Goal: Task Accomplishment & Management: Use online tool/utility

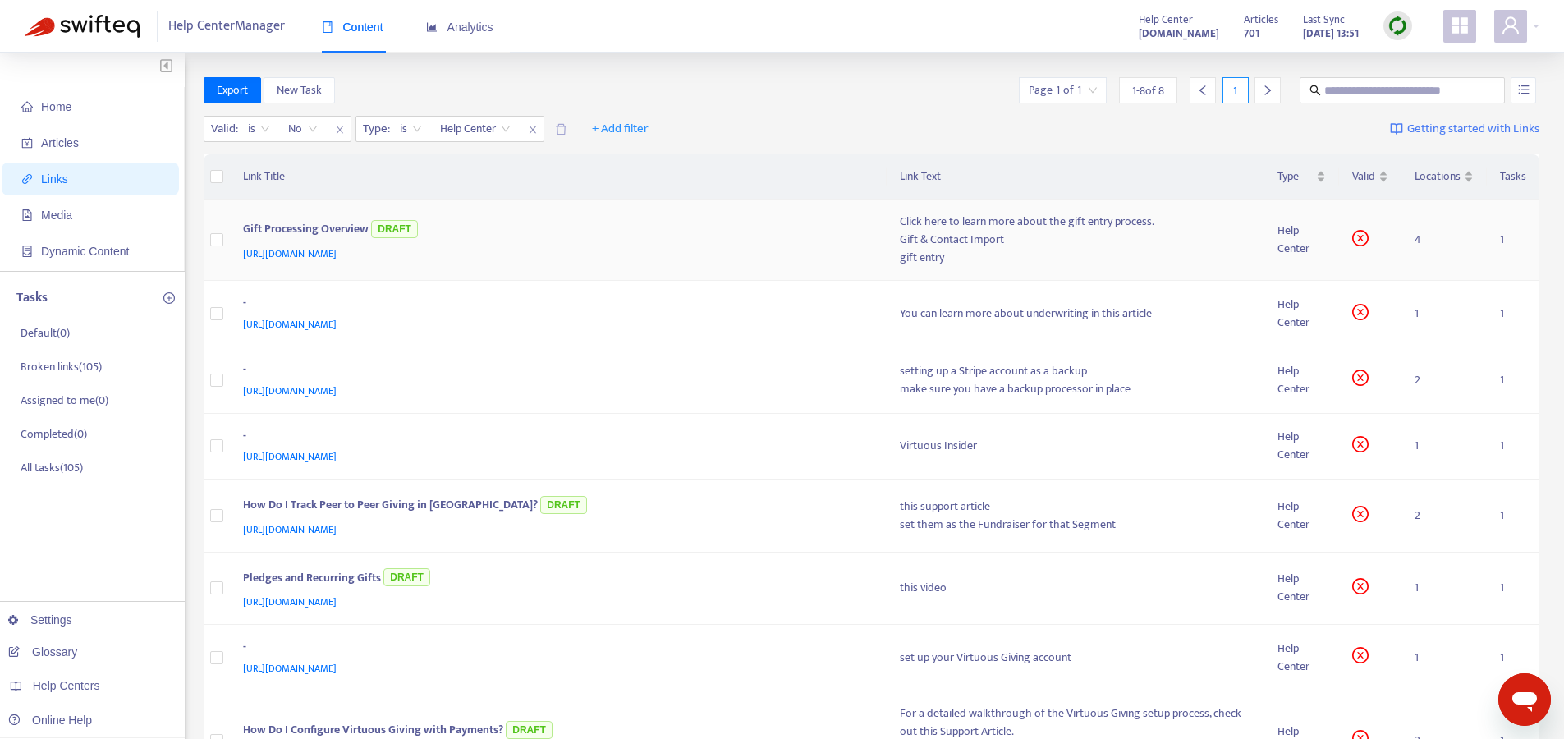
click at [573, 246] on div "[URL][DOMAIN_NAME]" at bounding box center [555, 254] width 625 height 18
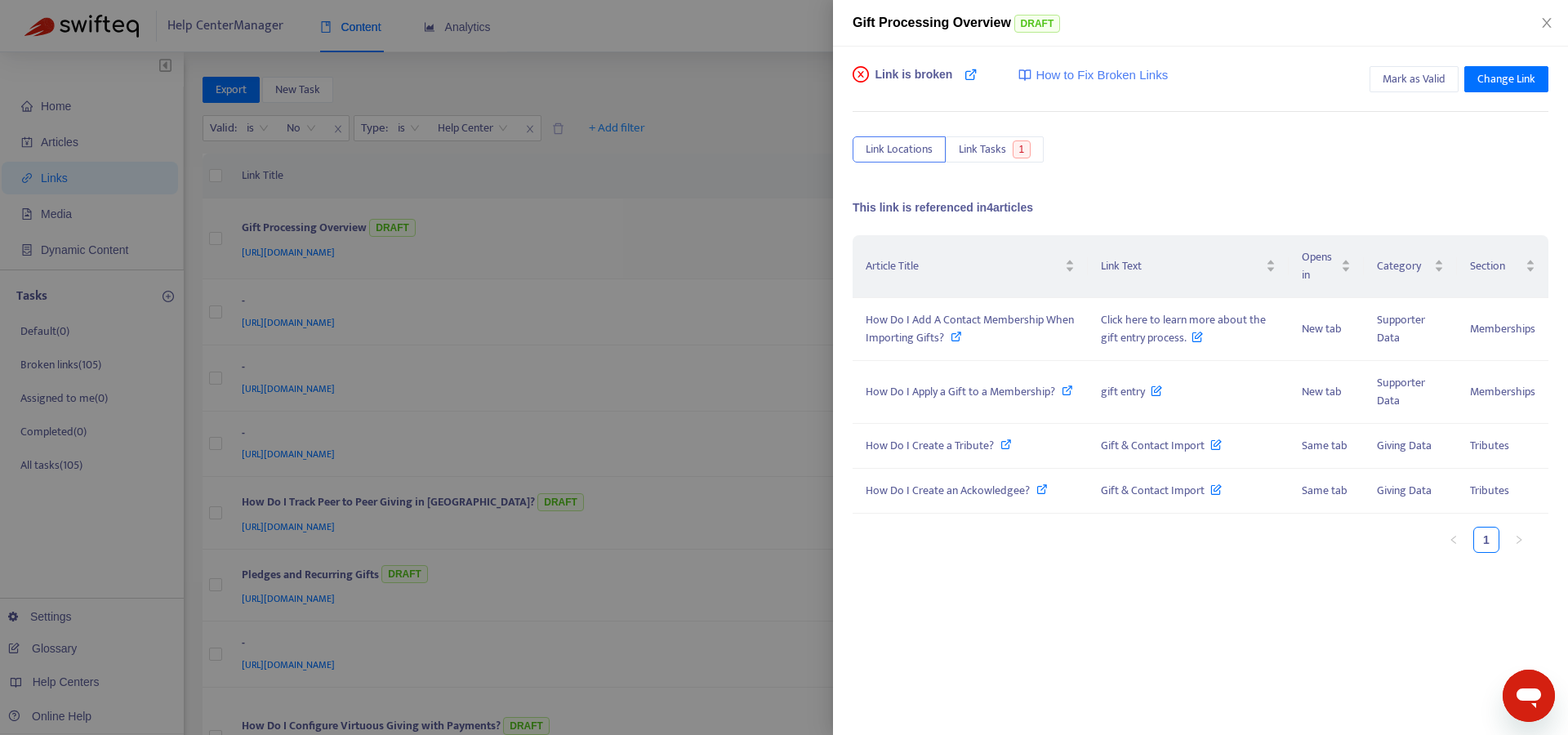
click at [602, 249] on div at bounding box center [784, 367] width 1568 height 735
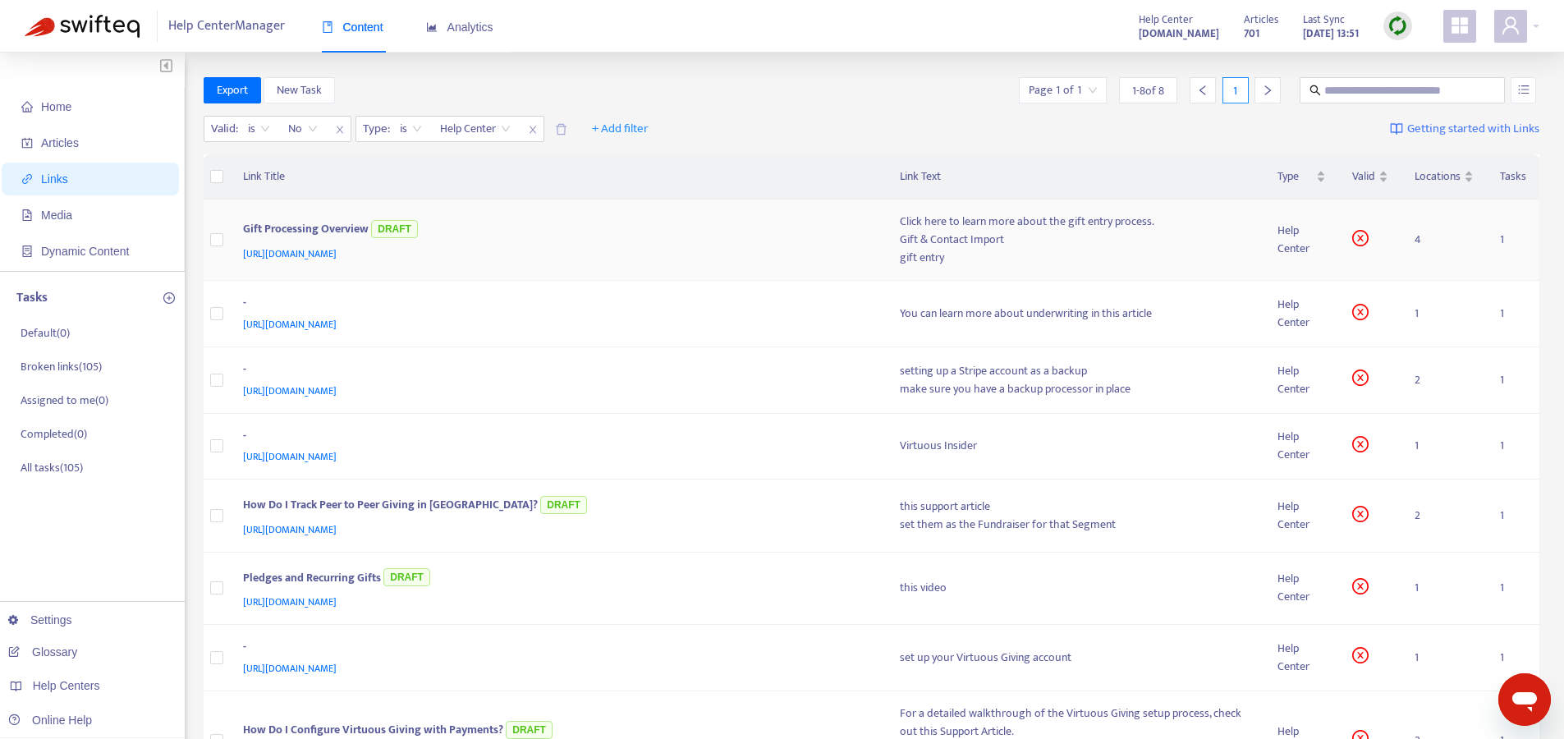
click at [600, 254] on div "[URL][DOMAIN_NAME]" at bounding box center [555, 254] width 625 height 18
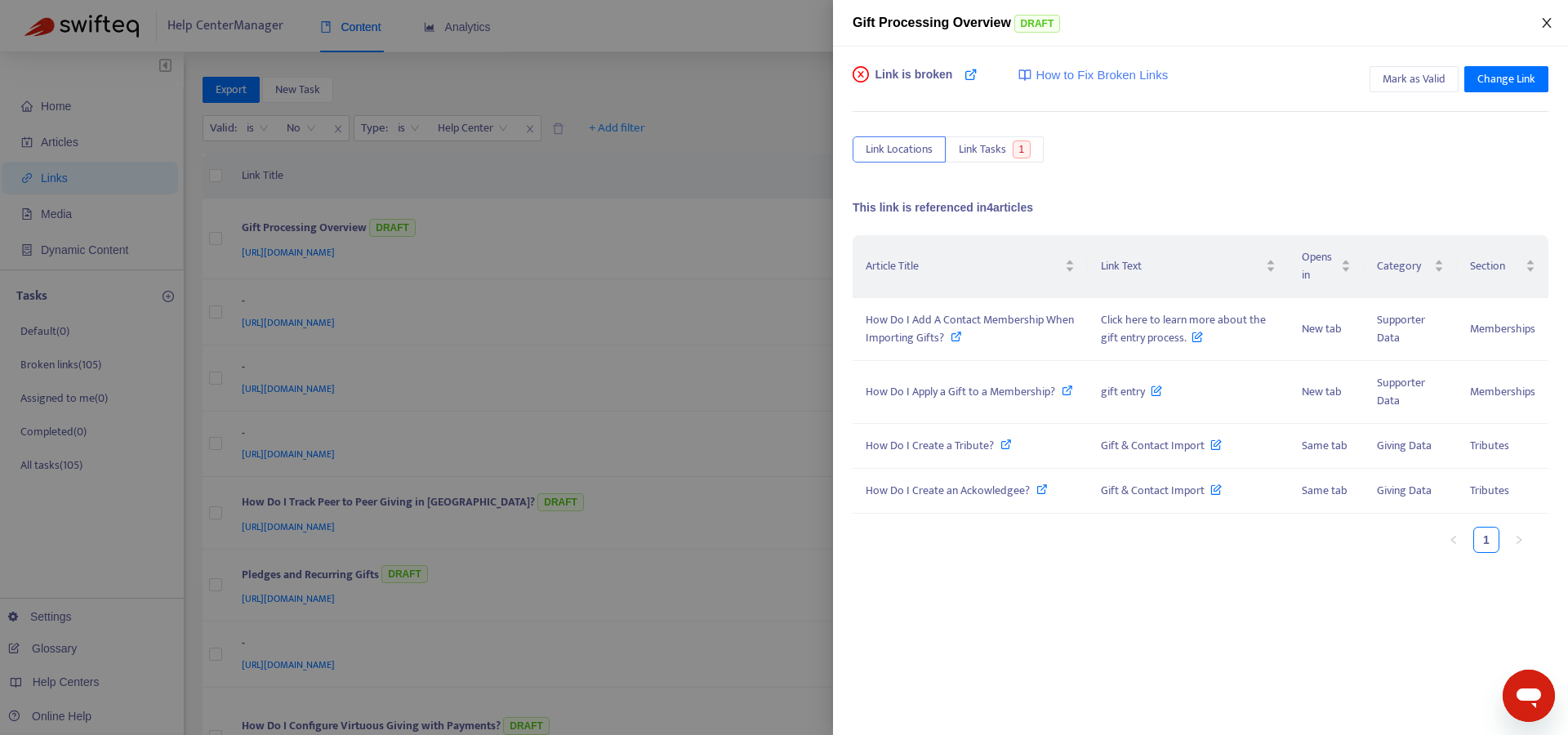
click at [1545, 16] on icon "close" at bounding box center [1547, 22] width 13 height 13
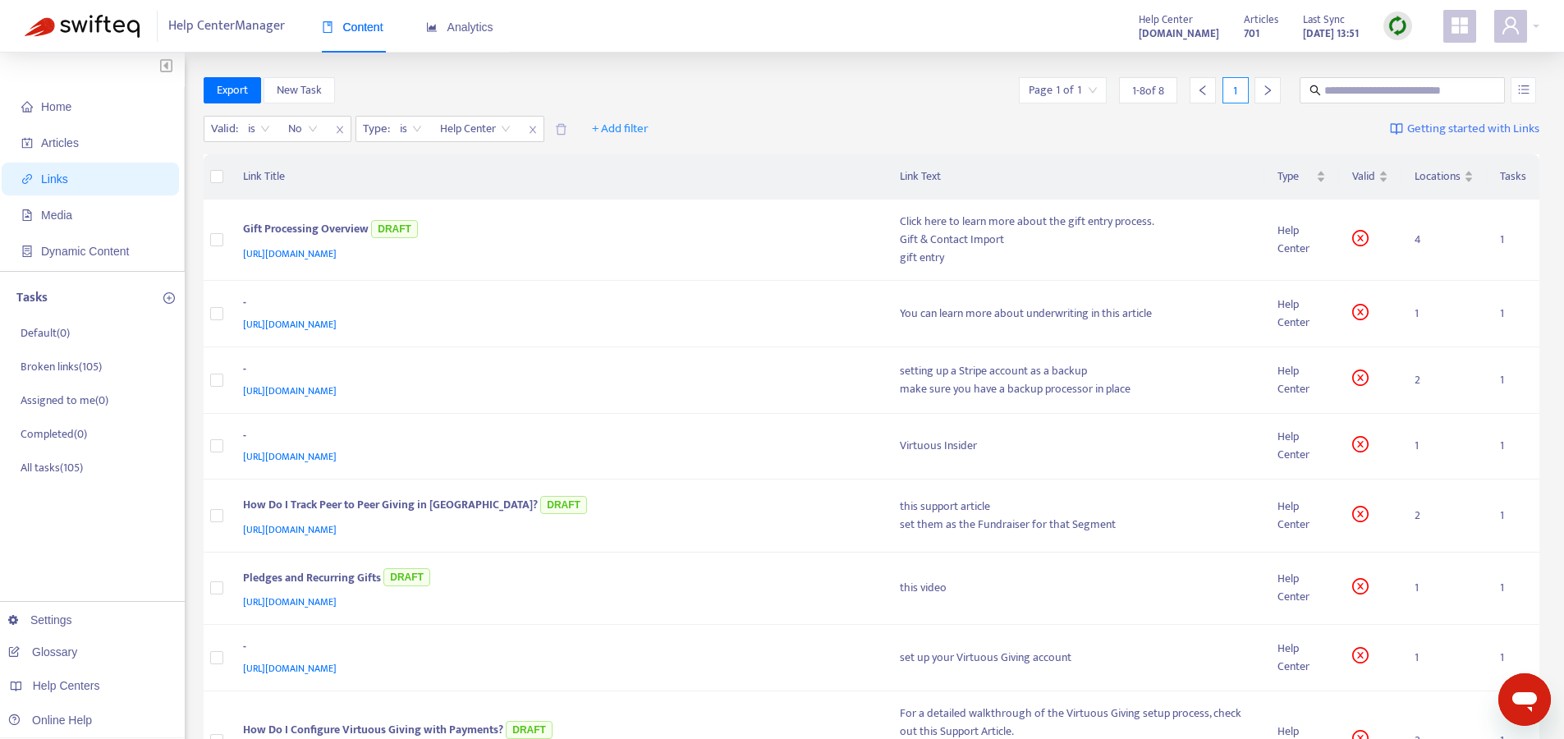
click at [821, 110] on div "Valid : is No Type : is Help Center + Add filter Getting started with Links" at bounding box center [872, 132] width 1337 height 45
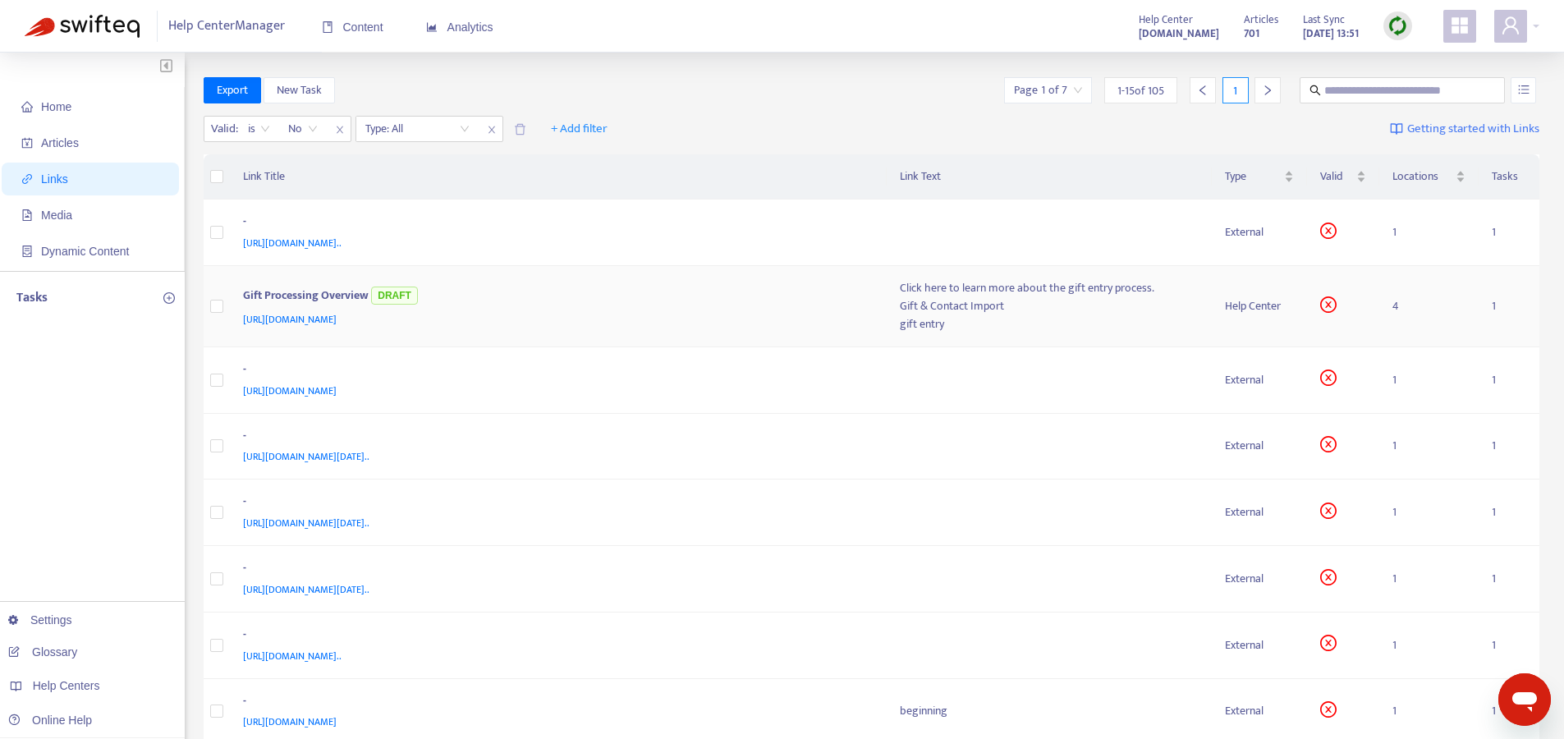
click at [704, 300] on div "Gift Processing Overview DRAFT" at bounding box center [555, 296] width 625 height 27
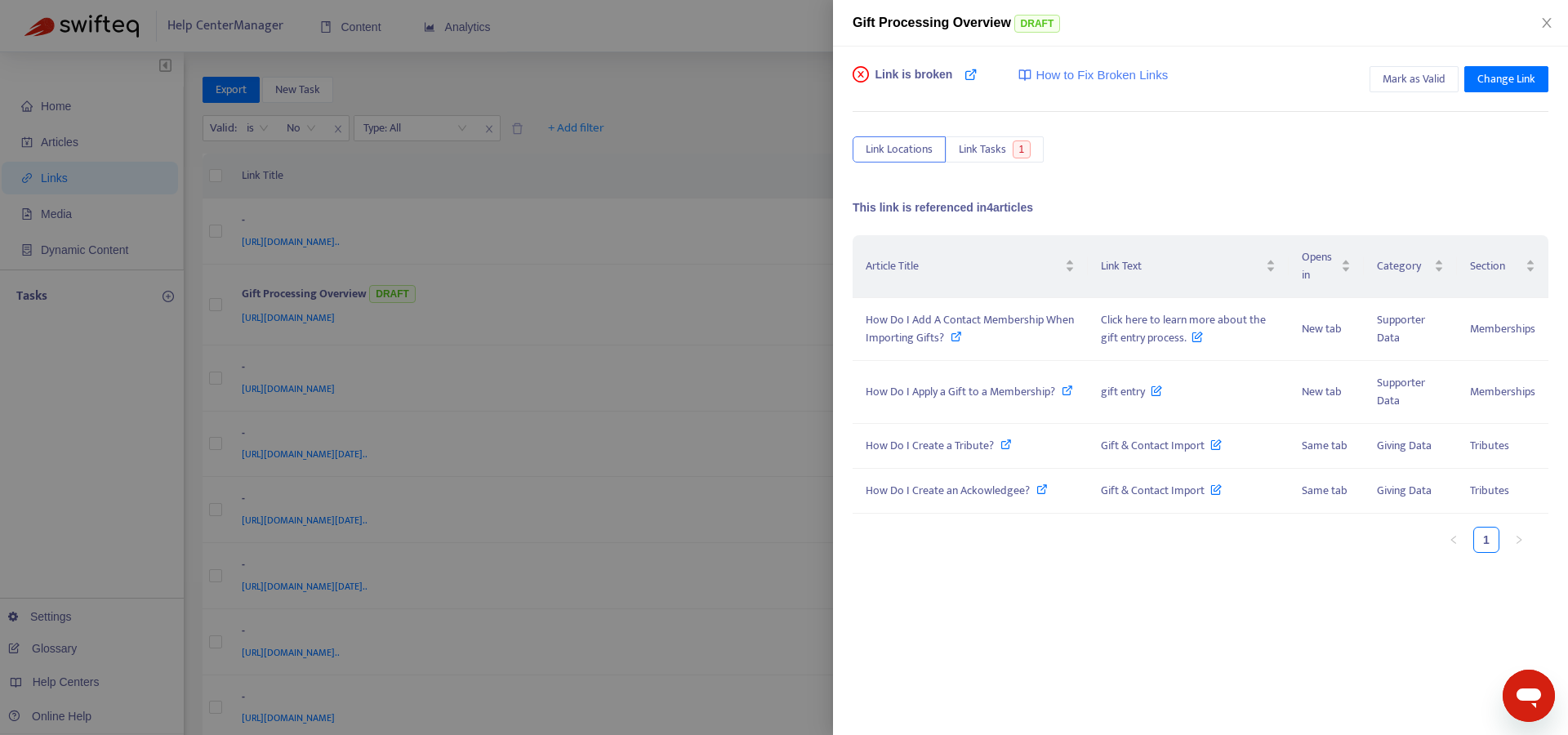
click at [739, 103] on div at bounding box center [784, 367] width 1568 height 735
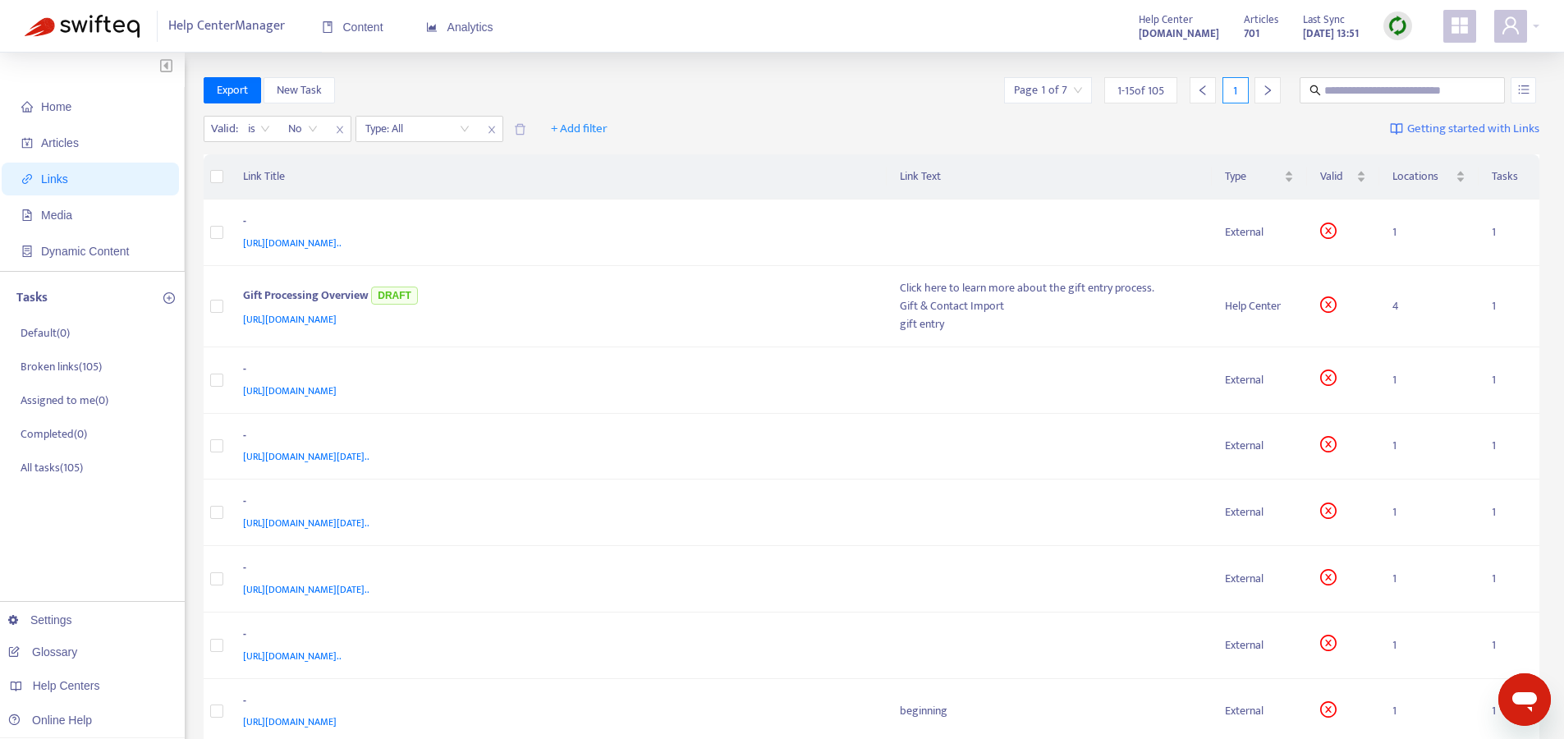
click at [663, 96] on div "Export New Task Page 1 of 7 1 - 15 of 105 1" at bounding box center [872, 90] width 1337 height 26
click at [85, 111] on span "Home" at bounding box center [93, 106] width 145 height 33
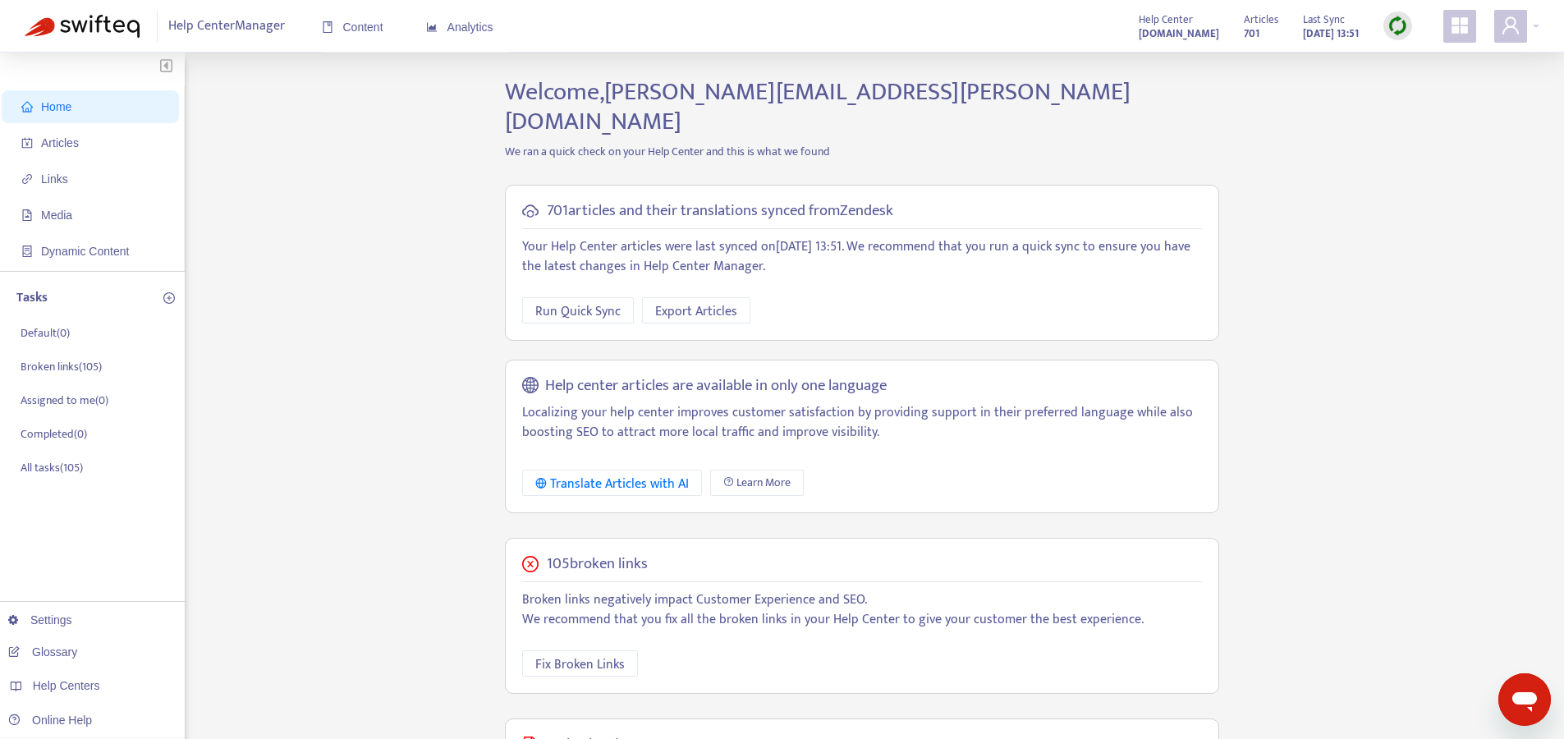
click at [369, 203] on div "Home Articles Links Media Dynamic Content Tasks Default ( 0 ) Broken links ( 10…" at bounding box center [782, 576] width 1515 height 998
click at [460, 255] on div "Home Articles Links Media Dynamic Content Tasks Default ( 0 ) Broken links ( 10…" at bounding box center [782, 576] width 1515 height 998
click at [612, 654] on span "Fix Broken Links" at bounding box center [579, 664] width 89 height 21
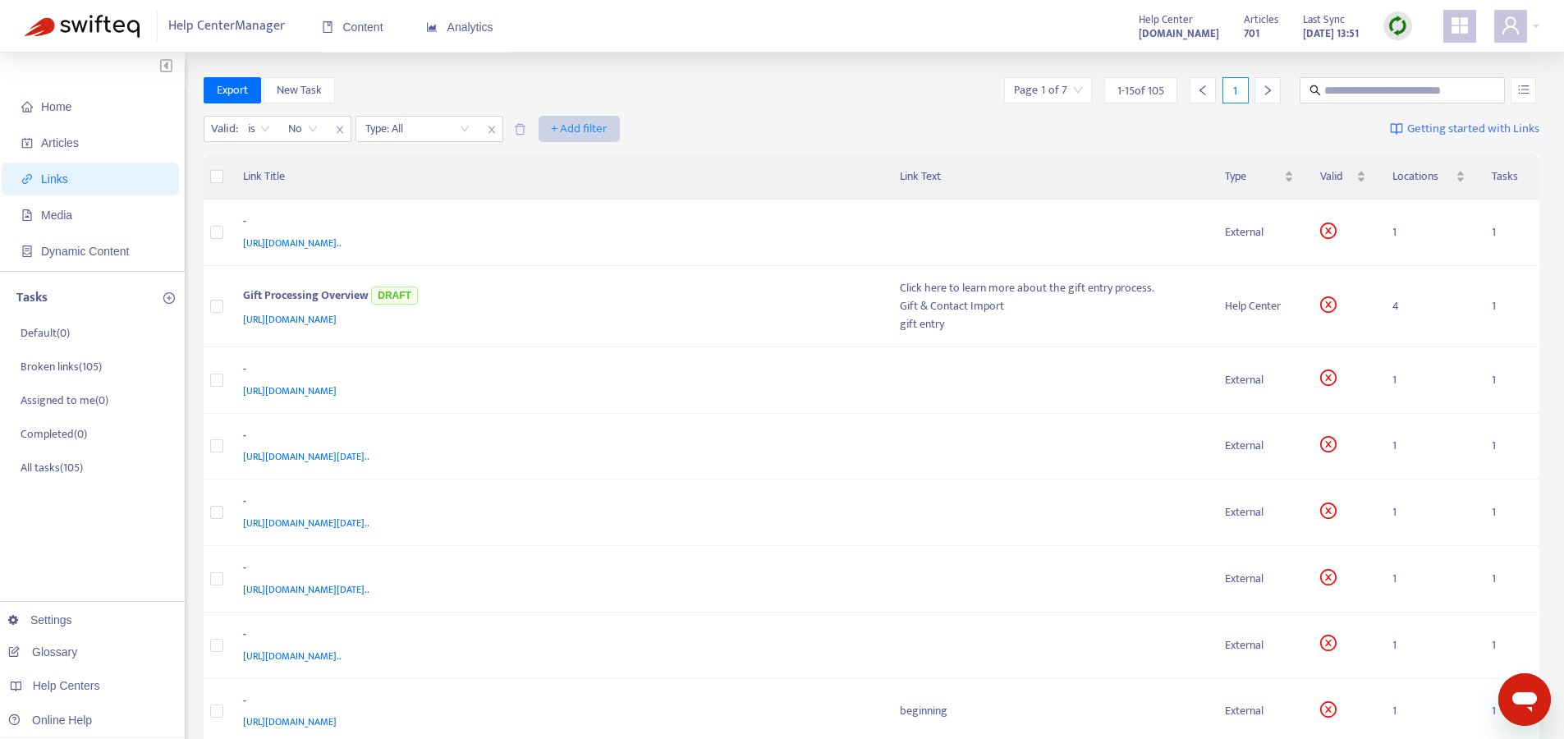
click at [567, 128] on span "+ Add filter" at bounding box center [579, 129] width 57 height 20
click at [737, 136] on div "Valid : is No Type: All + Add filter Getting started with Links" at bounding box center [872, 132] width 1337 height 45
click at [414, 127] on input "search" at bounding box center [417, 129] width 104 height 25
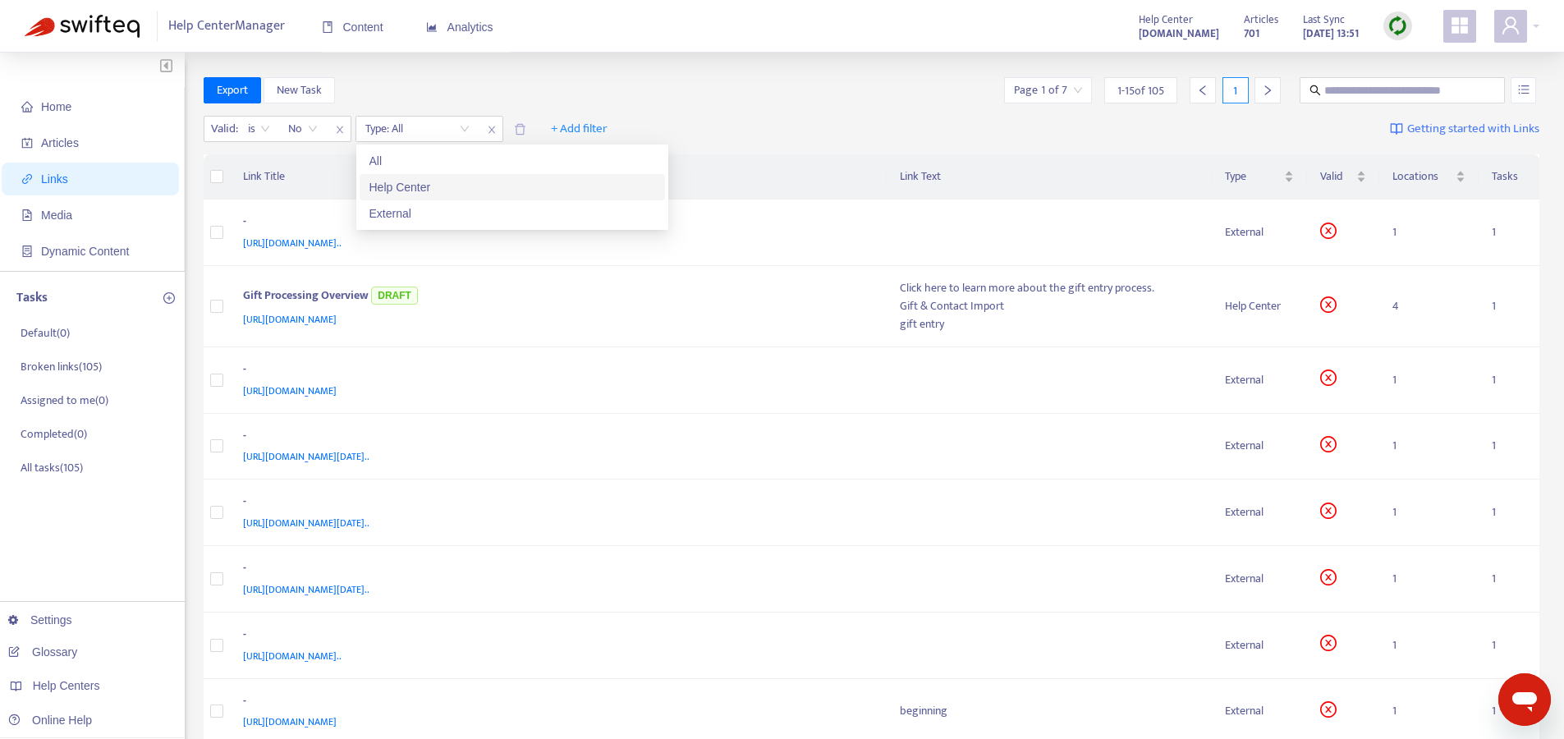
click at [420, 181] on div "Help Center" at bounding box center [512, 187] width 286 height 18
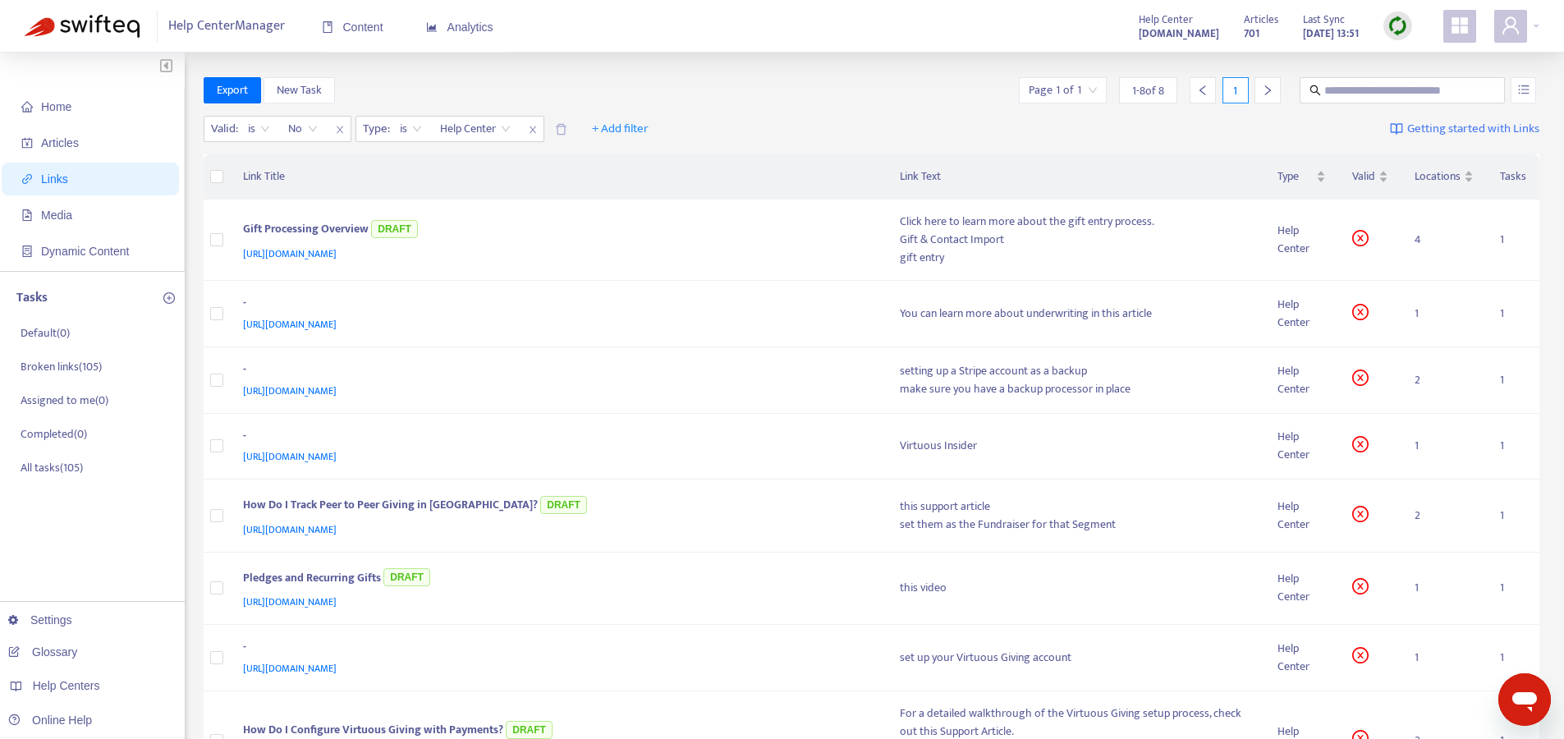
click at [776, 103] on div "Export New Task Page 1 of 1 1 - 8 of 8 1" at bounding box center [872, 93] width 1337 height 33
click at [667, 309] on div "-" at bounding box center [555, 304] width 625 height 21
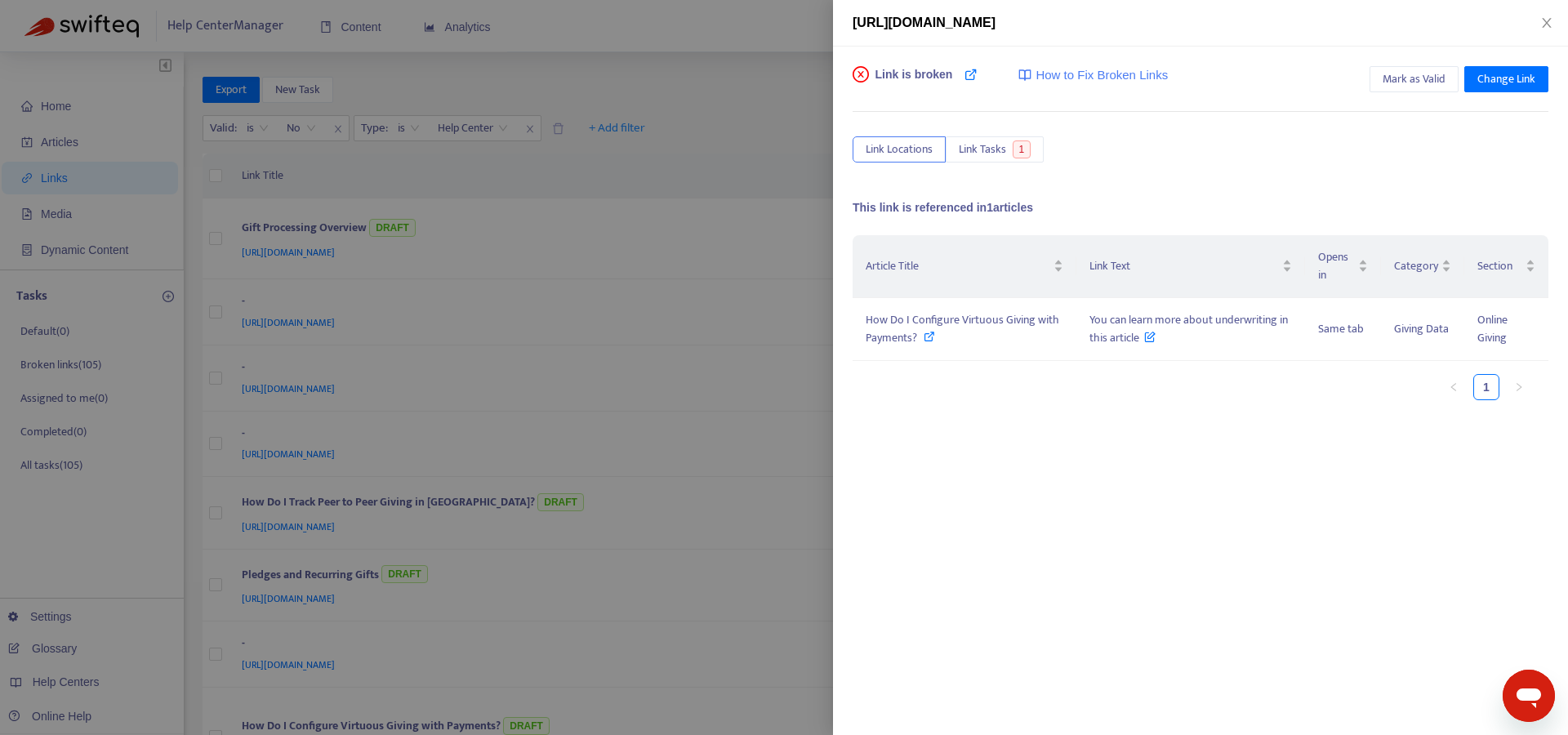
click at [753, 151] on div at bounding box center [784, 367] width 1568 height 735
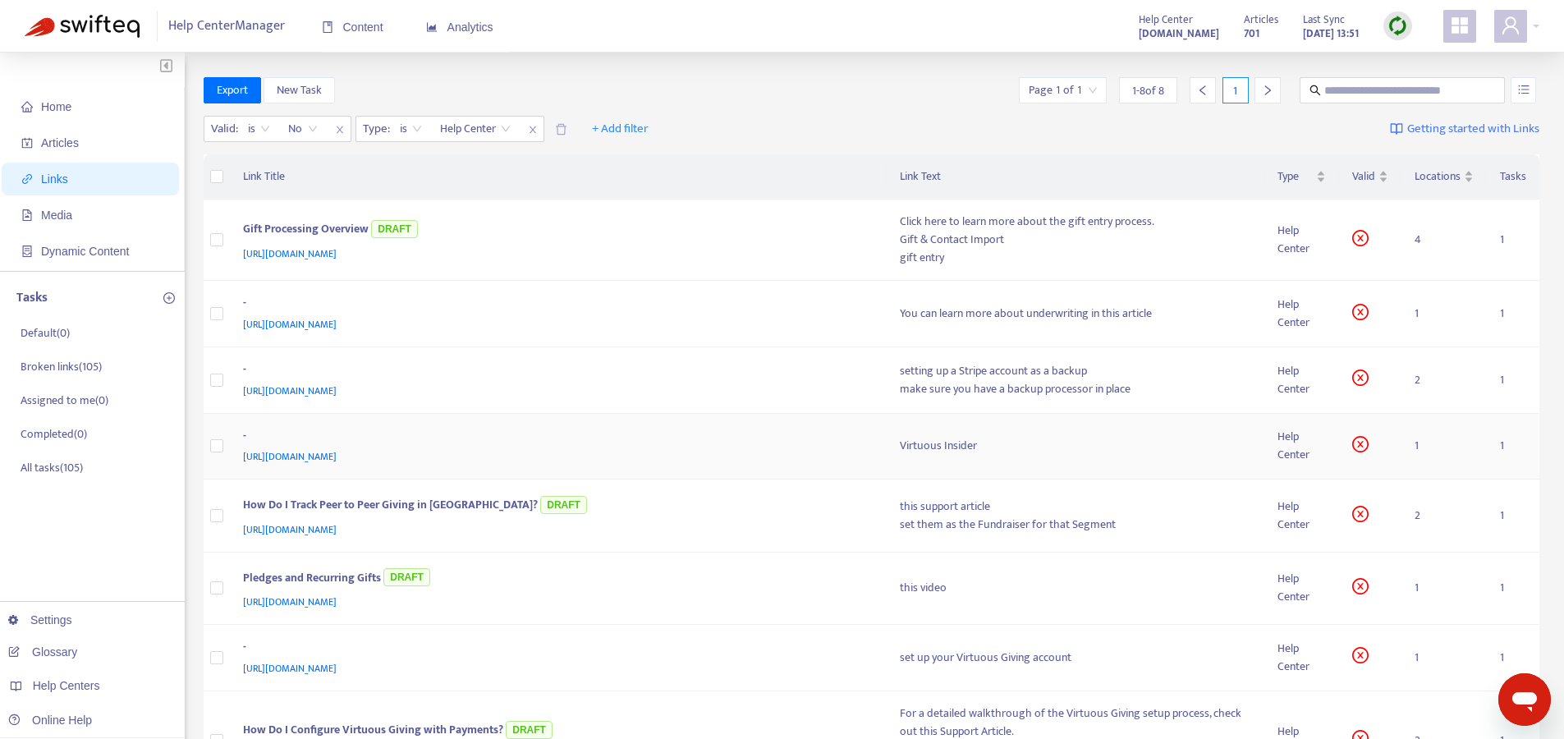
click at [630, 452] on div "[URL][DOMAIN_NAME]" at bounding box center [555, 456] width 625 height 18
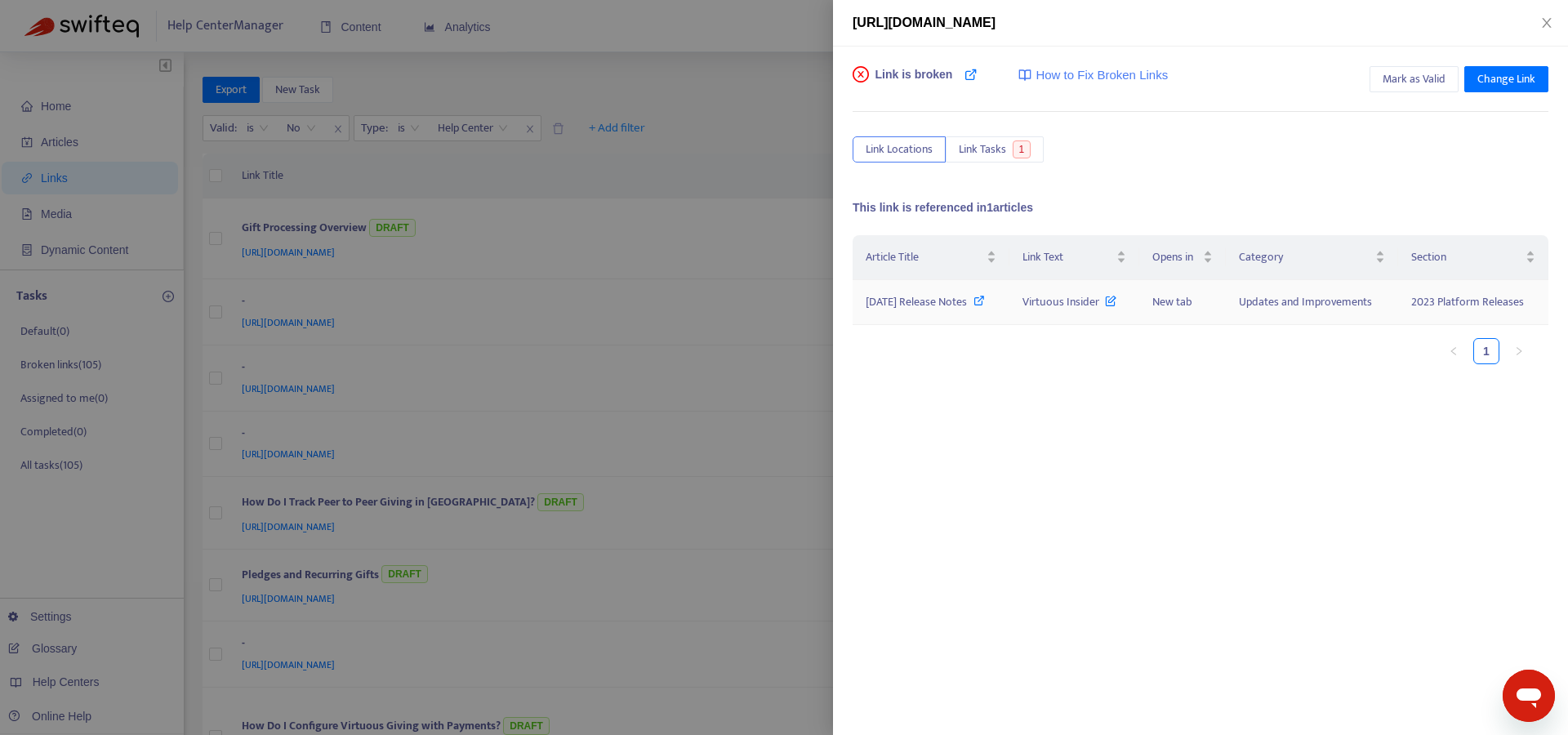
click at [985, 300] on icon at bounding box center [979, 299] width 11 height 11
click at [1116, 299] on icon at bounding box center [1110, 297] width 11 height 18
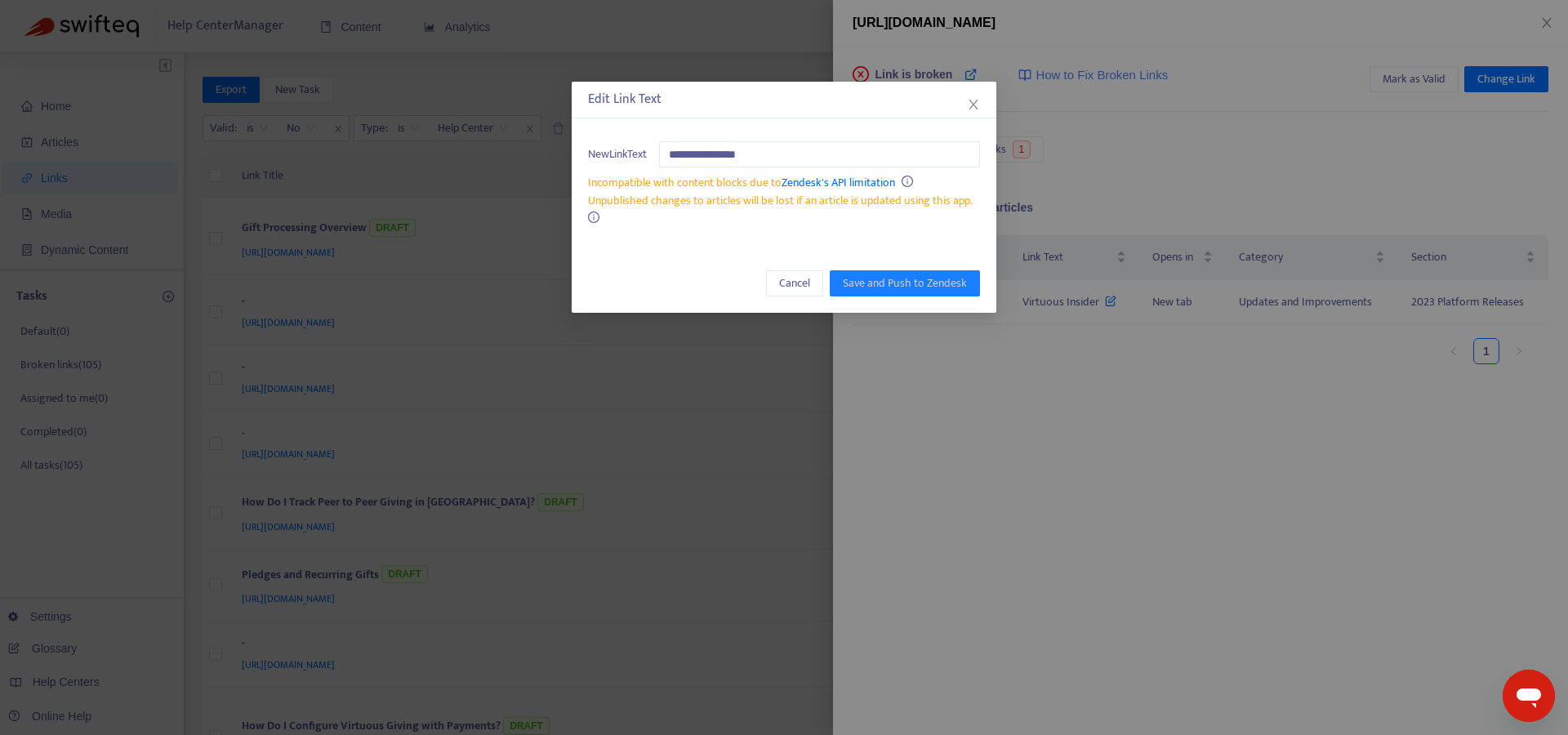
click at [1054, 364] on div "**********" at bounding box center [784, 367] width 1568 height 735
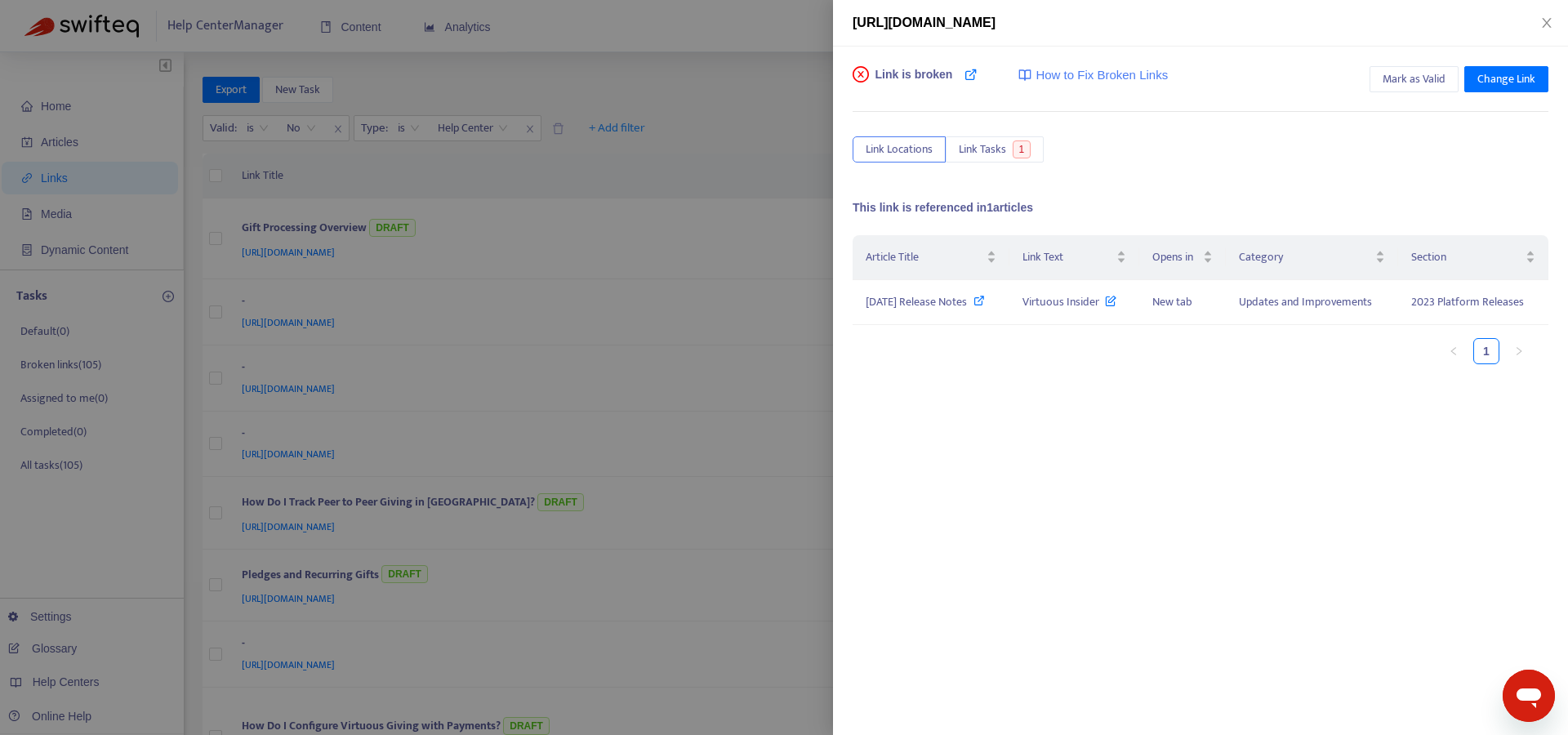
click at [705, 324] on div at bounding box center [784, 367] width 1568 height 735
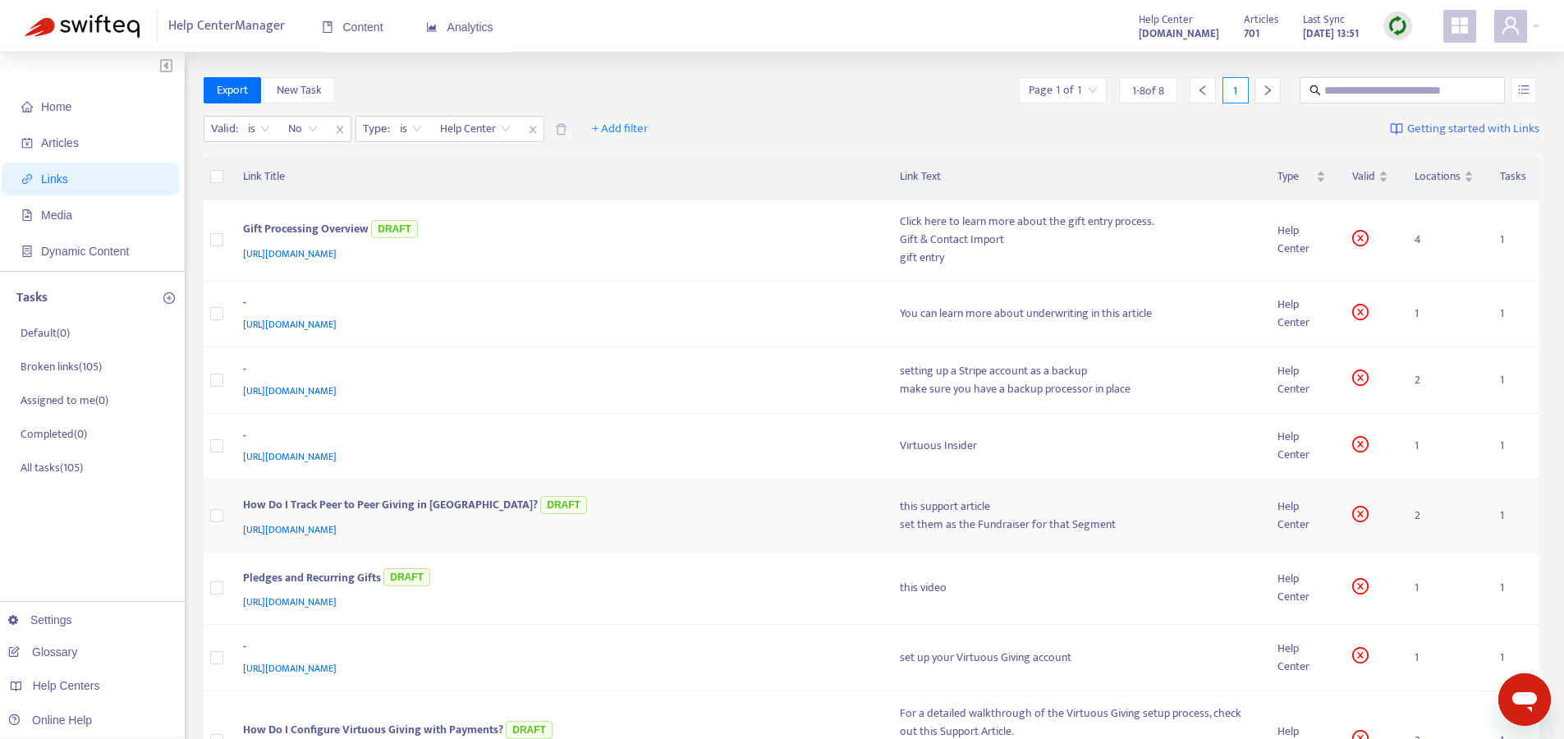
click at [715, 521] on div "[URL][DOMAIN_NAME]" at bounding box center [555, 530] width 625 height 18
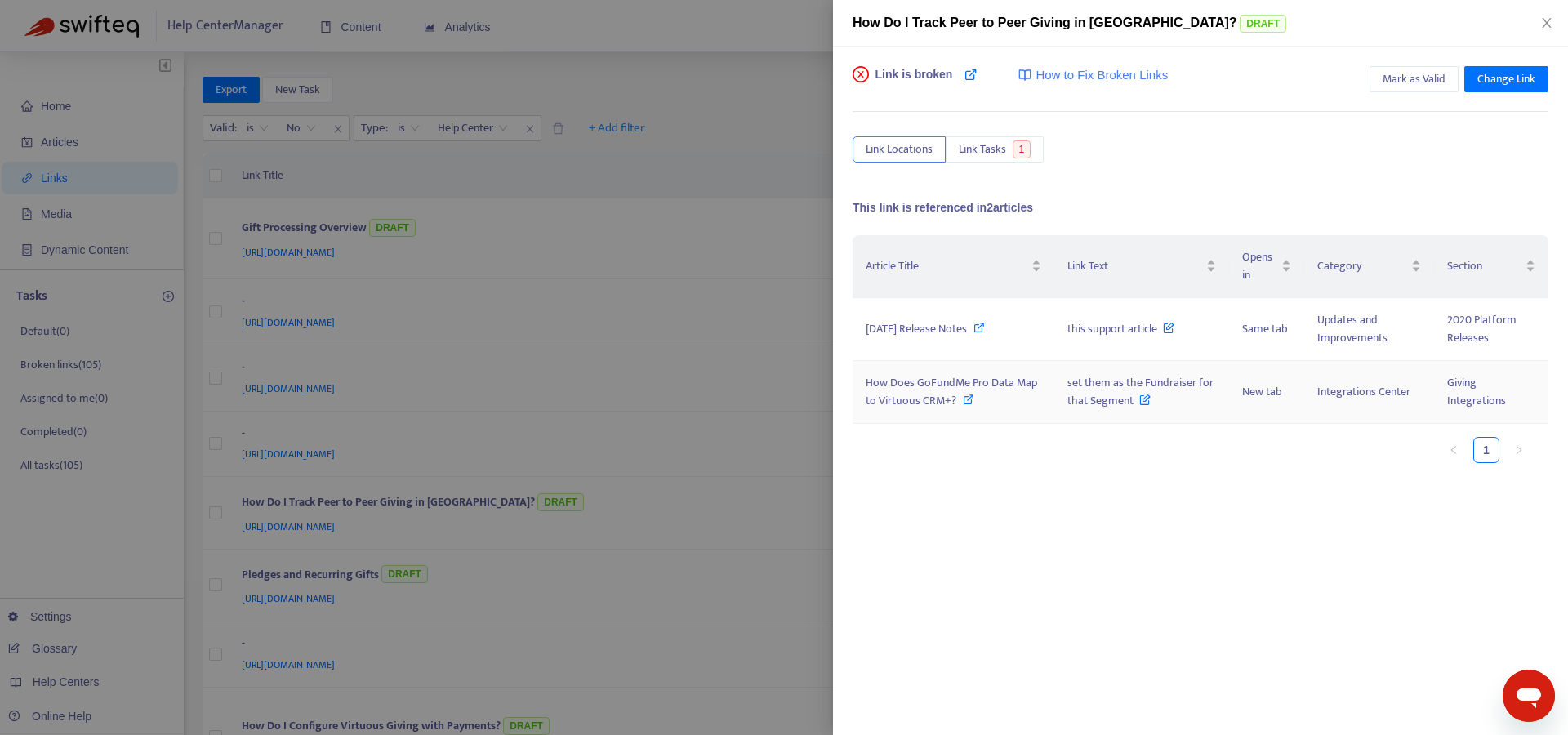
click at [969, 400] on icon at bounding box center [968, 399] width 11 height 11
click at [1498, 86] on span "Change Link" at bounding box center [1506, 80] width 58 height 18
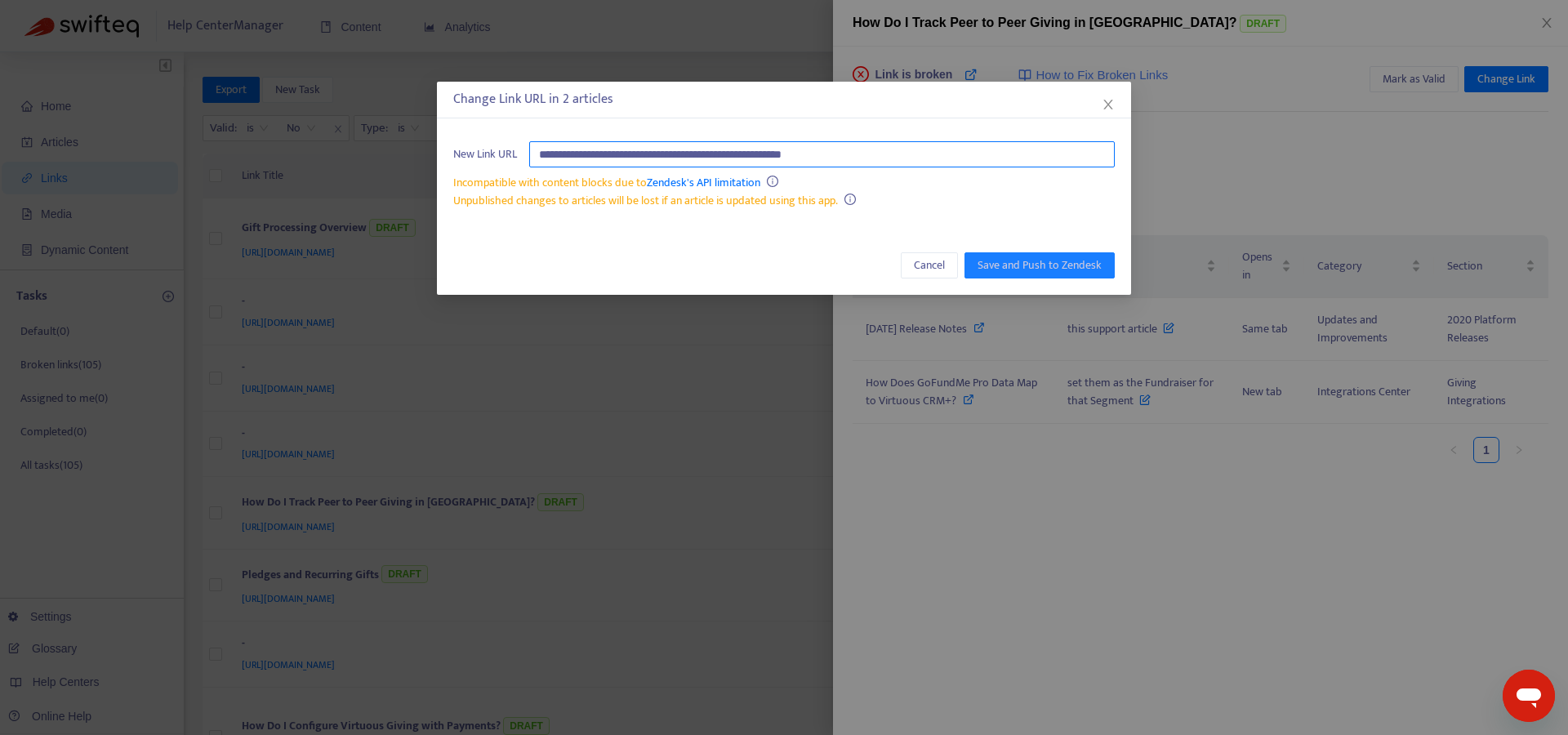
click at [755, 157] on input "**********" at bounding box center [822, 154] width 586 height 26
paste input "**********"
type input "**********"
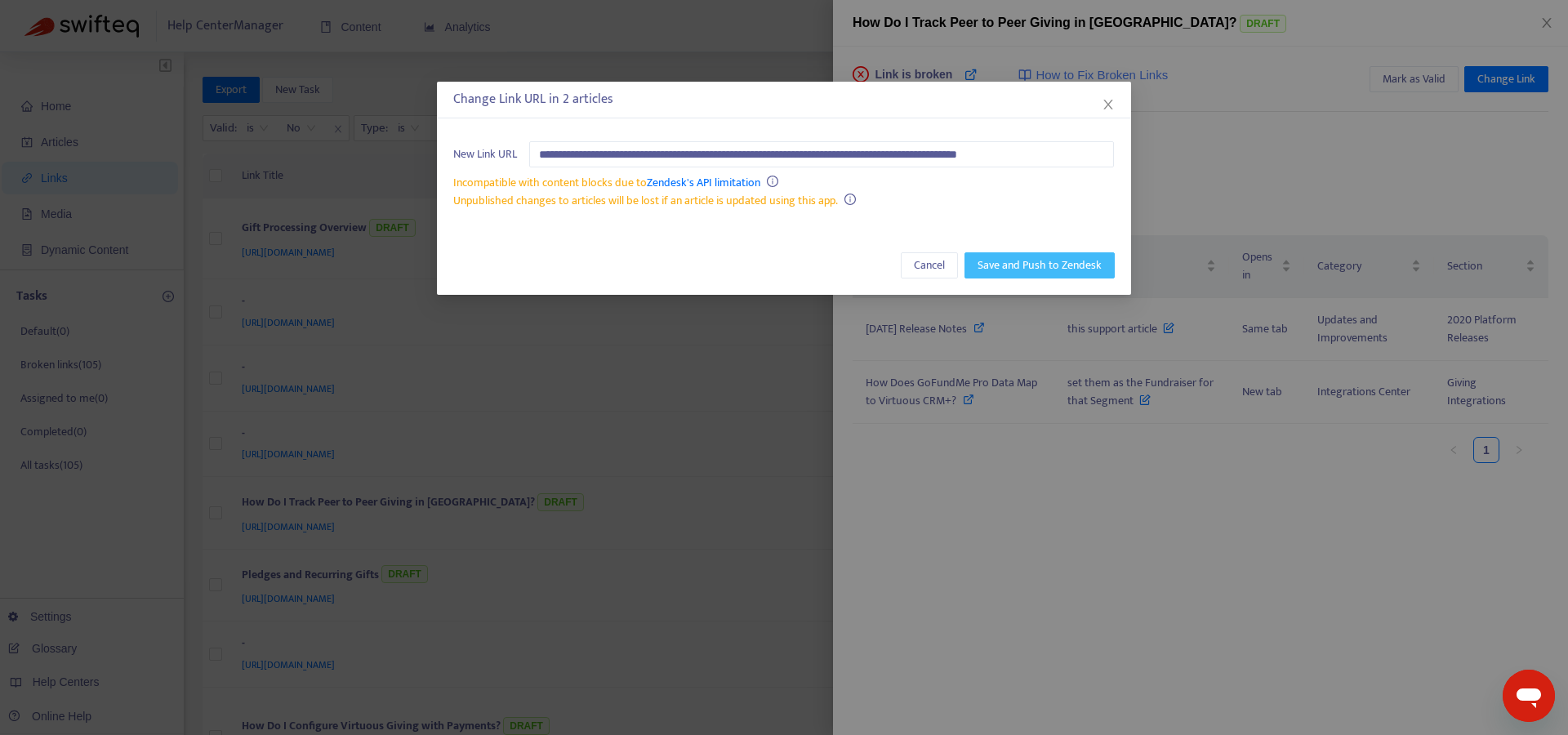
click at [1018, 270] on span "Save and Push to Zendesk" at bounding box center [1040, 266] width 124 height 18
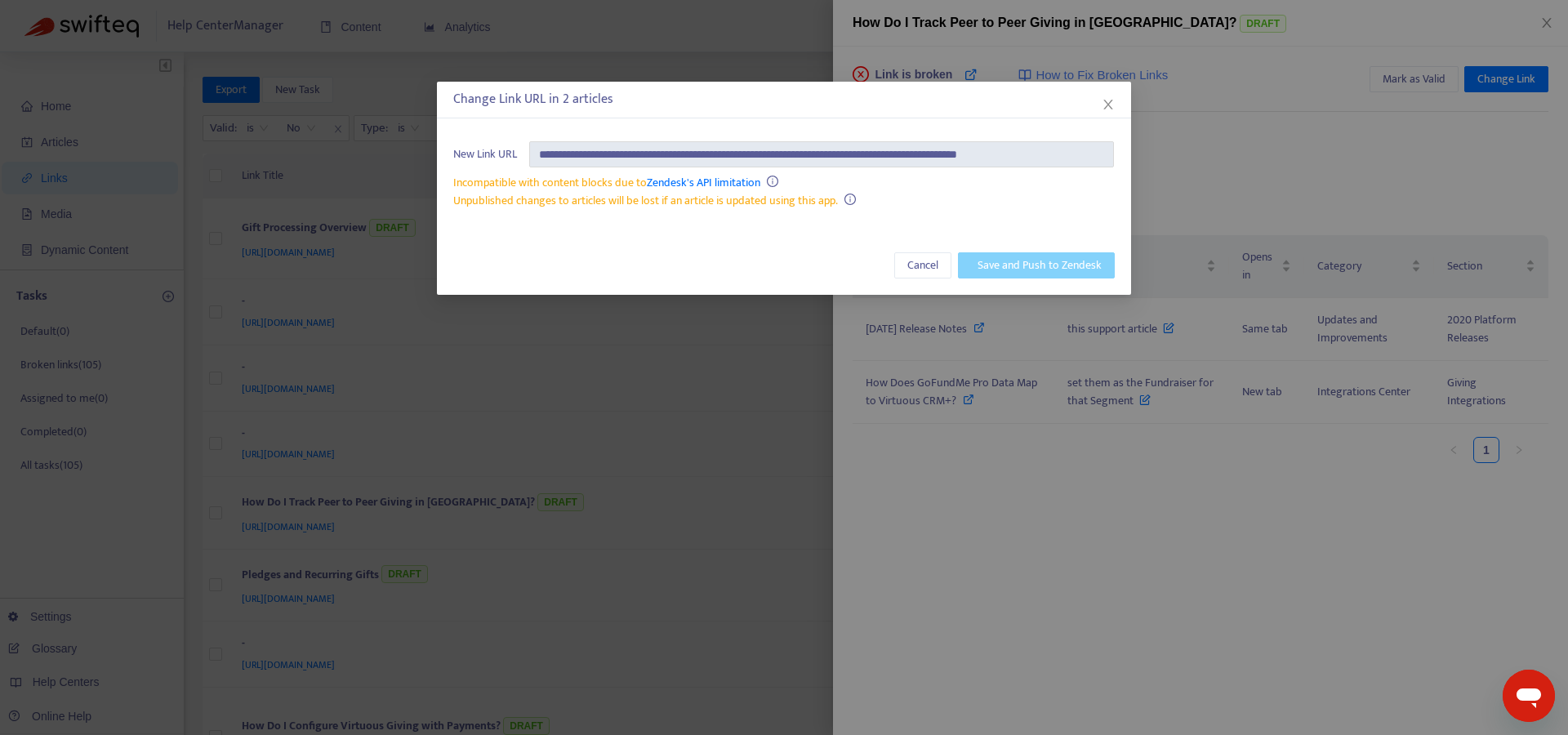
scroll to position [0, 0]
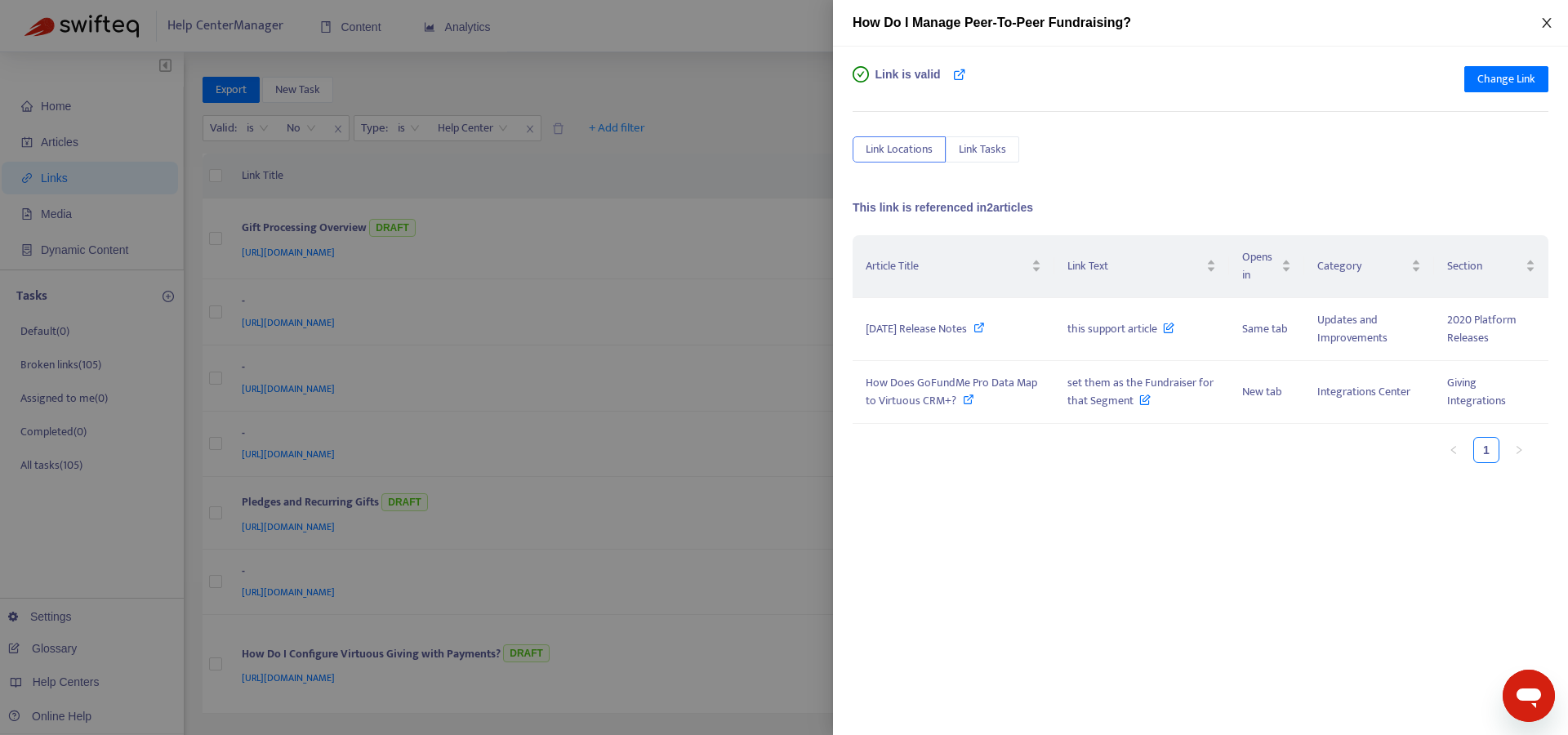
click at [1550, 23] on icon "close" at bounding box center [1547, 22] width 13 height 13
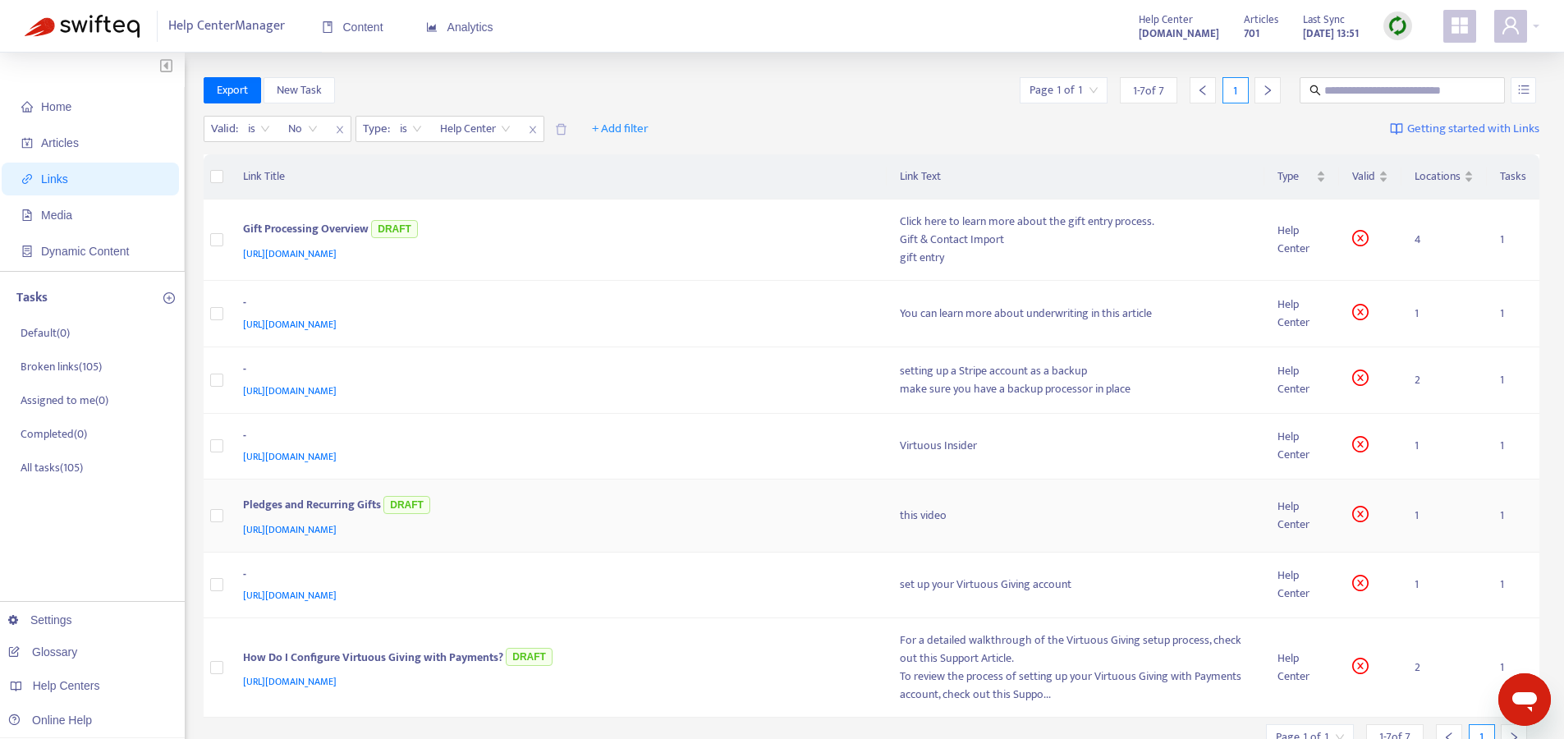
click at [728, 523] on div "[URL][DOMAIN_NAME]" at bounding box center [555, 530] width 625 height 18
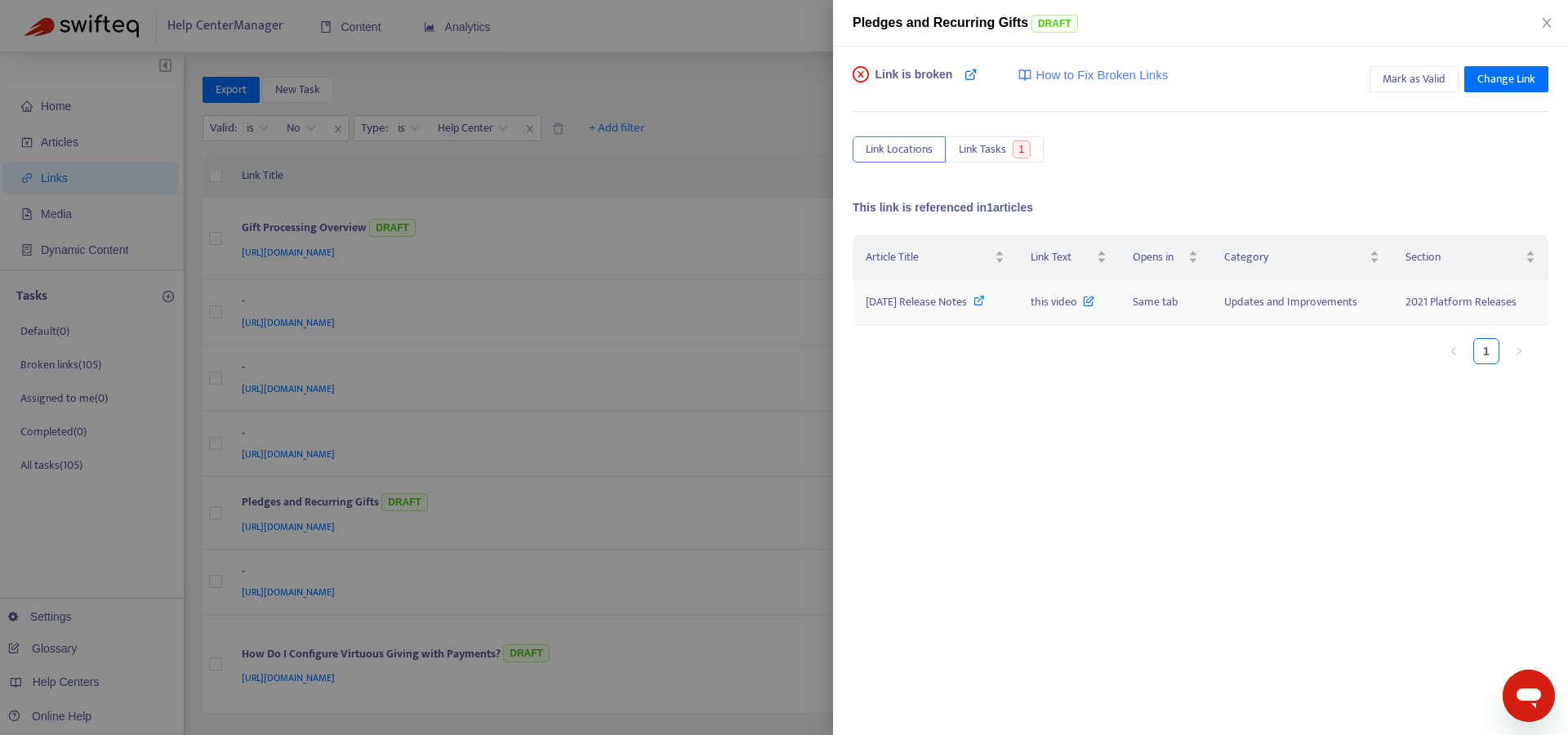
click at [1094, 302] on icon at bounding box center [1088, 297] width 11 height 18
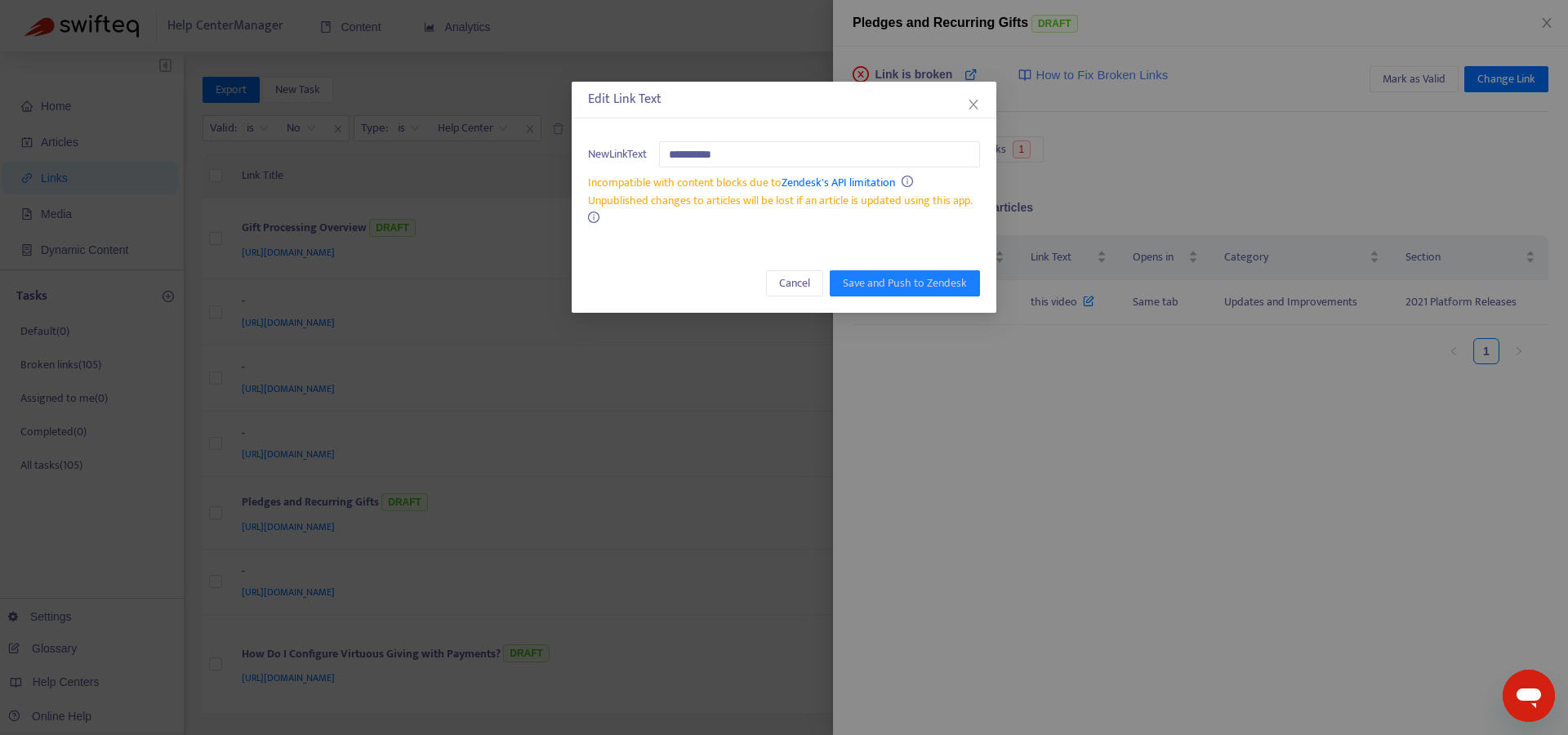
click at [957, 399] on div "**********" at bounding box center [784, 367] width 1568 height 735
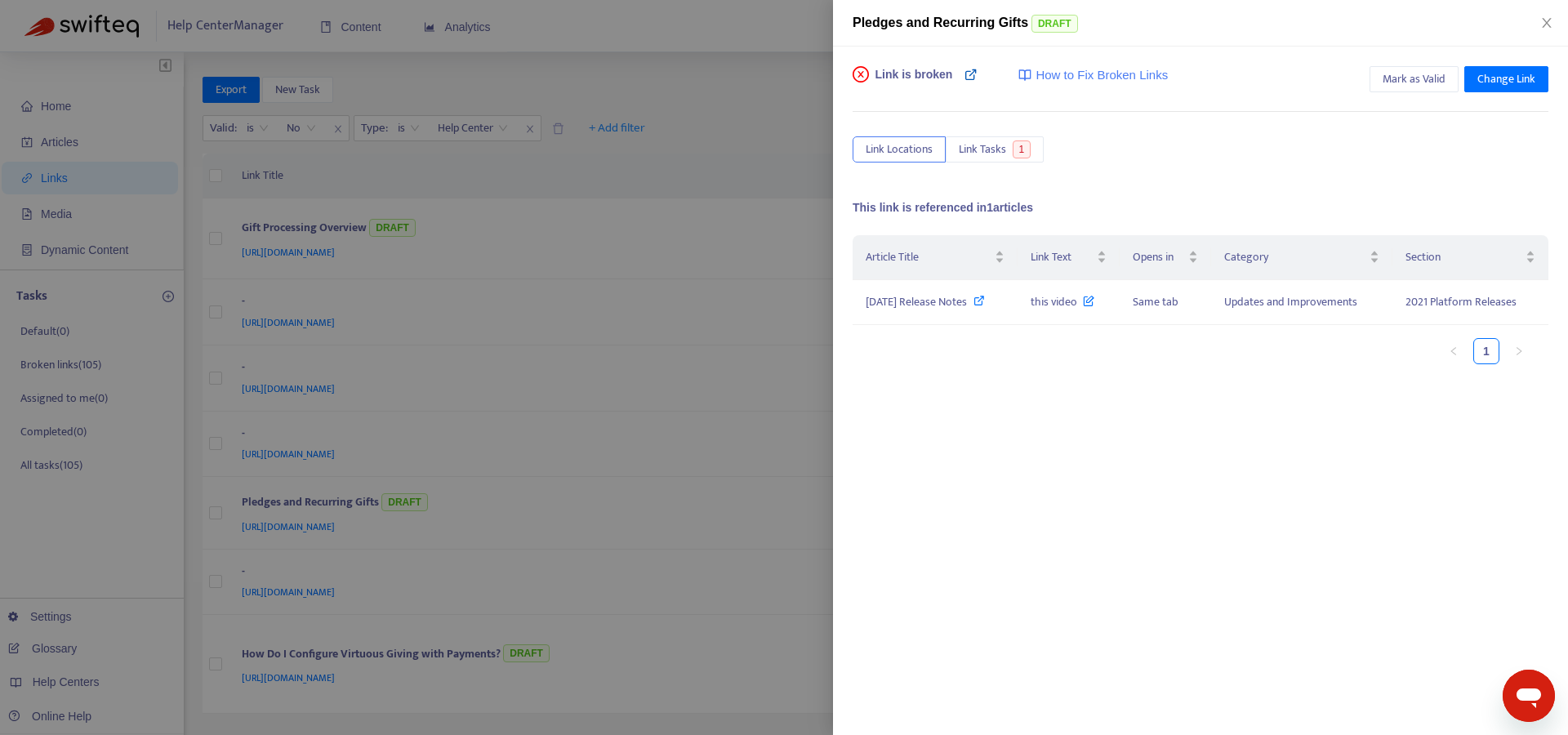
click at [975, 76] on icon at bounding box center [971, 74] width 13 height 13
click at [985, 299] on icon at bounding box center [979, 299] width 11 height 11
click at [985, 304] on icon at bounding box center [979, 299] width 11 height 11
click at [1545, 22] on icon "close" at bounding box center [1547, 22] width 13 height 13
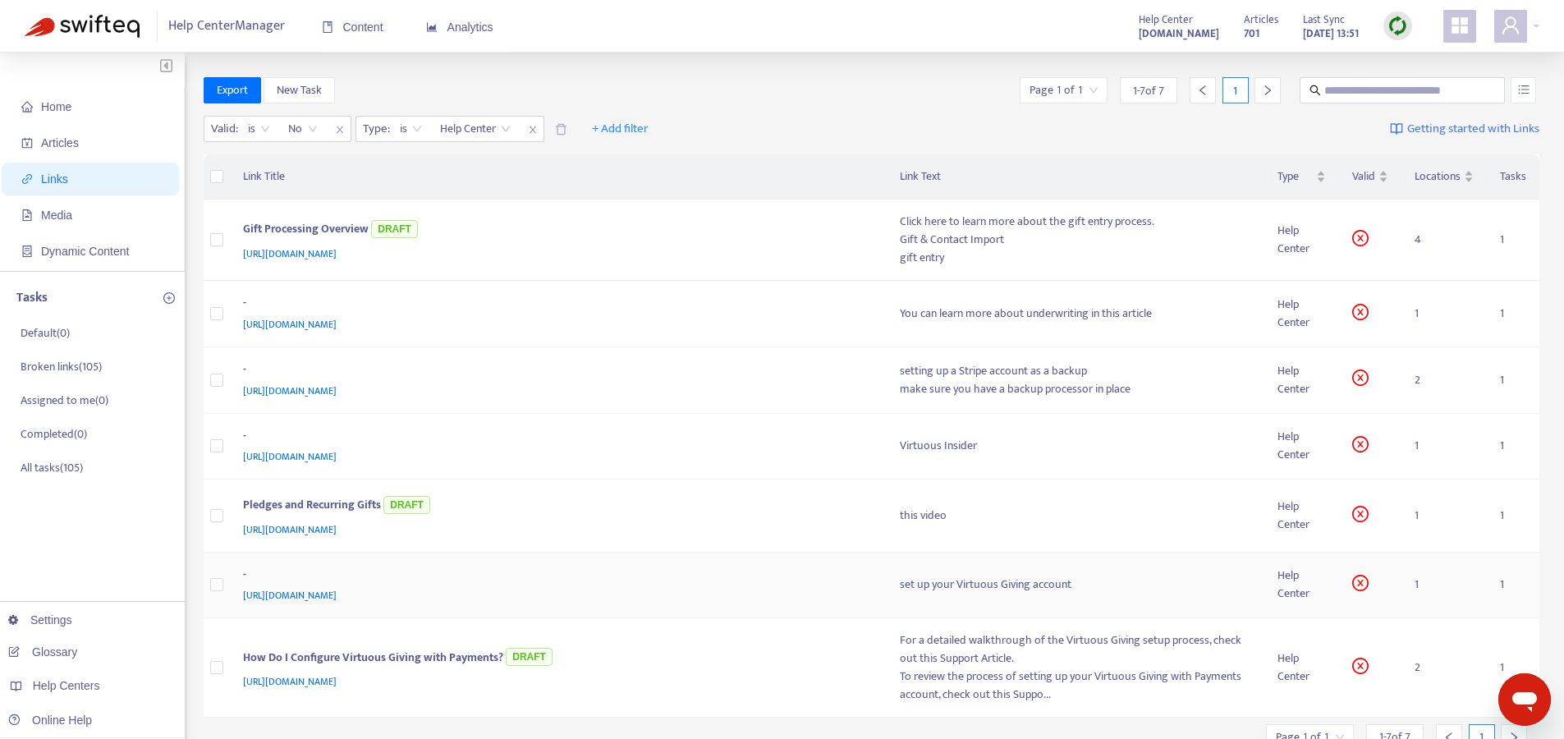
click at [613, 590] on div "[URL][DOMAIN_NAME]" at bounding box center [555, 595] width 625 height 18
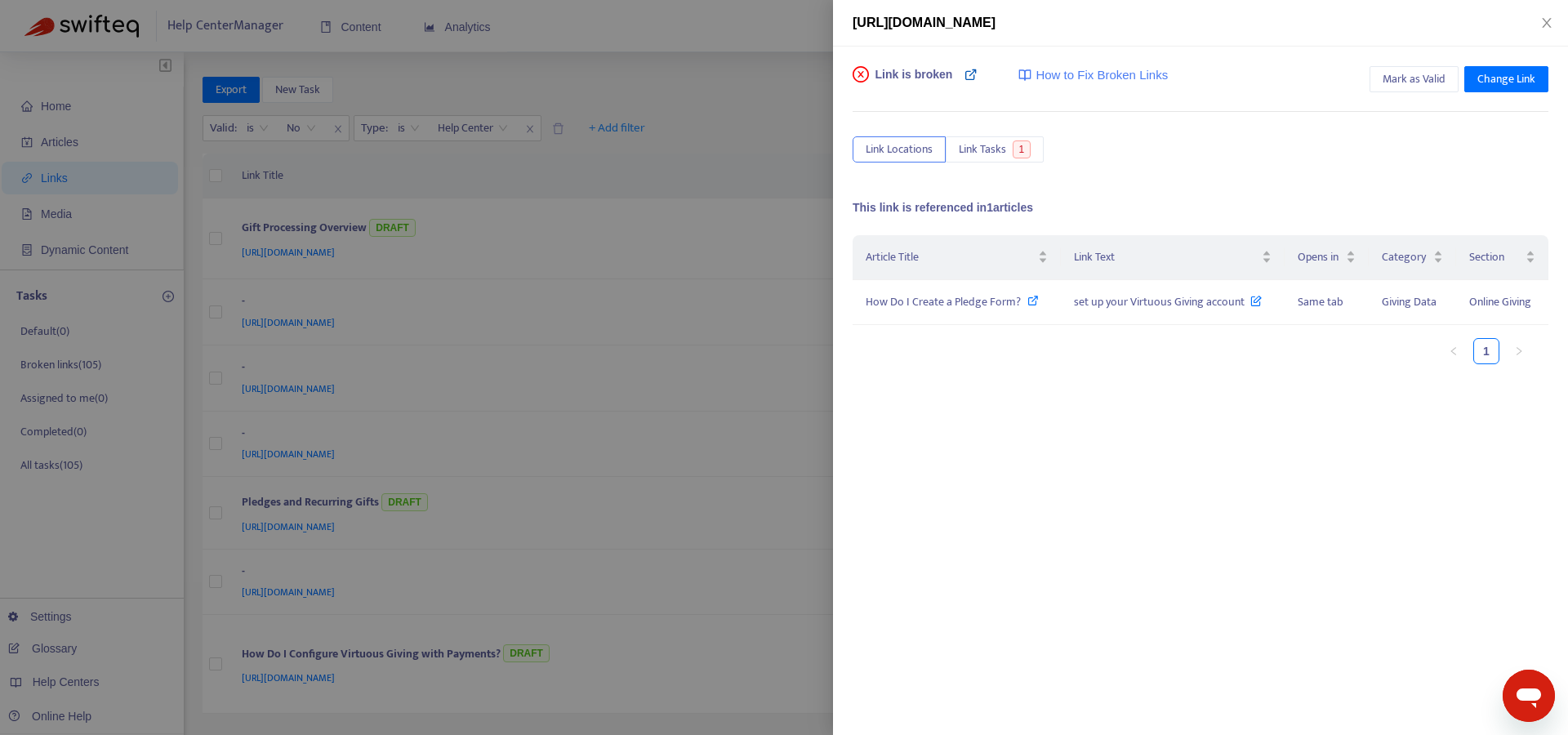
click at [970, 73] on icon at bounding box center [971, 74] width 13 height 13
click at [1030, 301] on icon at bounding box center [1033, 299] width 11 height 11
click at [1525, 74] on span "Change Link" at bounding box center [1506, 80] width 58 height 18
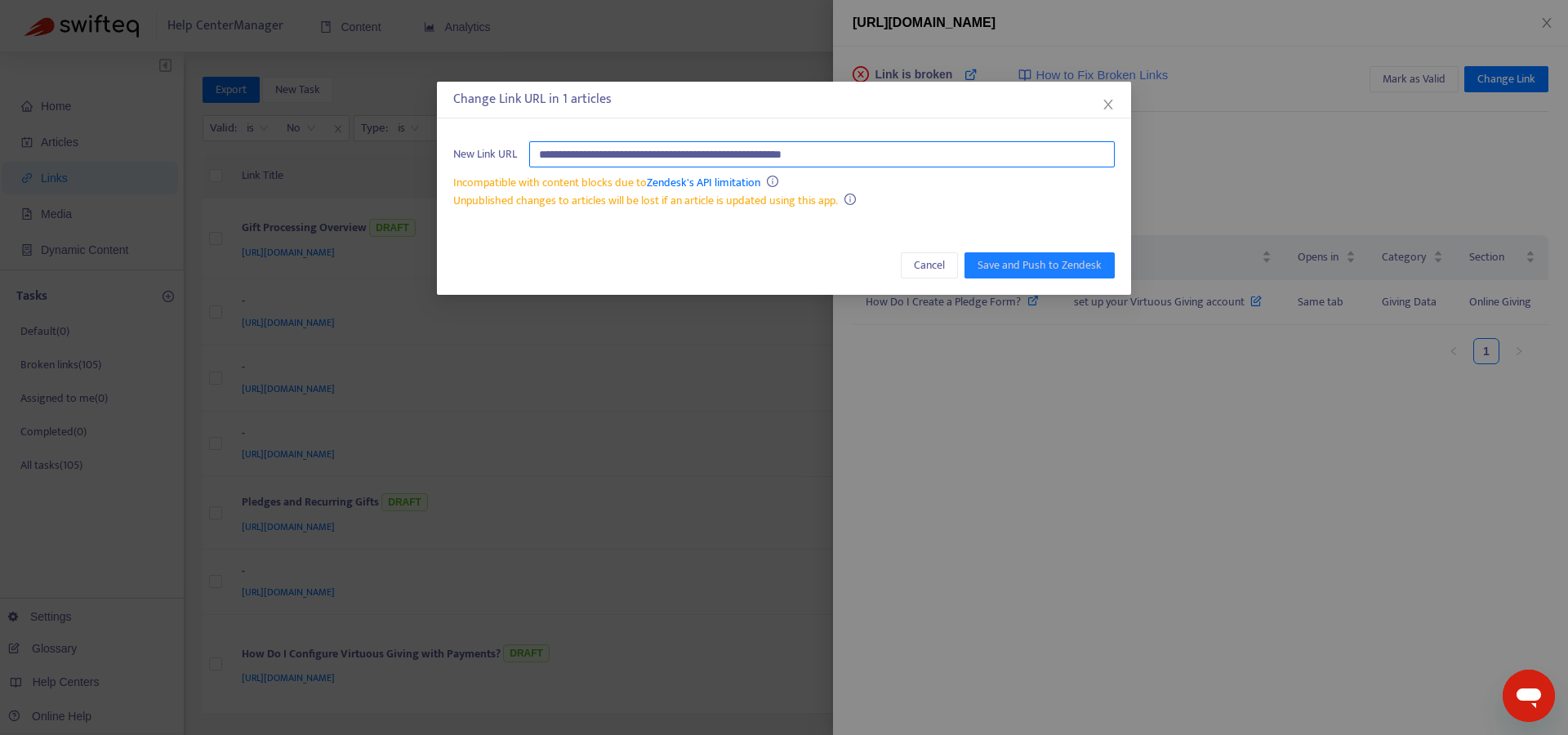
click at [688, 151] on input "**********" at bounding box center [822, 154] width 586 height 26
paste input "**********"
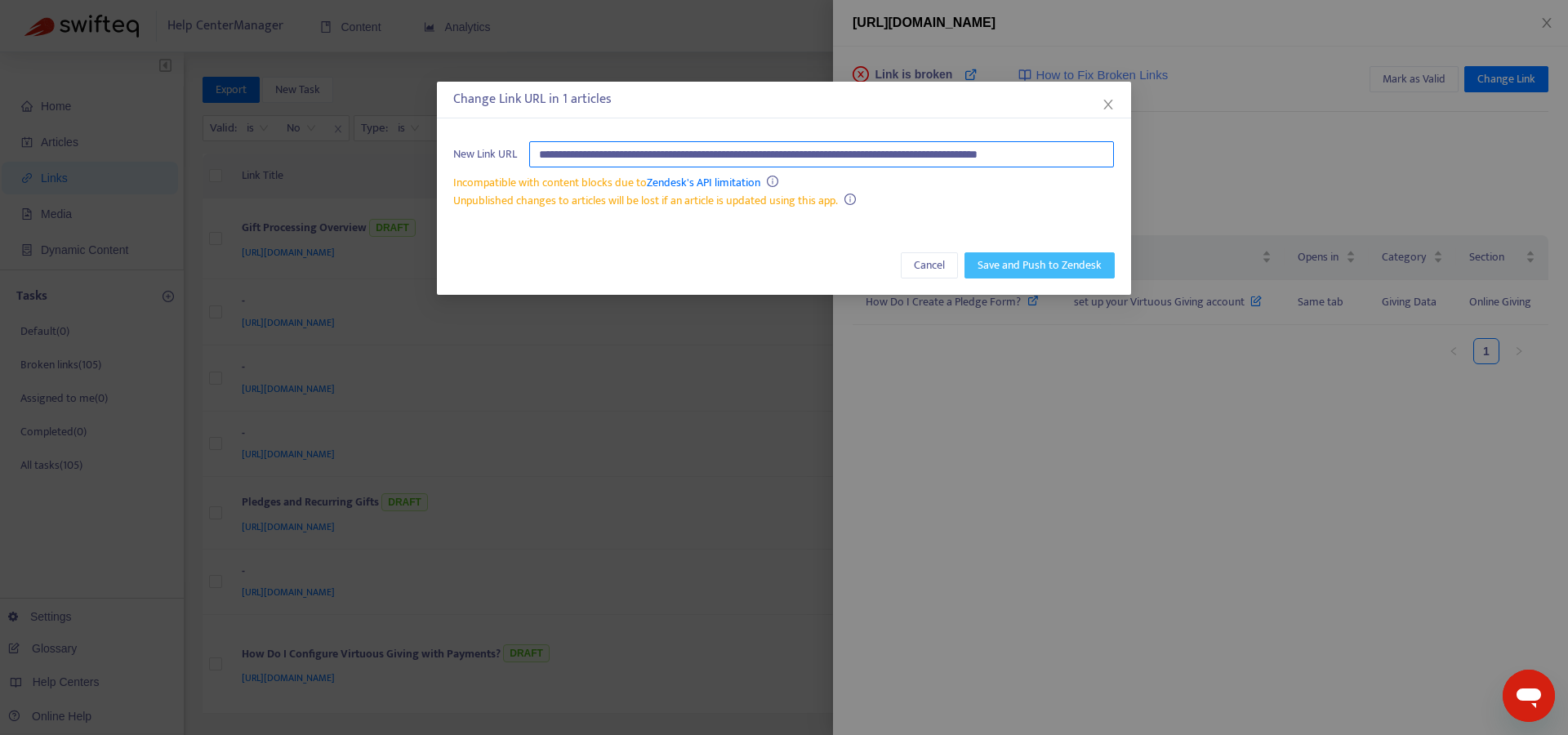
type input "**********"
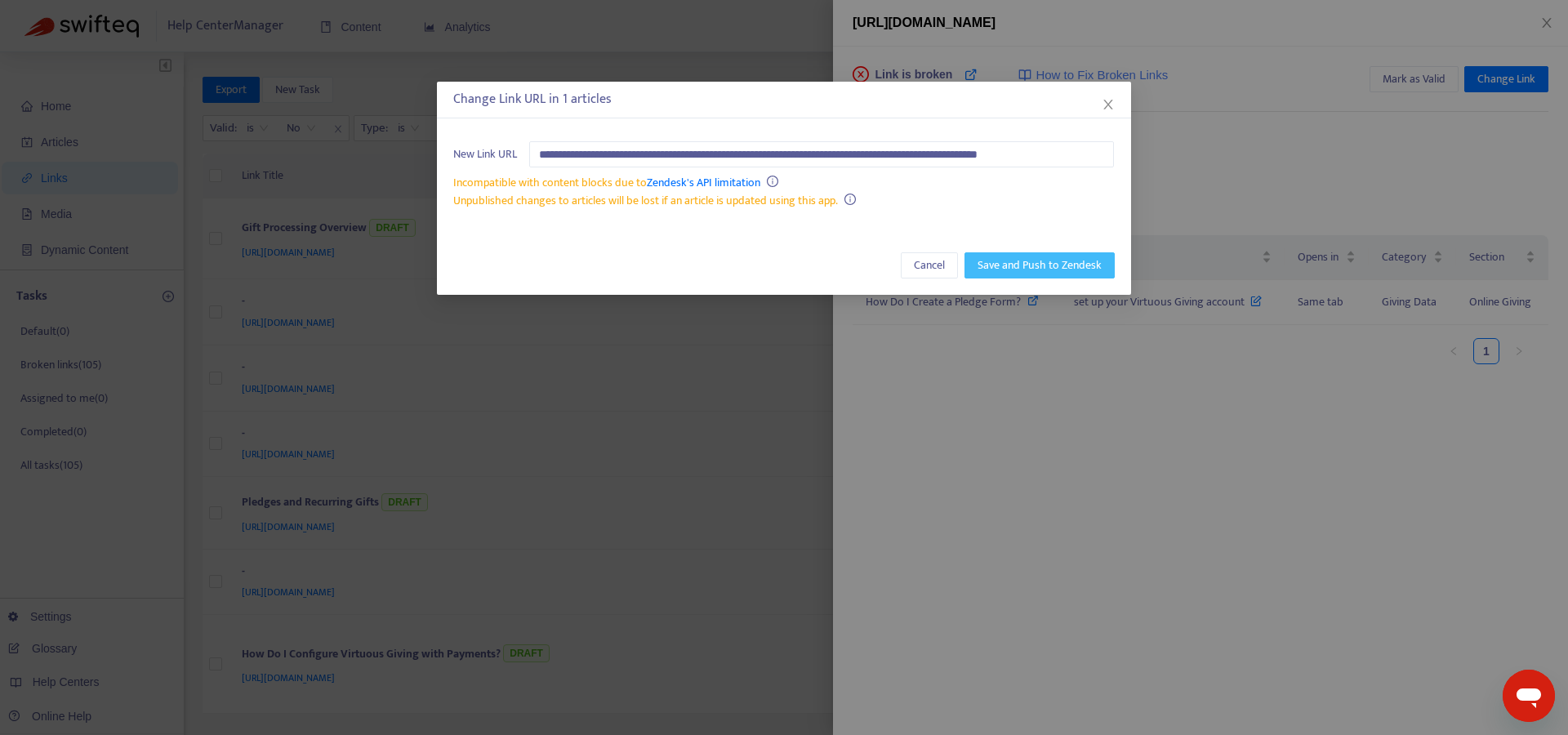
scroll to position [0, 0]
click at [1010, 265] on span "Save and Push to Zendesk" at bounding box center [1040, 266] width 124 height 18
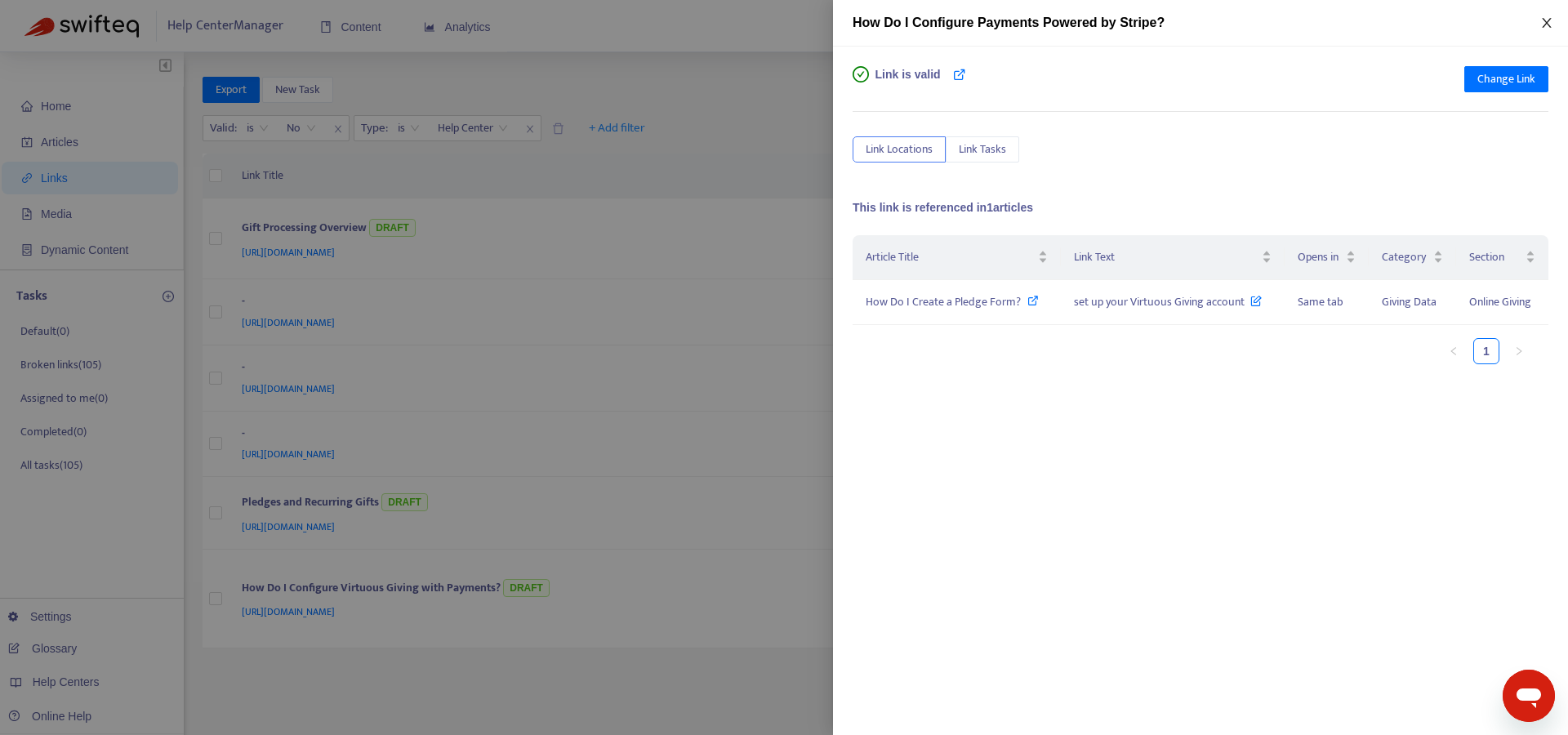
click at [1545, 20] on icon "close" at bounding box center [1547, 22] width 13 height 13
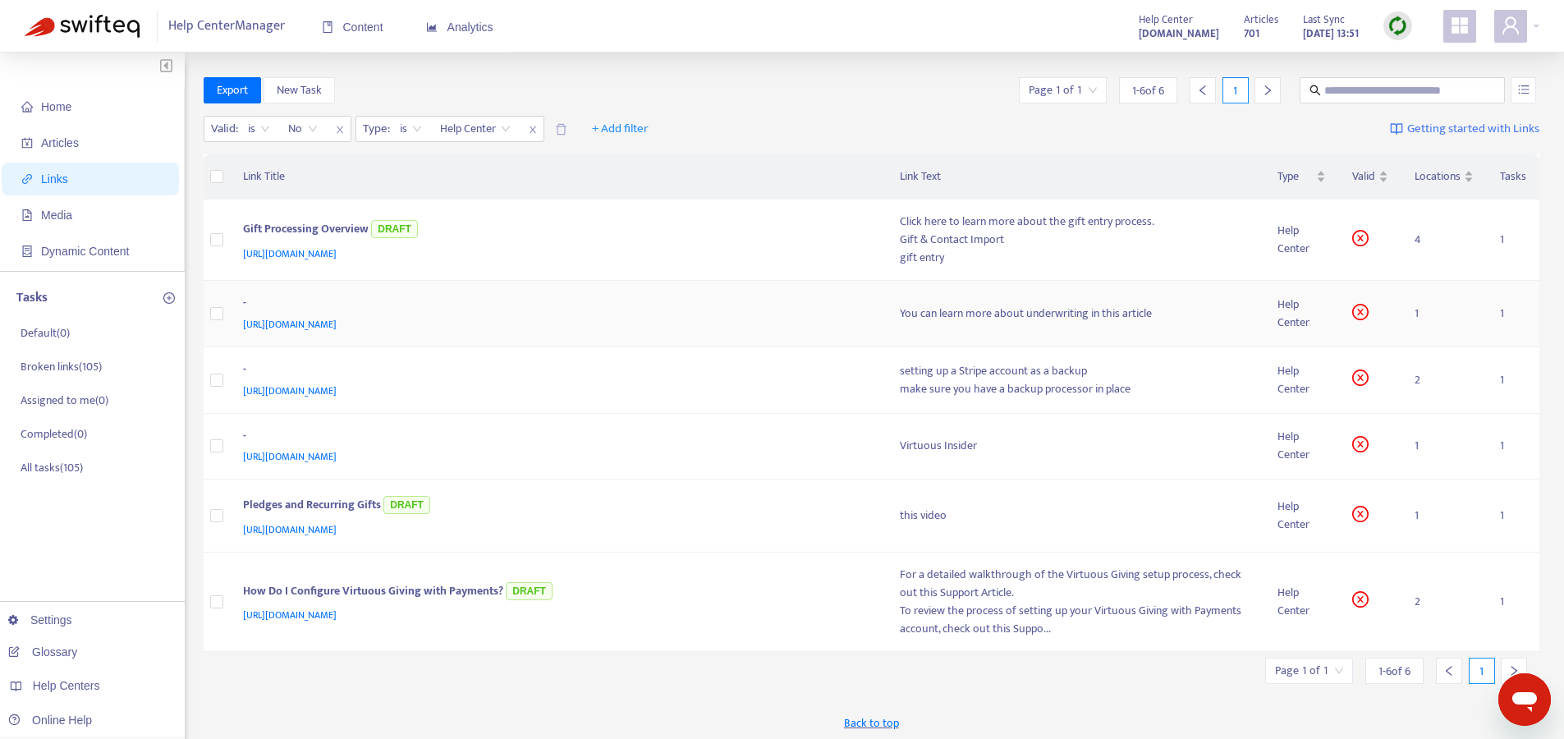
click at [692, 316] on div "[URL][DOMAIN_NAME]" at bounding box center [555, 324] width 625 height 18
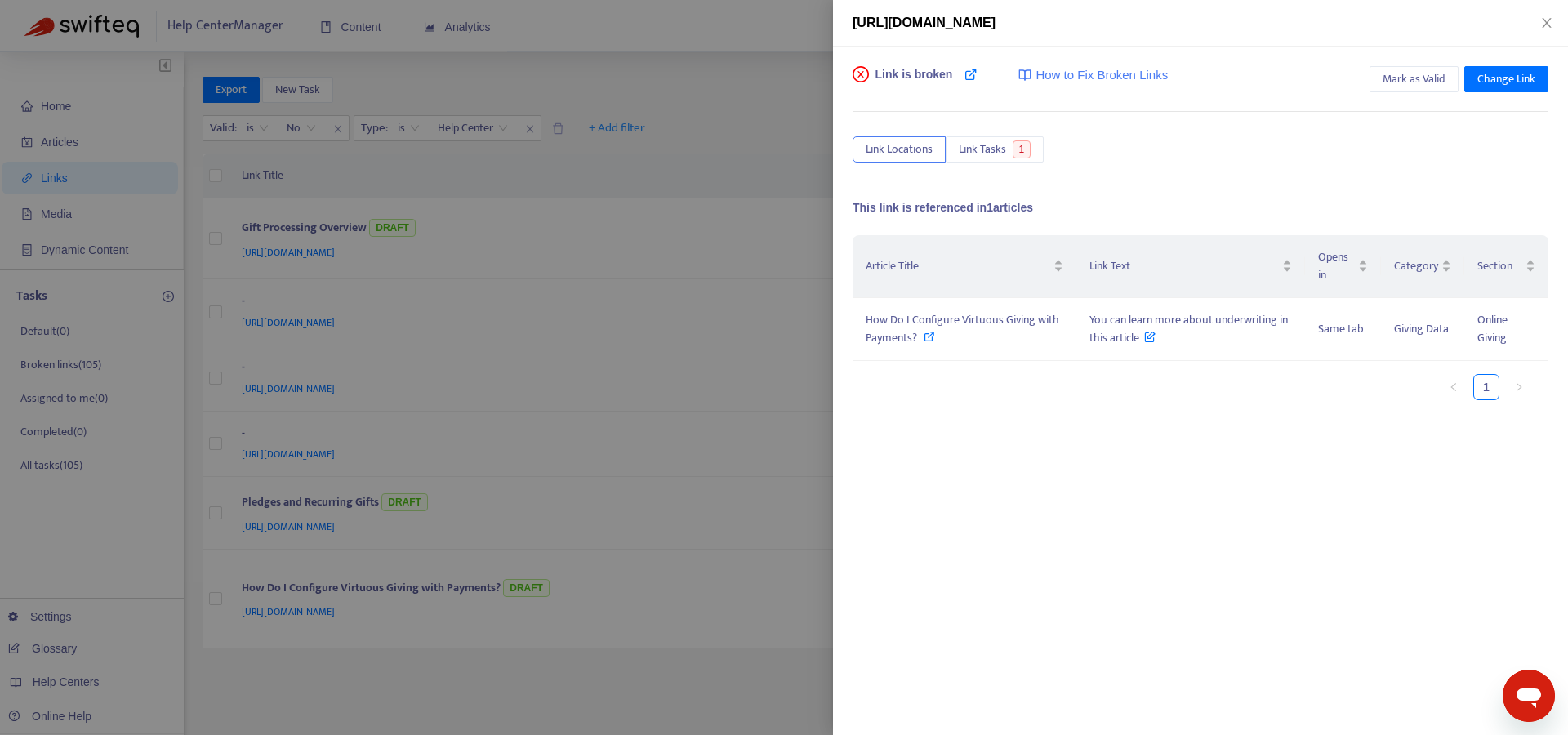
click at [686, 393] on div at bounding box center [784, 367] width 1568 height 735
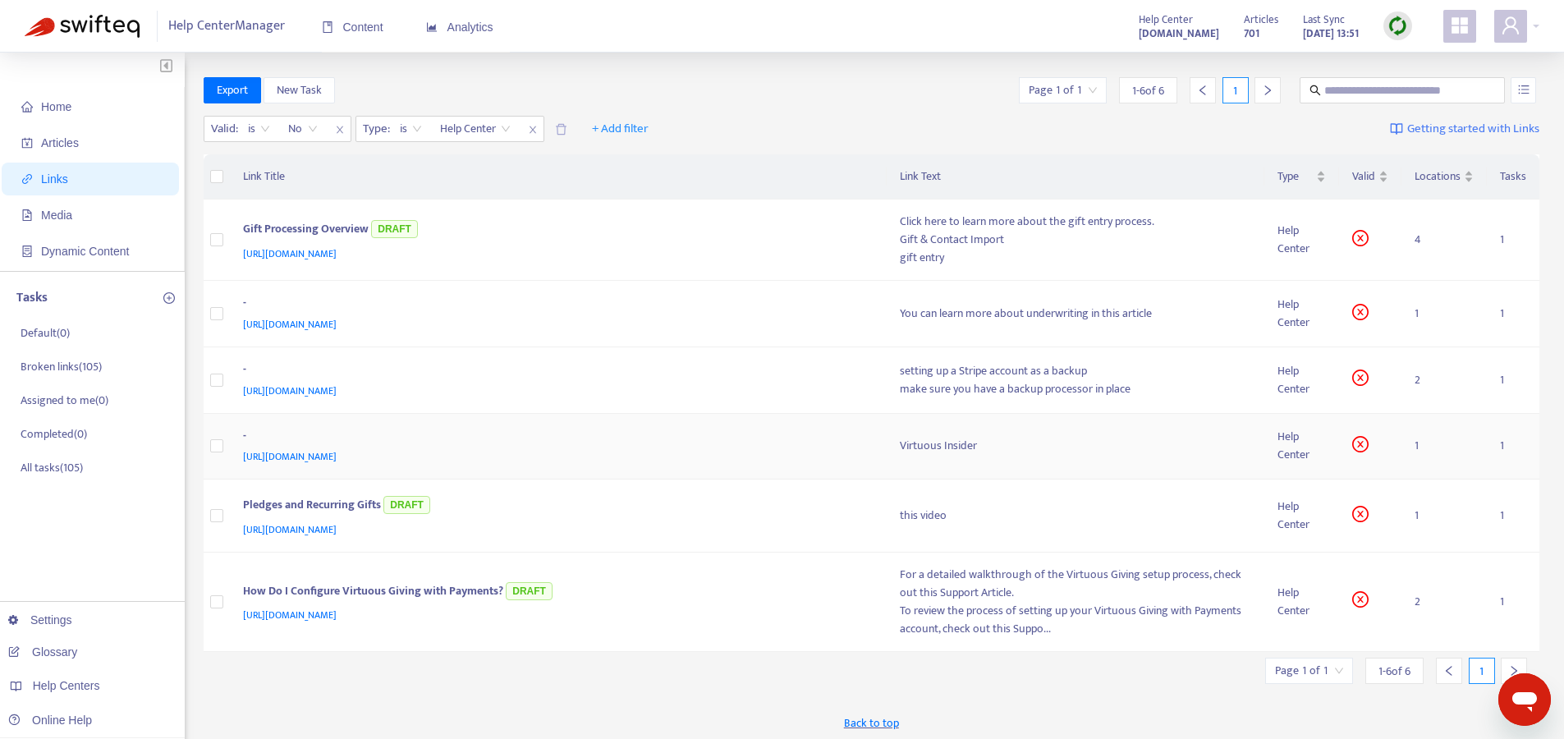
click at [687, 457] on div "[URL][DOMAIN_NAME]" at bounding box center [555, 456] width 625 height 18
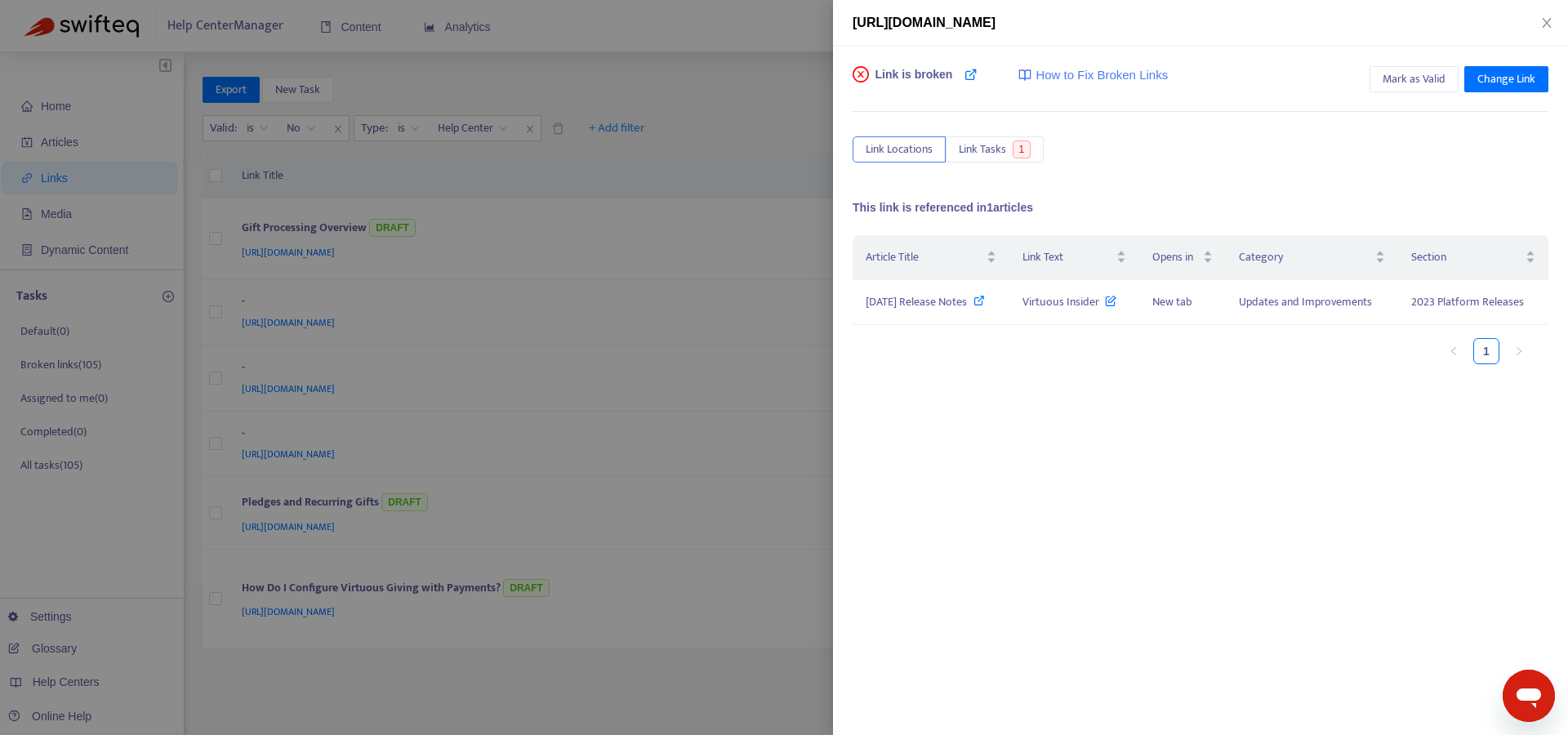
click at [694, 418] on div at bounding box center [784, 367] width 1568 height 735
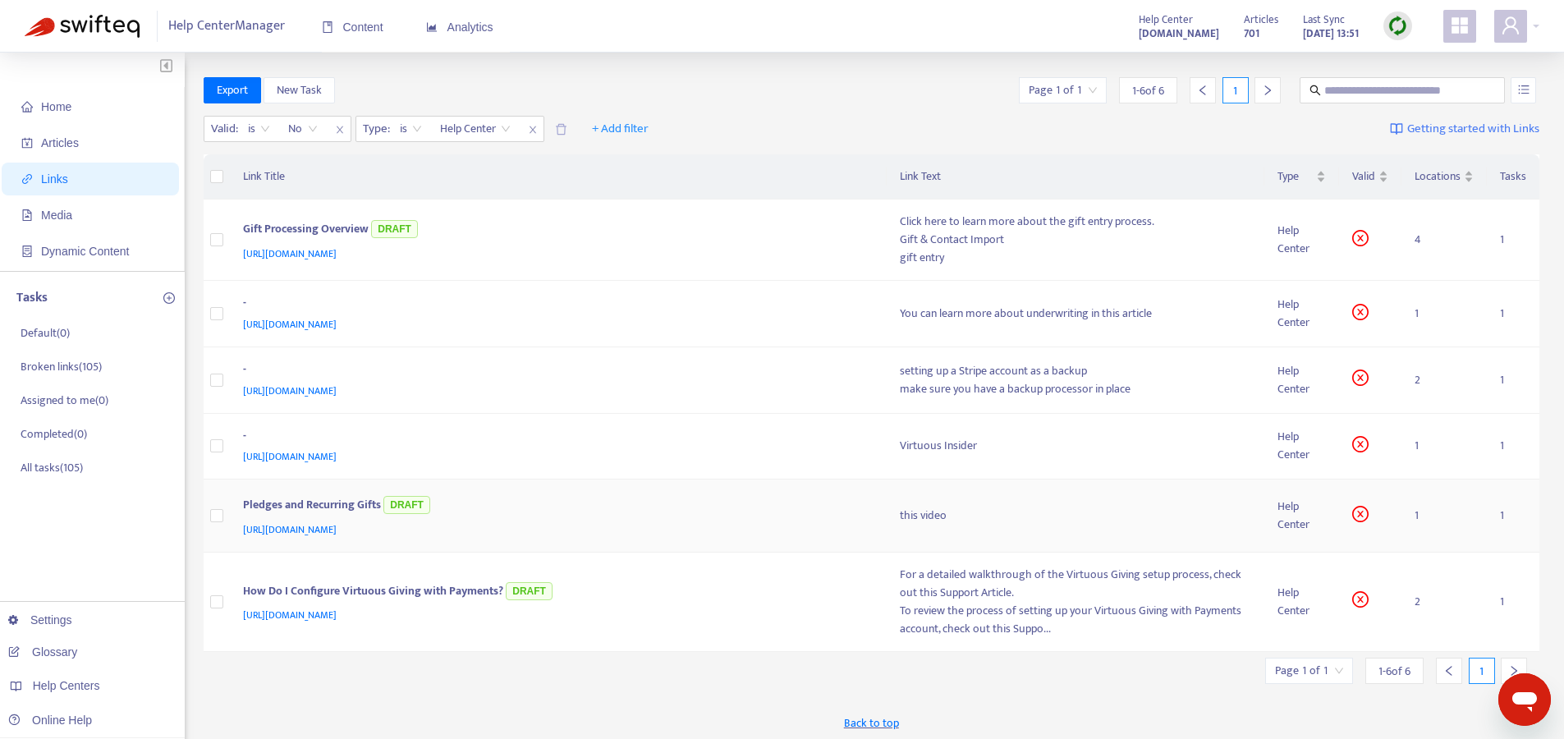
click at [679, 515] on div "Pledges and Recurring Gifts DRAFT" at bounding box center [555, 506] width 625 height 27
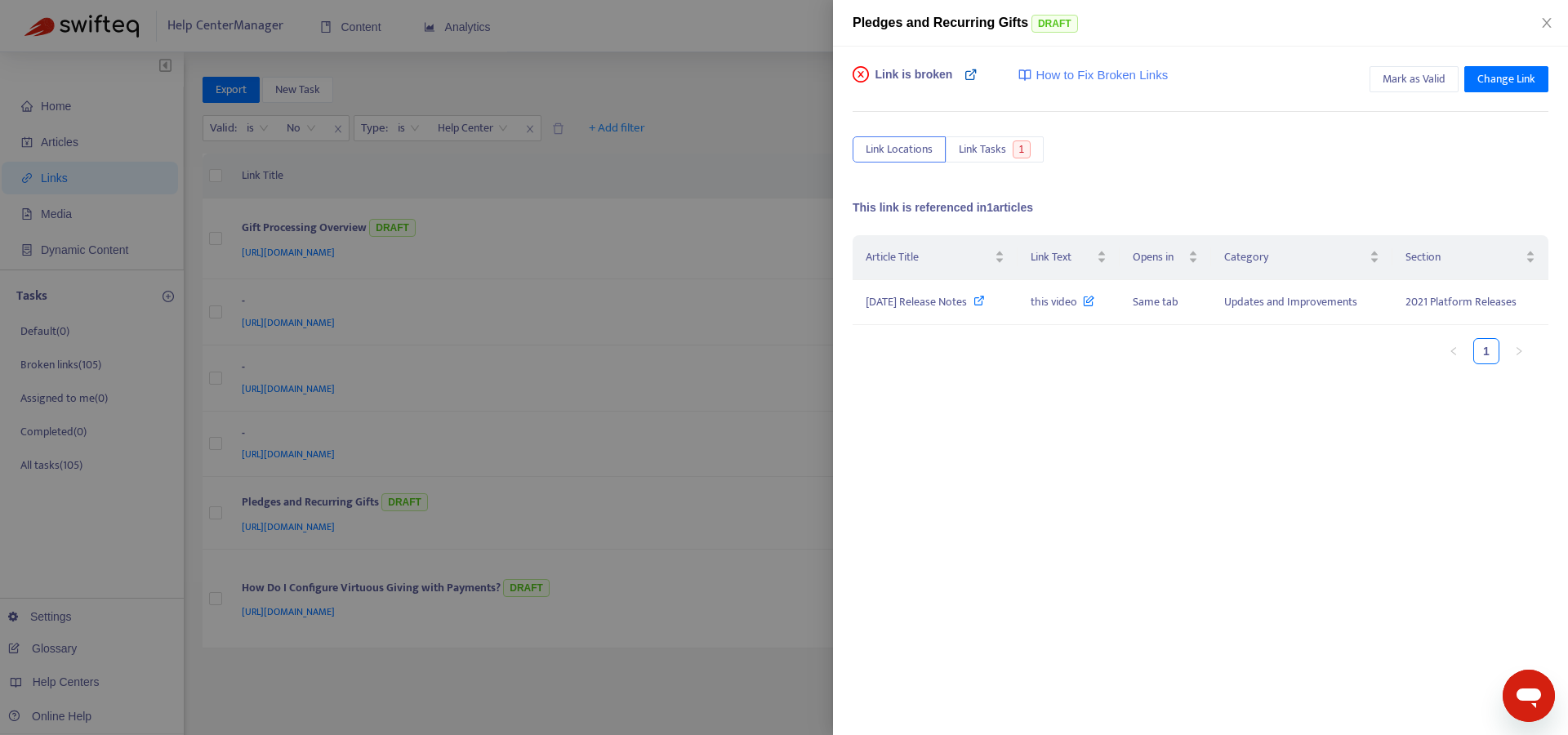
click at [975, 75] on icon at bounding box center [971, 74] width 13 height 13
click at [710, 477] on div at bounding box center [784, 367] width 1568 height 735
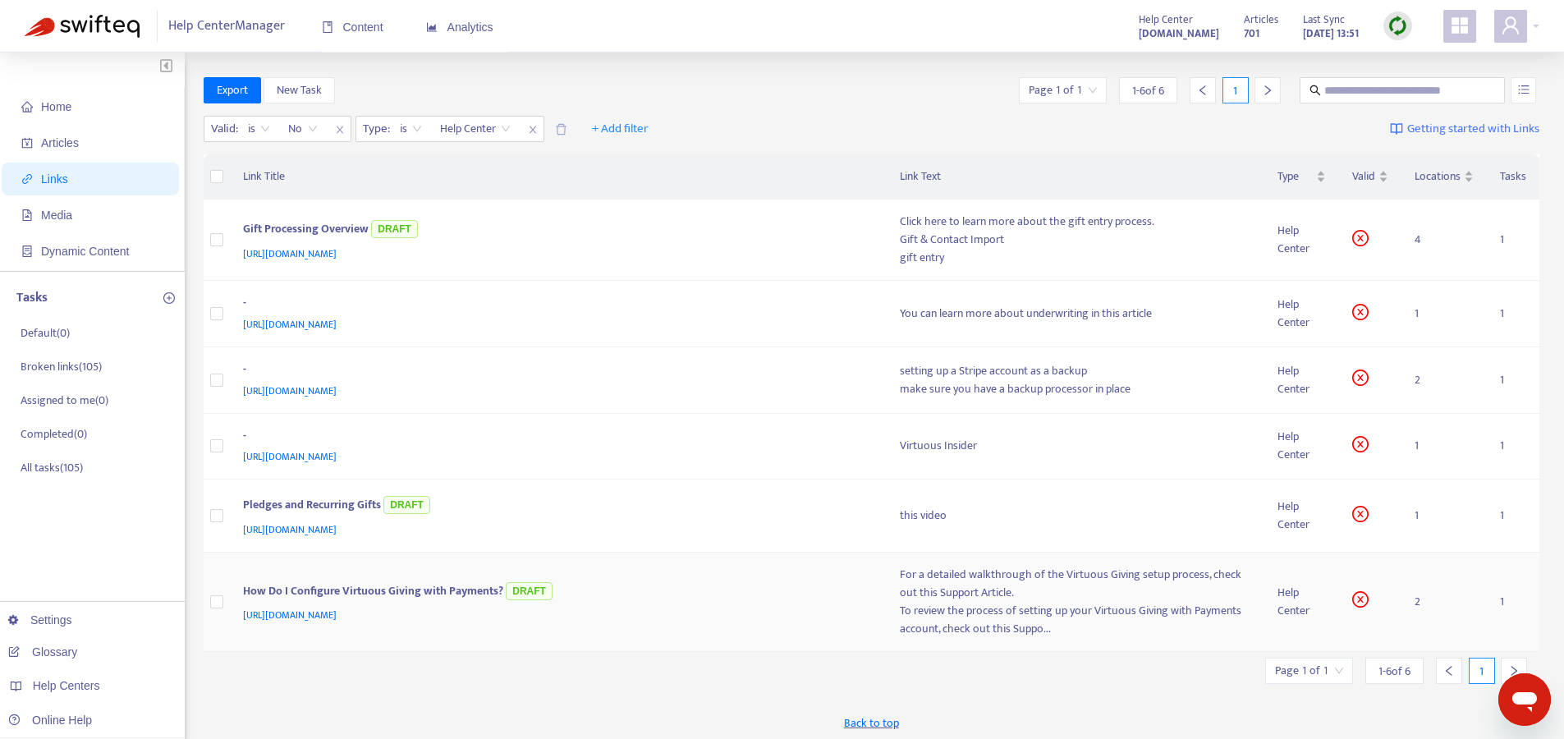
click at [645, 603] on div "How Do I Configure Virtuous Giving with Payments? DRAFT" at bounding box center [555, 592] width 625 height 27
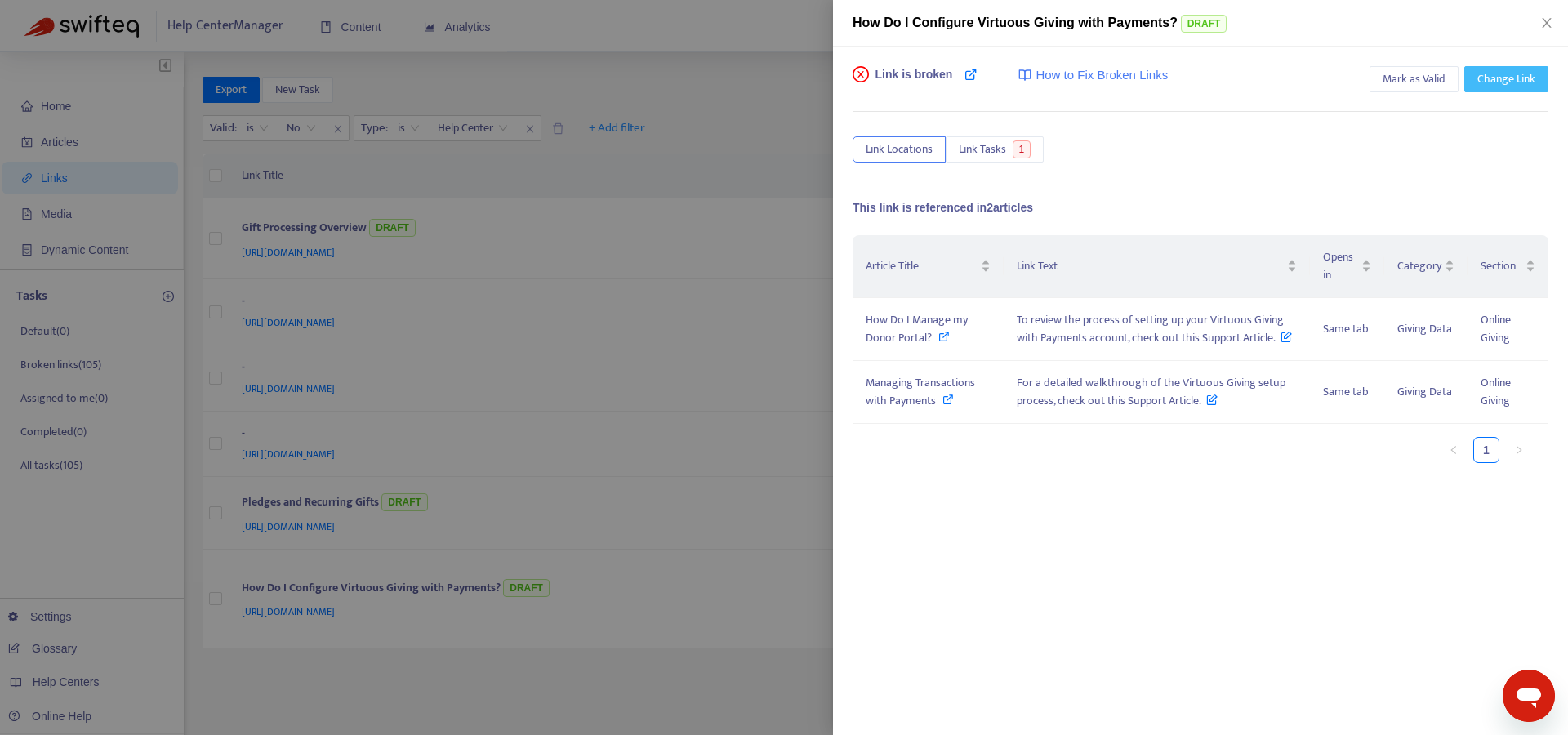
click at [1512, 86] on span "Change Link" at bounding box center [1506, 80] width 58 height 18
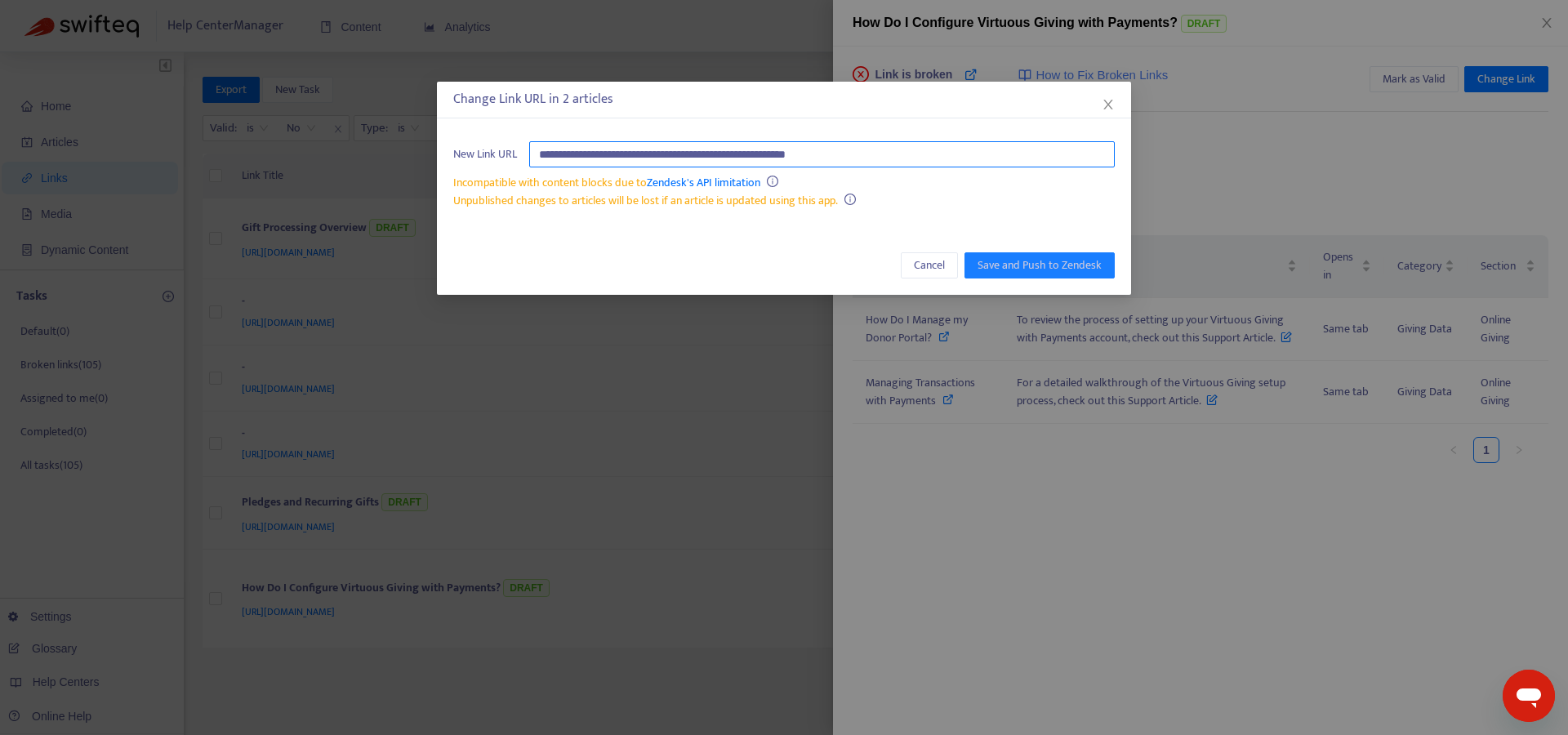
click at [687, 157] on input "**********" at bounding box center [822, 154] width 586 height 26
paste input "**********"
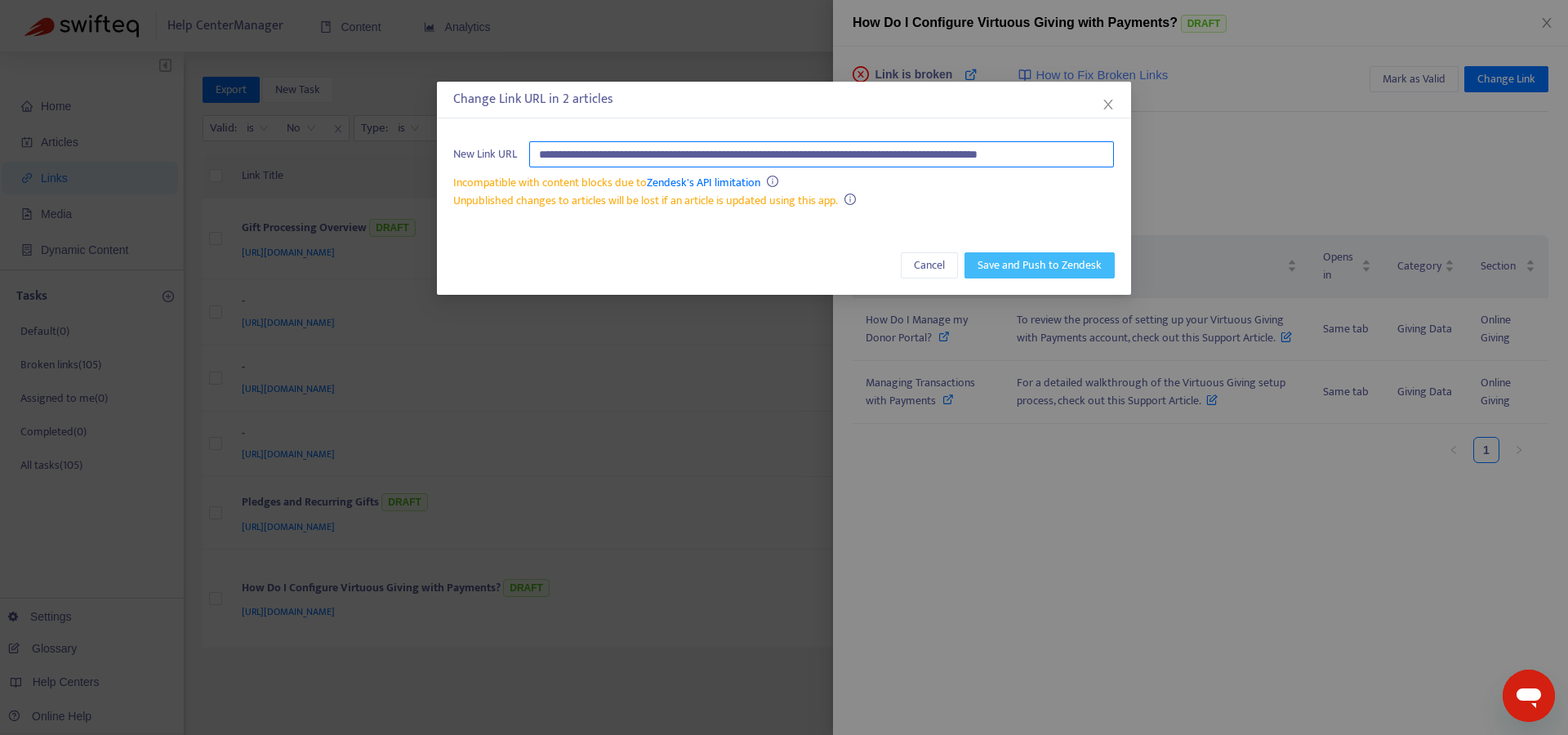
type input "**********"
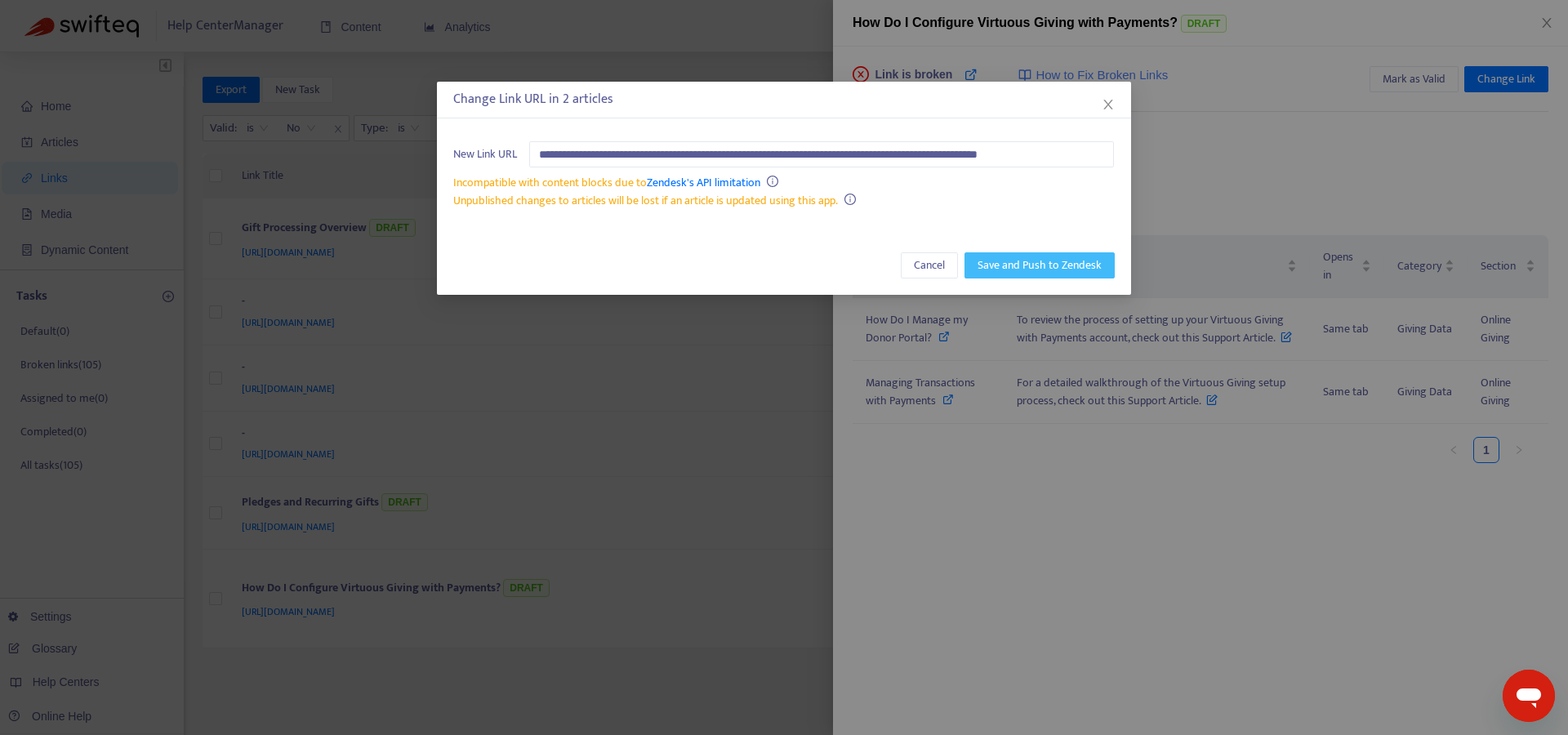
click at [1041, 269] on span "Save and Push to Zendesk" at bounding box center [1040, 266] width 124 height 18
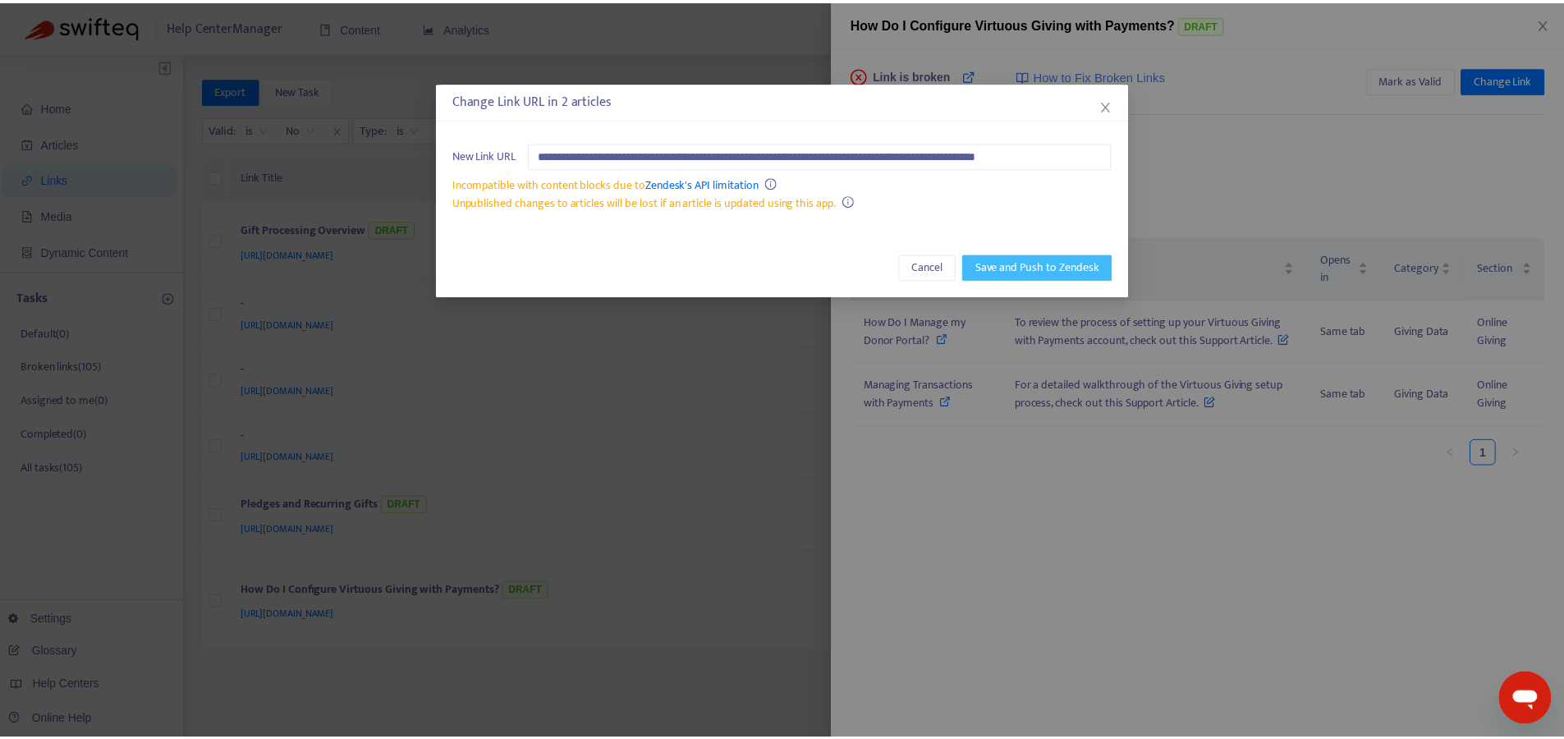
scroll to position [0, 0]
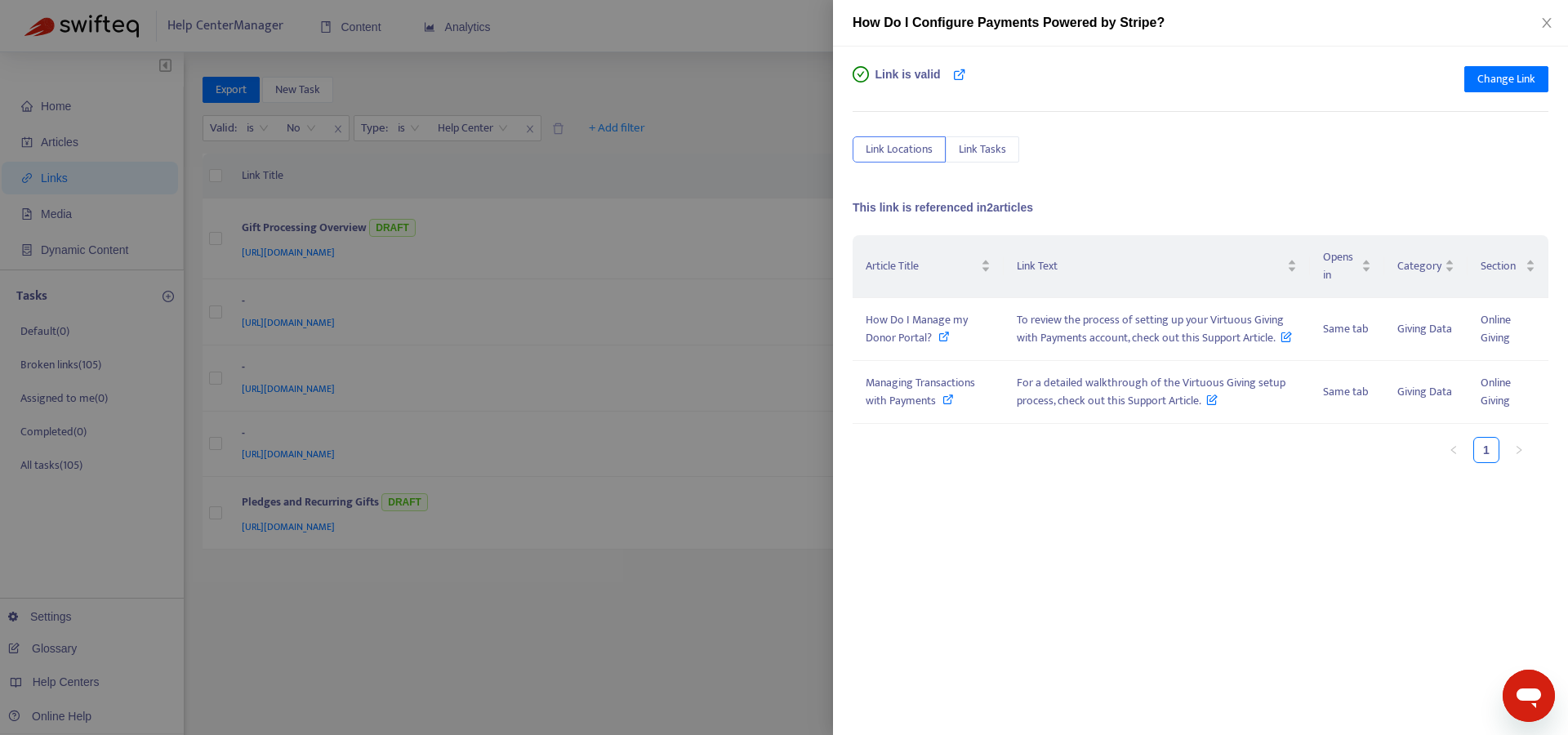
click at [632, 650] on div at bounding box center [784, 367] width 1568 height 735
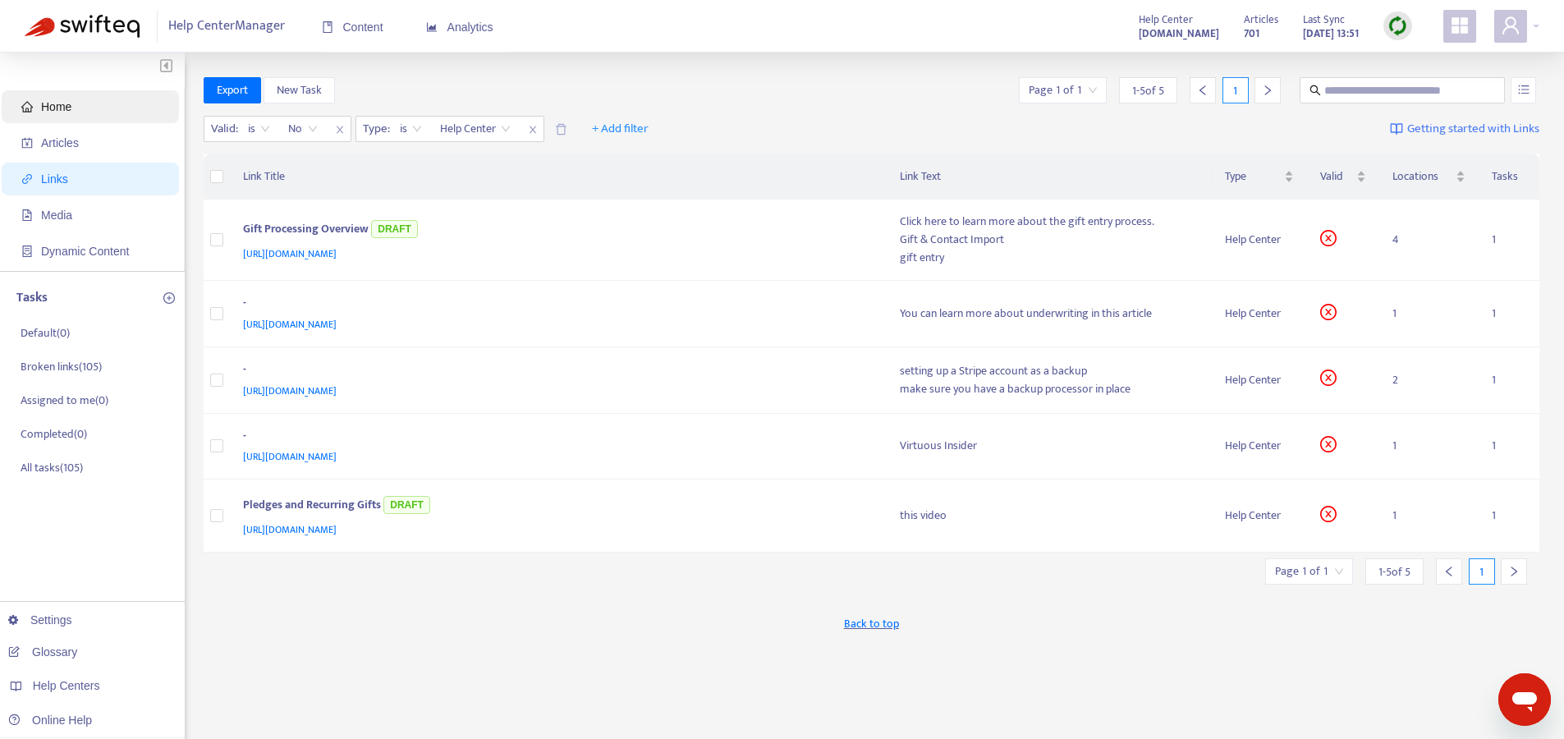
click at [31, 101] on icon "home" at bounding box center [26, 106] width 11 height 11
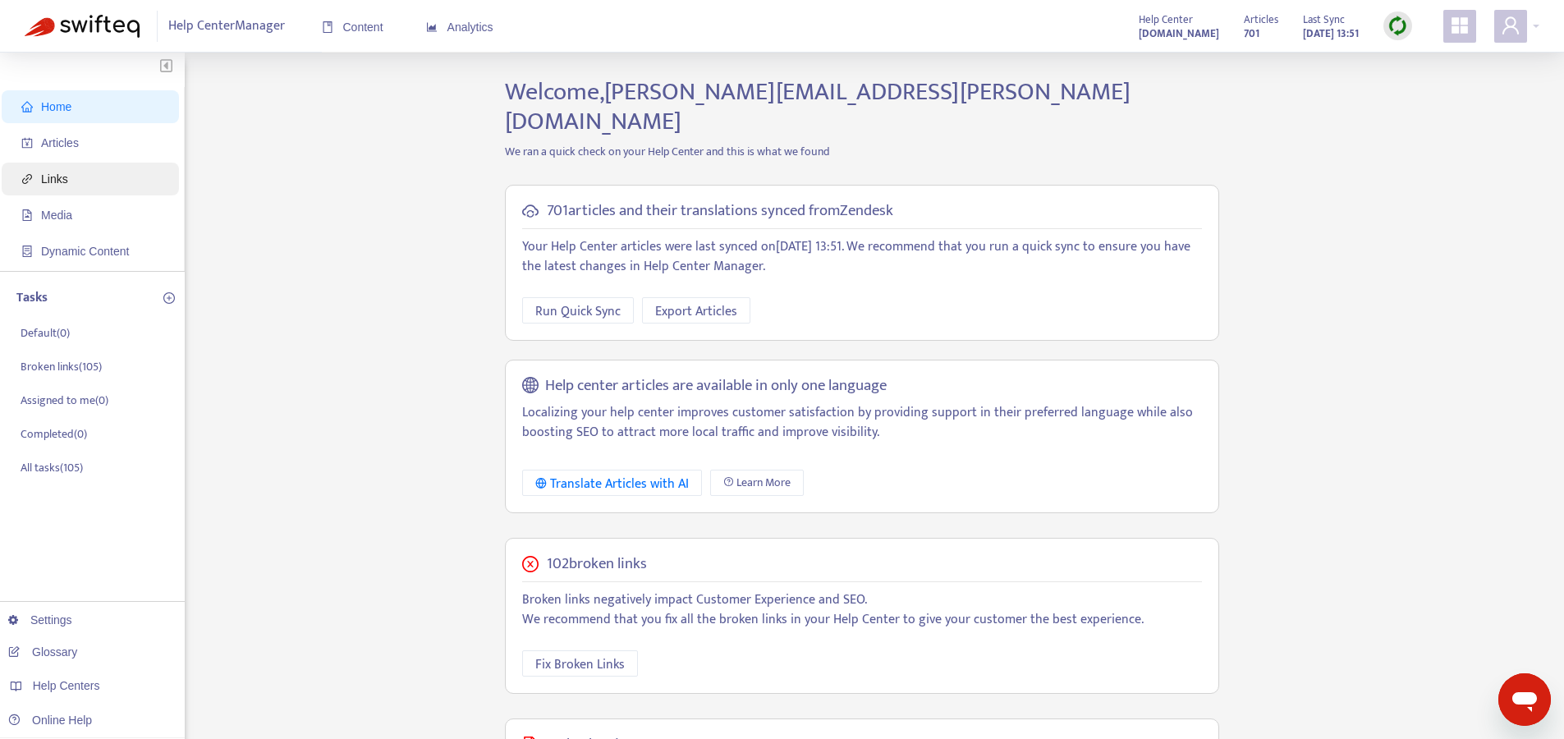
click at [91, 180] on span "Links" at bounding box center [93, 179] width 145 height 33
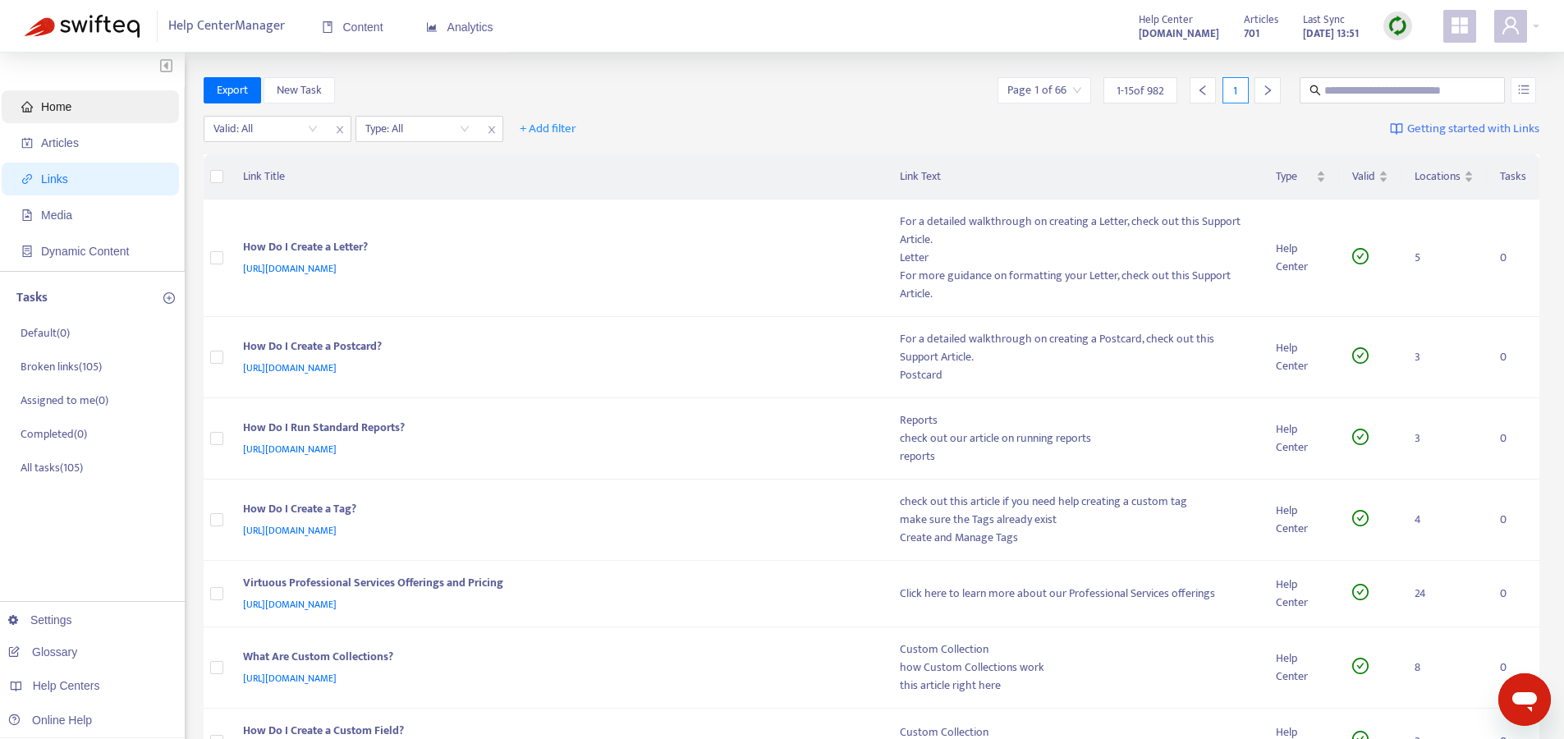
click at [67, 99] on span "Home" at bounding box center [93, 106] width 145 height 33
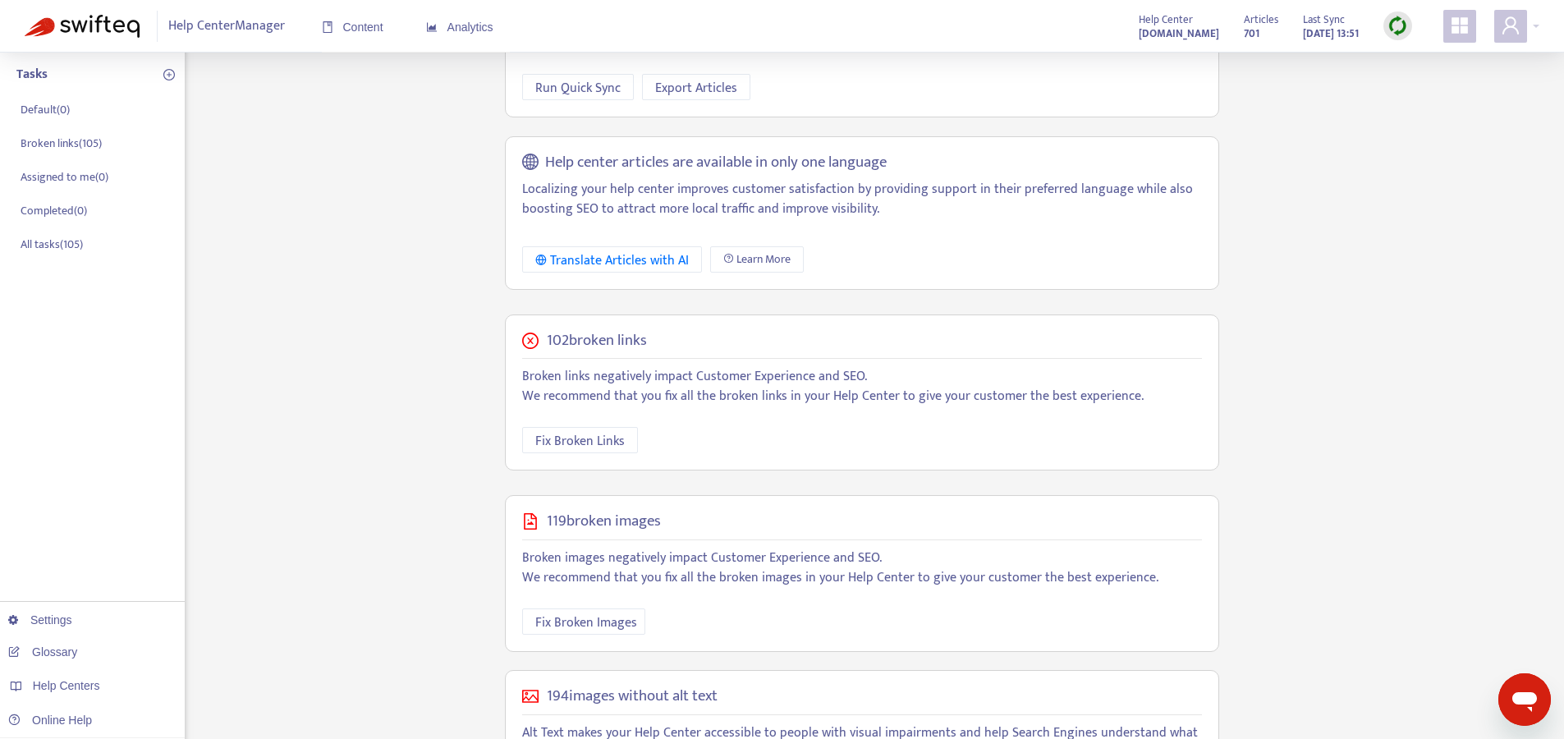
scroll to position [264, 0]
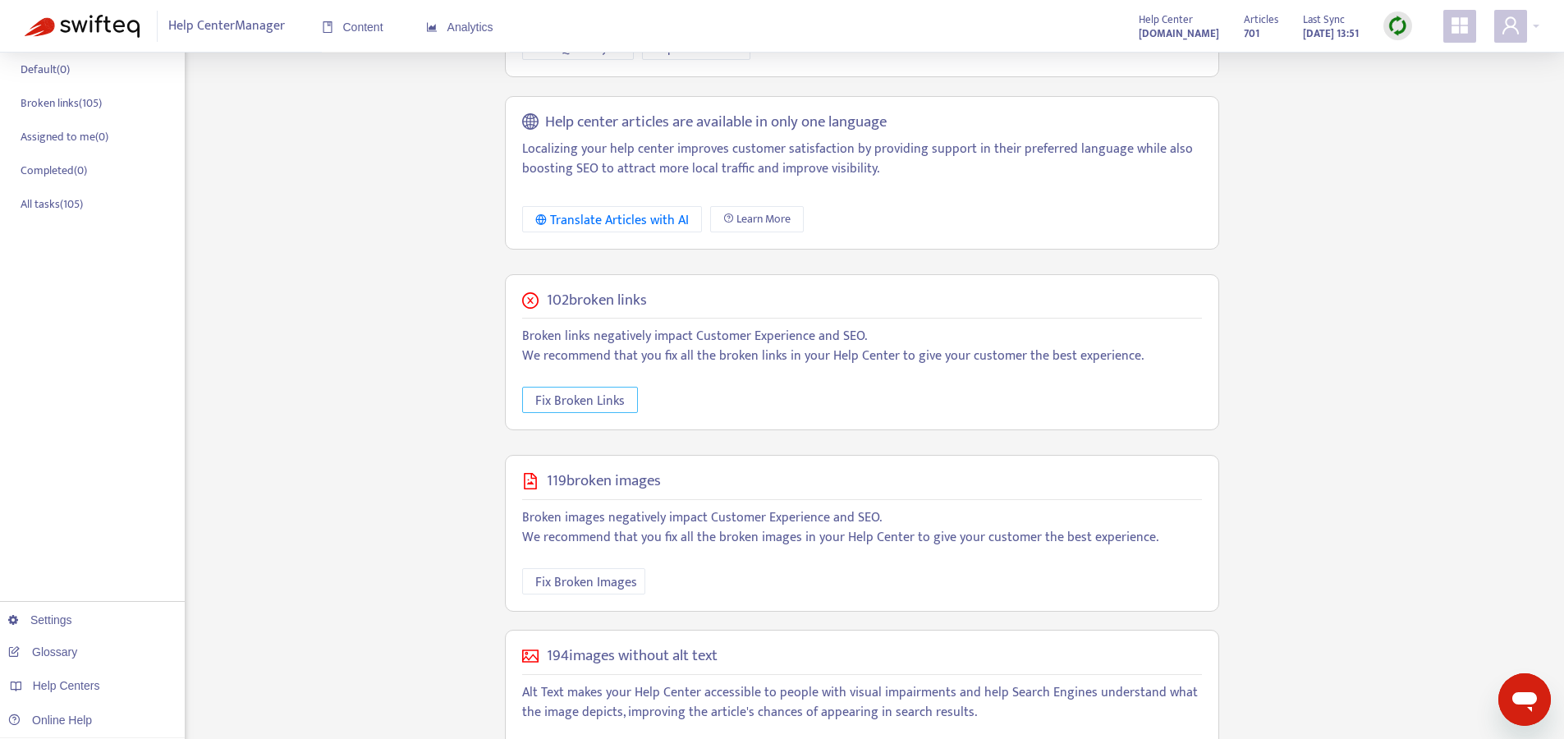
click at [588, 391] on span "Fix Broken Links" at bounding box center [579, 401] width 89 height 21
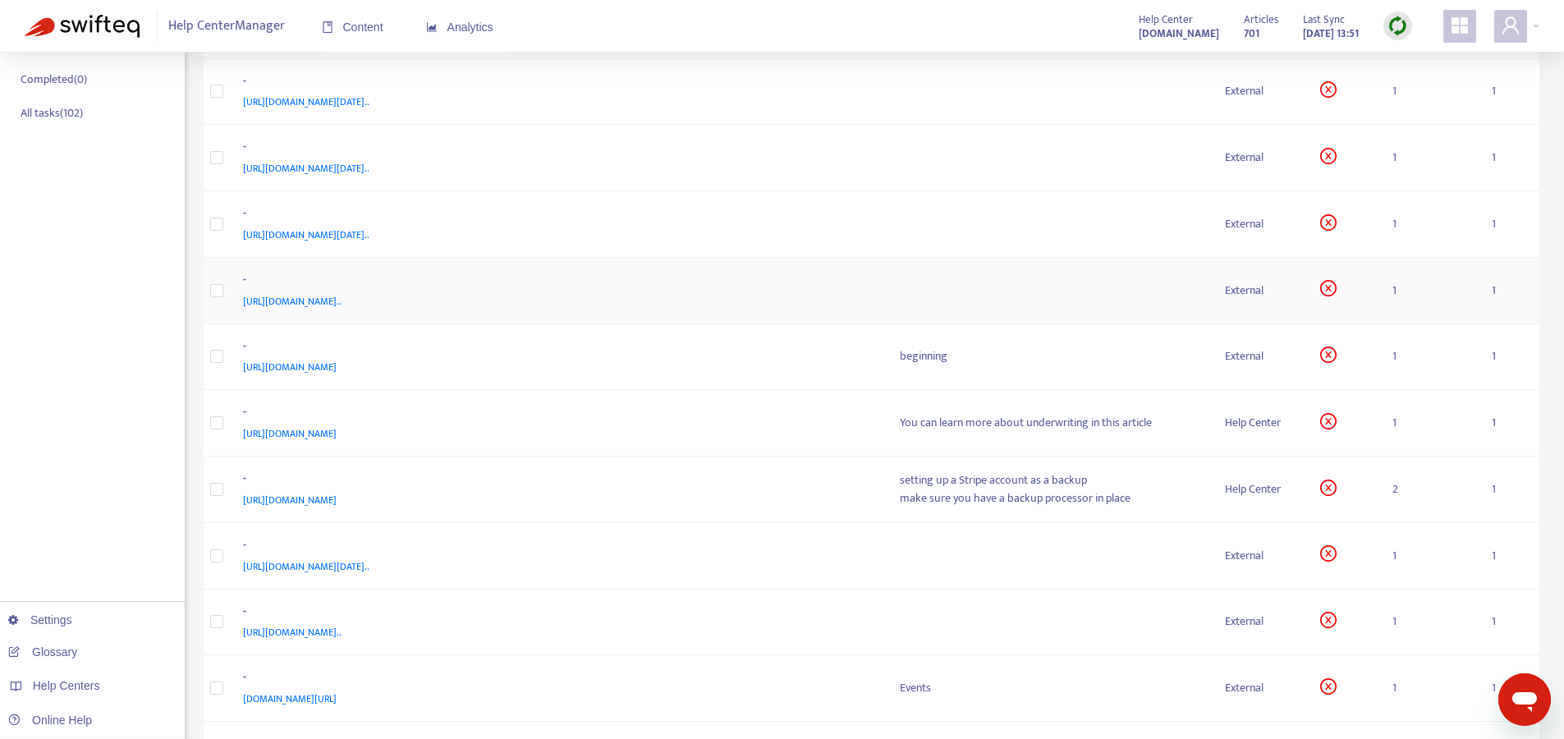
scroll to position [55, 0]
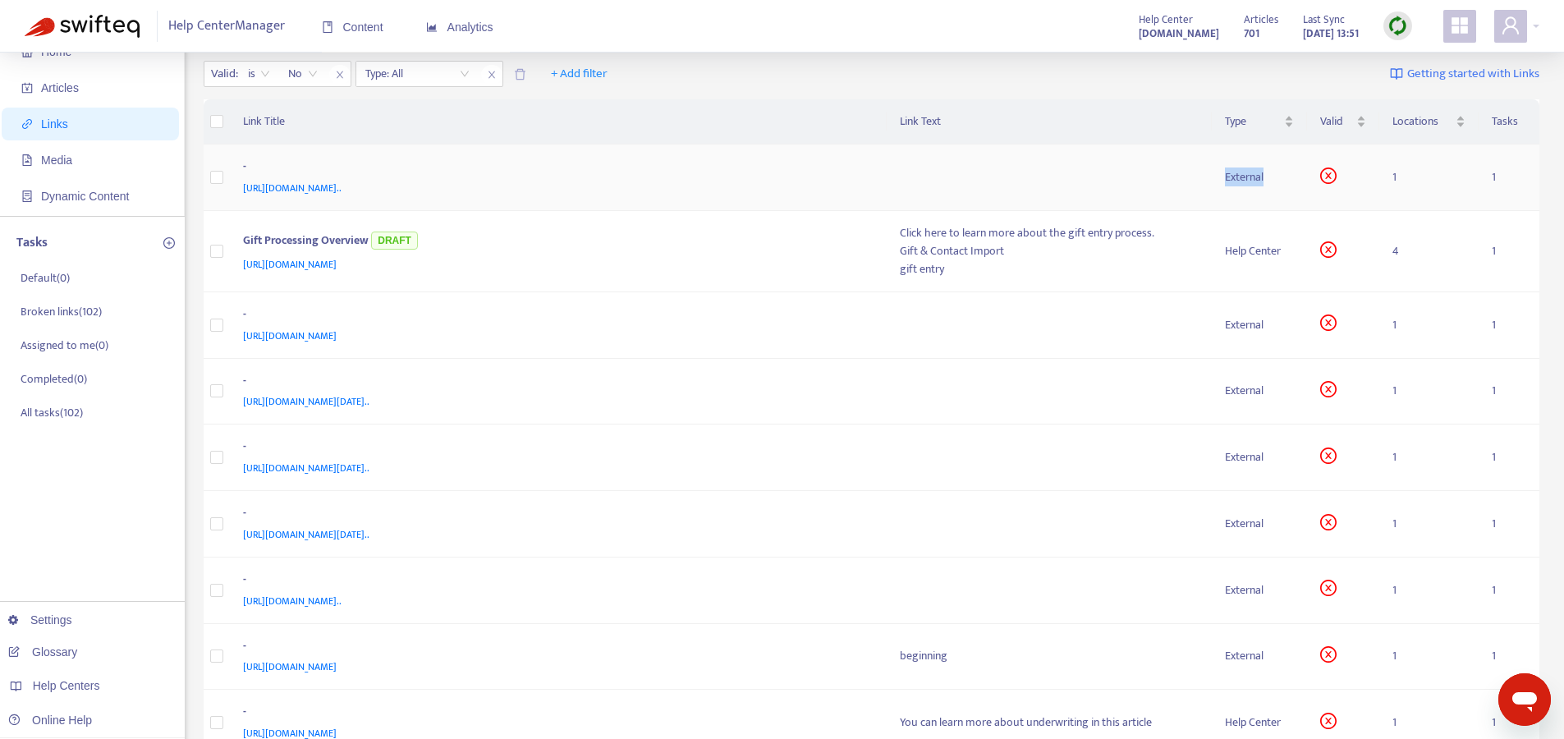
drag, startPoint x: 1225, startPoint y: 175, endPoint x: 1273, endPoint y: 177, distance: 48.5
click at [1273, 177] on div "External" at bounding box center [1259, 177] width 69 height 18
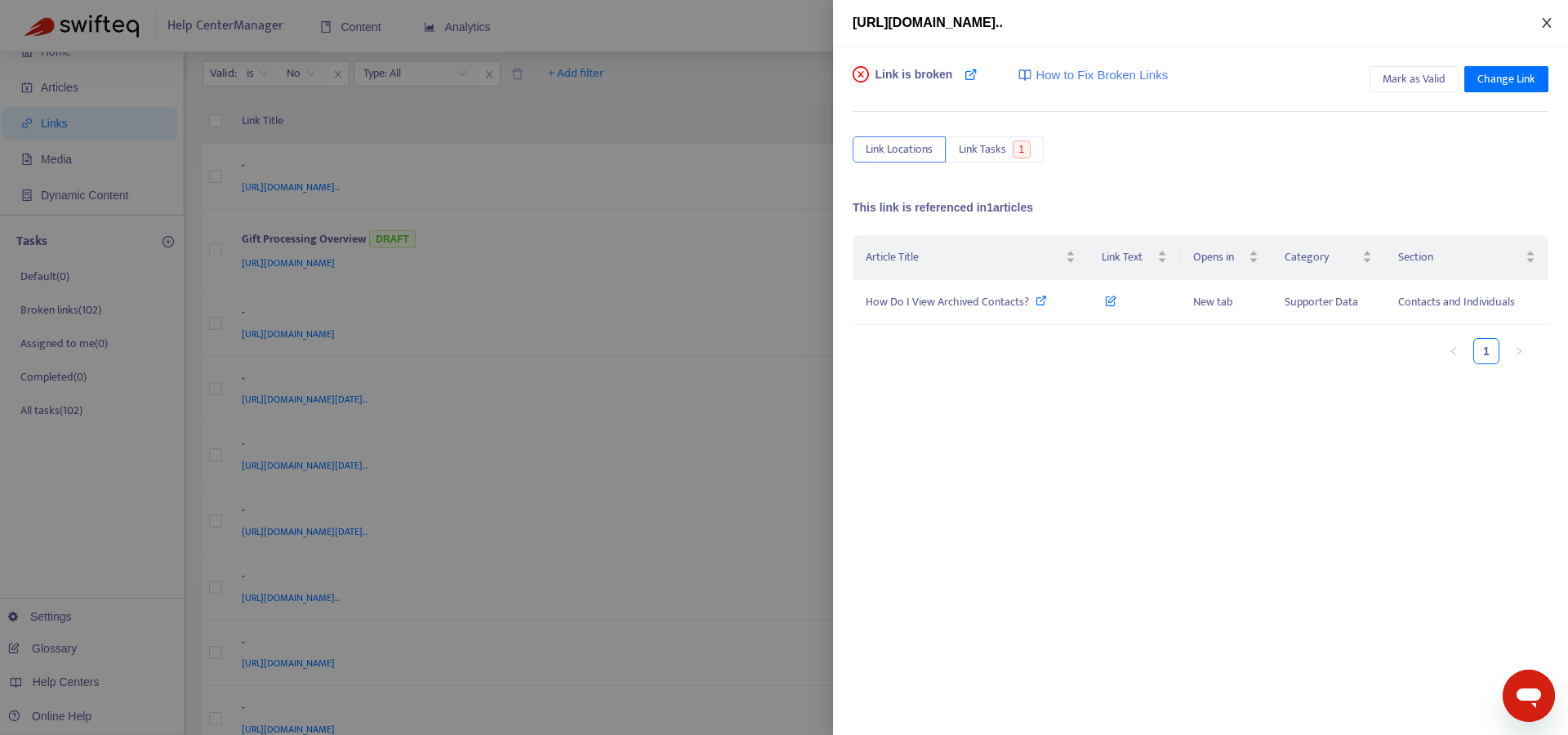
click at [1543, 23] on icon "close" at bounding box center [1547, 22] width 13 height 13
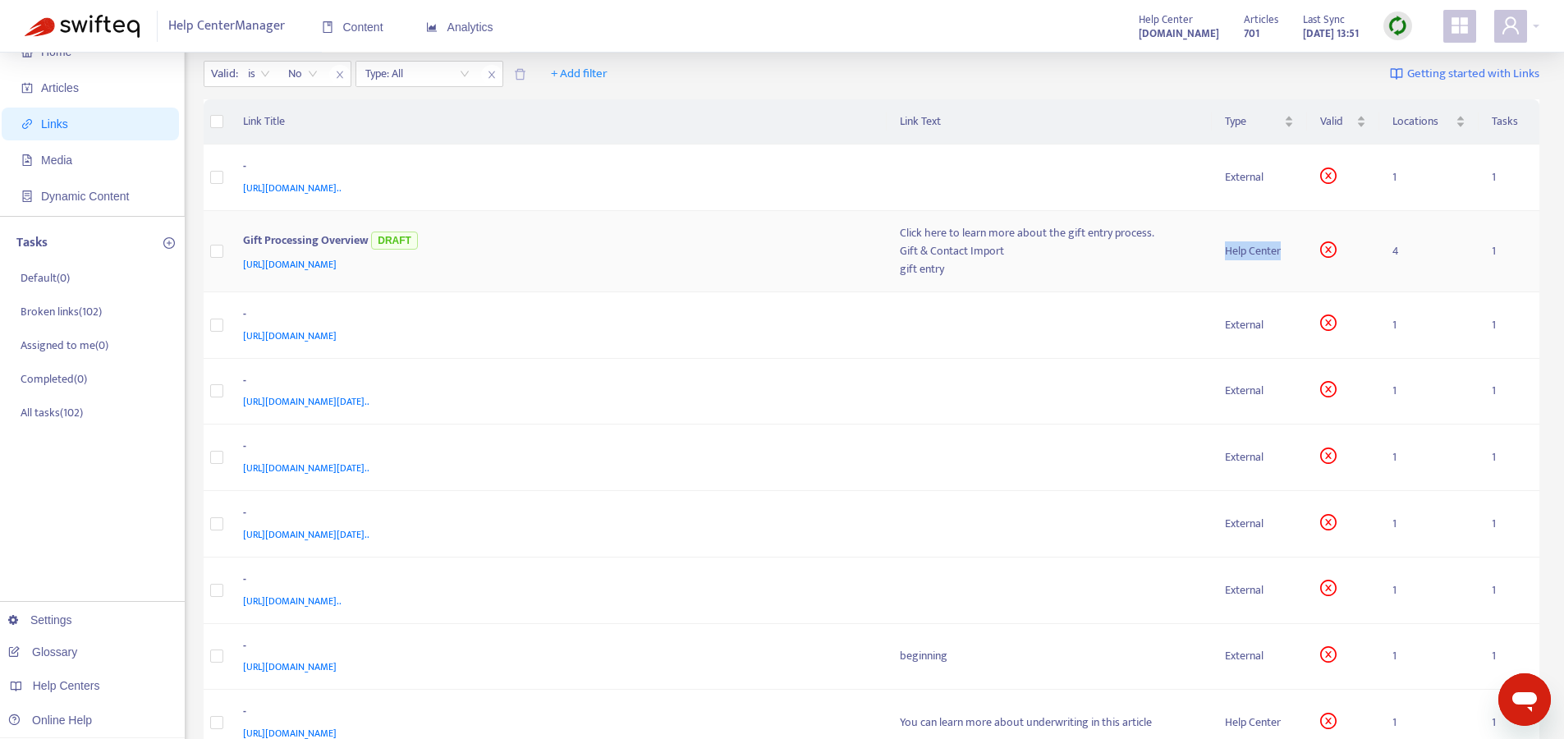
drag, startPoint x: 1223, startPoint y: 254, endPoint x: 1284, endPoint y: 253, distance: 60.8
click at [1284, 253] on div "Help Center" at bounding box center [1259, 251] width 69 height 18
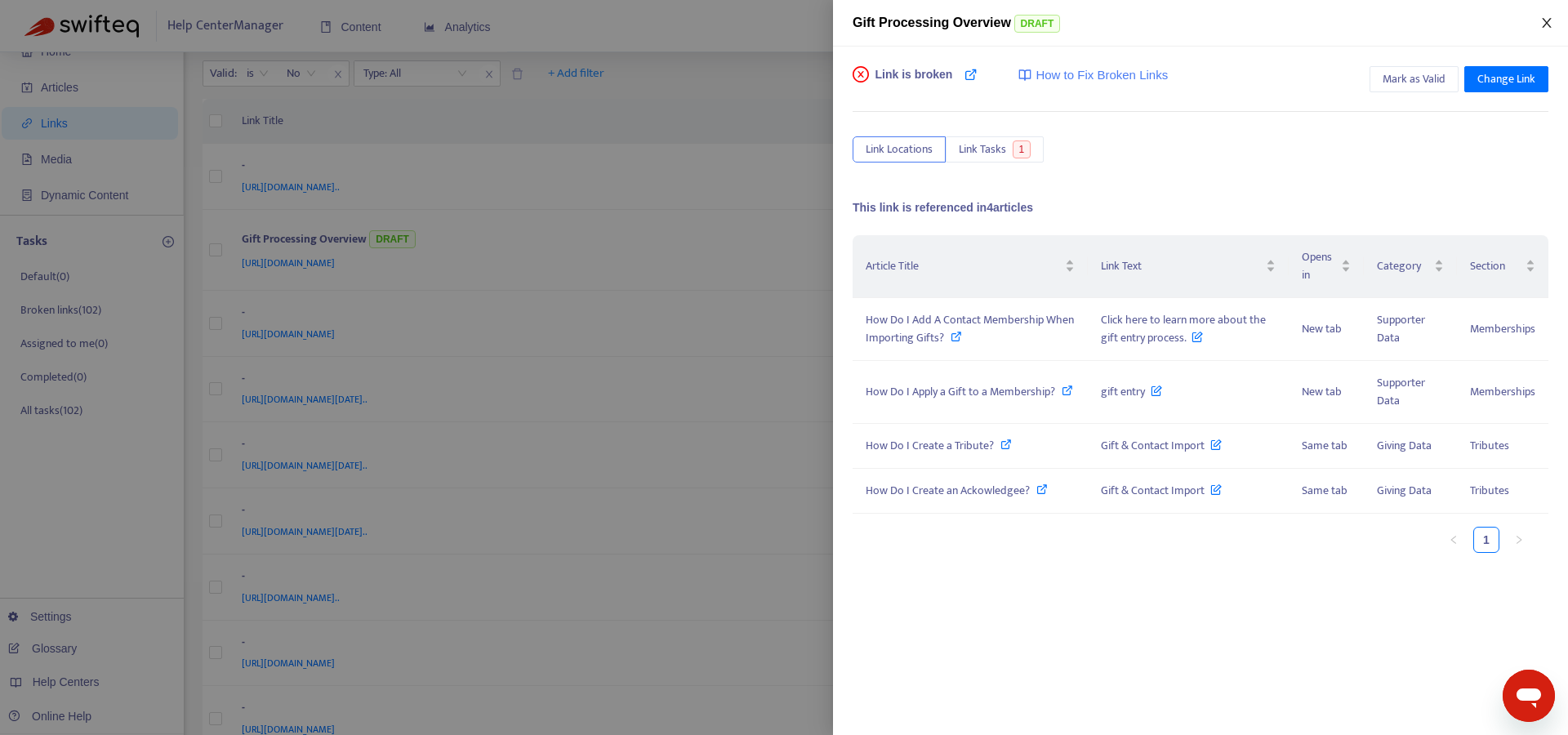
click at [1545, 21] on icon "close" at bounding box center [1546, 23] width 9 height 10
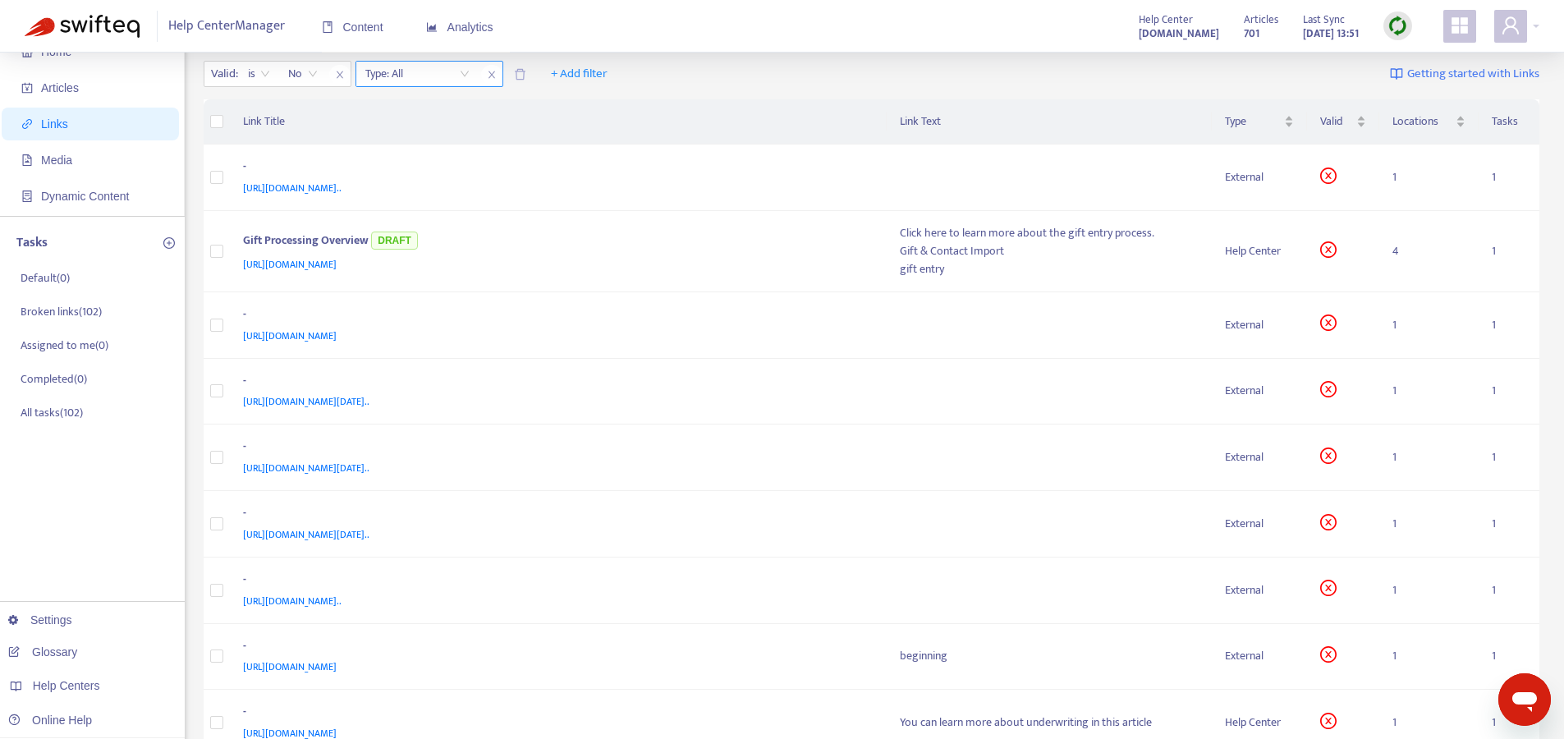
click at [463, 72] on input "search" at bounding box center [417, 74] width 104 height 25
click at [379, 135] on div "Help Center" at bounding box center [512, 132] width 286 height 18
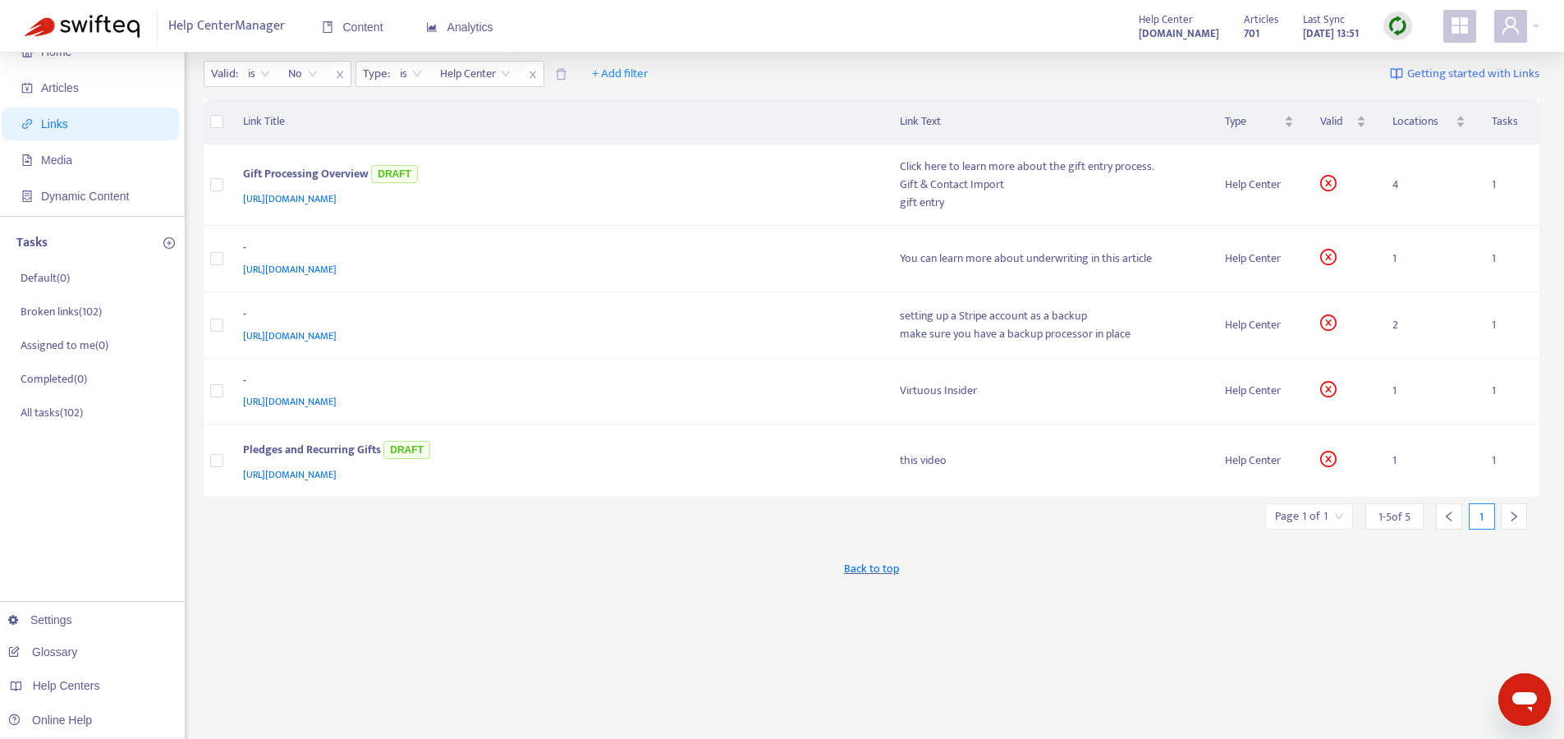
click at [990, 548] on div "Back to top" at bounding box center [872, 568] width 1337 height 41
click at [535, 187] on div "Gift Processing Overview DRAFT" at bounding box center [555, 175] width 625 height 27
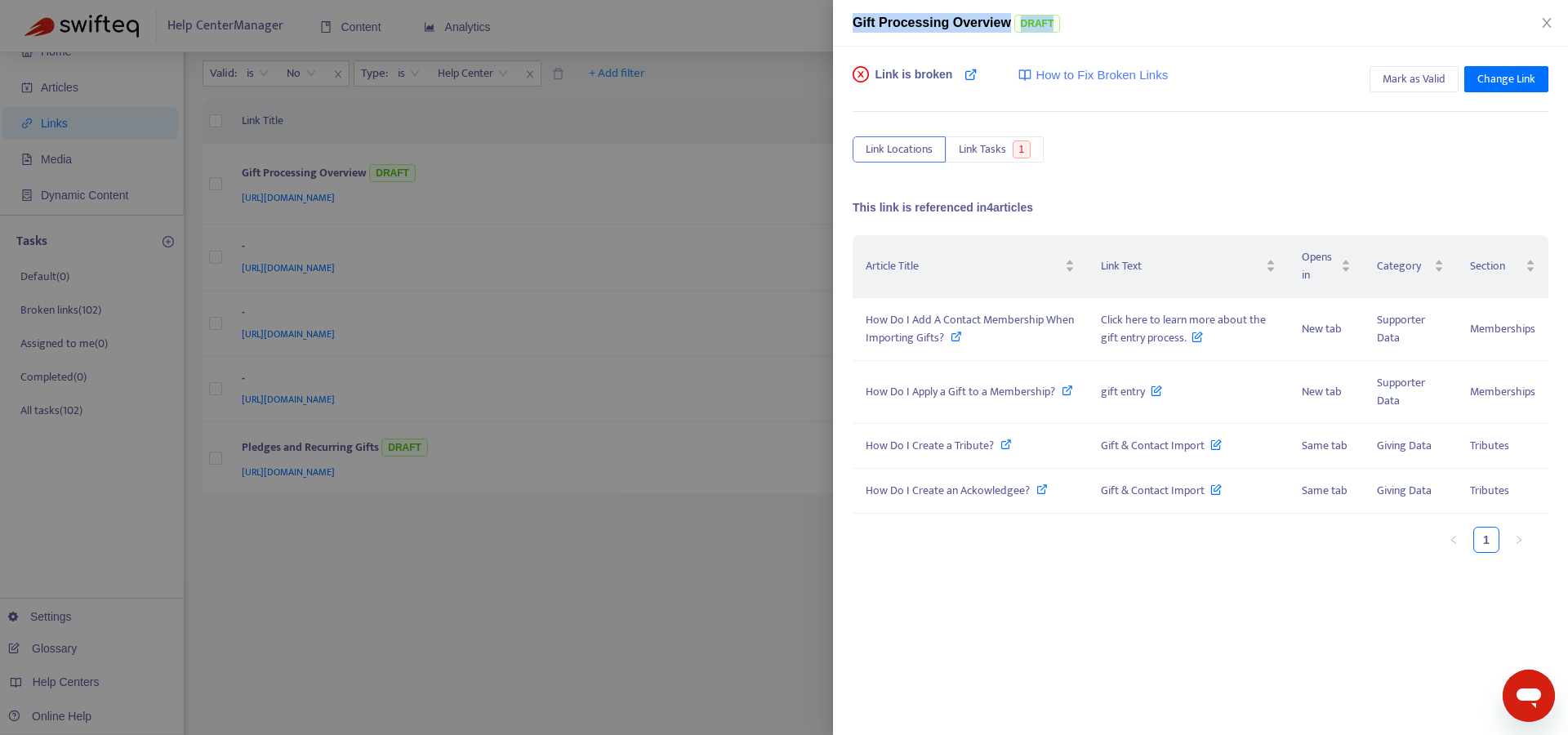
drag, startPoint x: 852, startPoint y: 23, endPoint x: 1090, endPoint y: 32, distance: 238.2
click at [1092, 32] on div "Gift Processing Overview DRAFT" at bounding box center [1200, 23] width 735 height 47
click at [1522, 81] on span "Change Link" at bounding box center [1506, 80] width 58 height 18
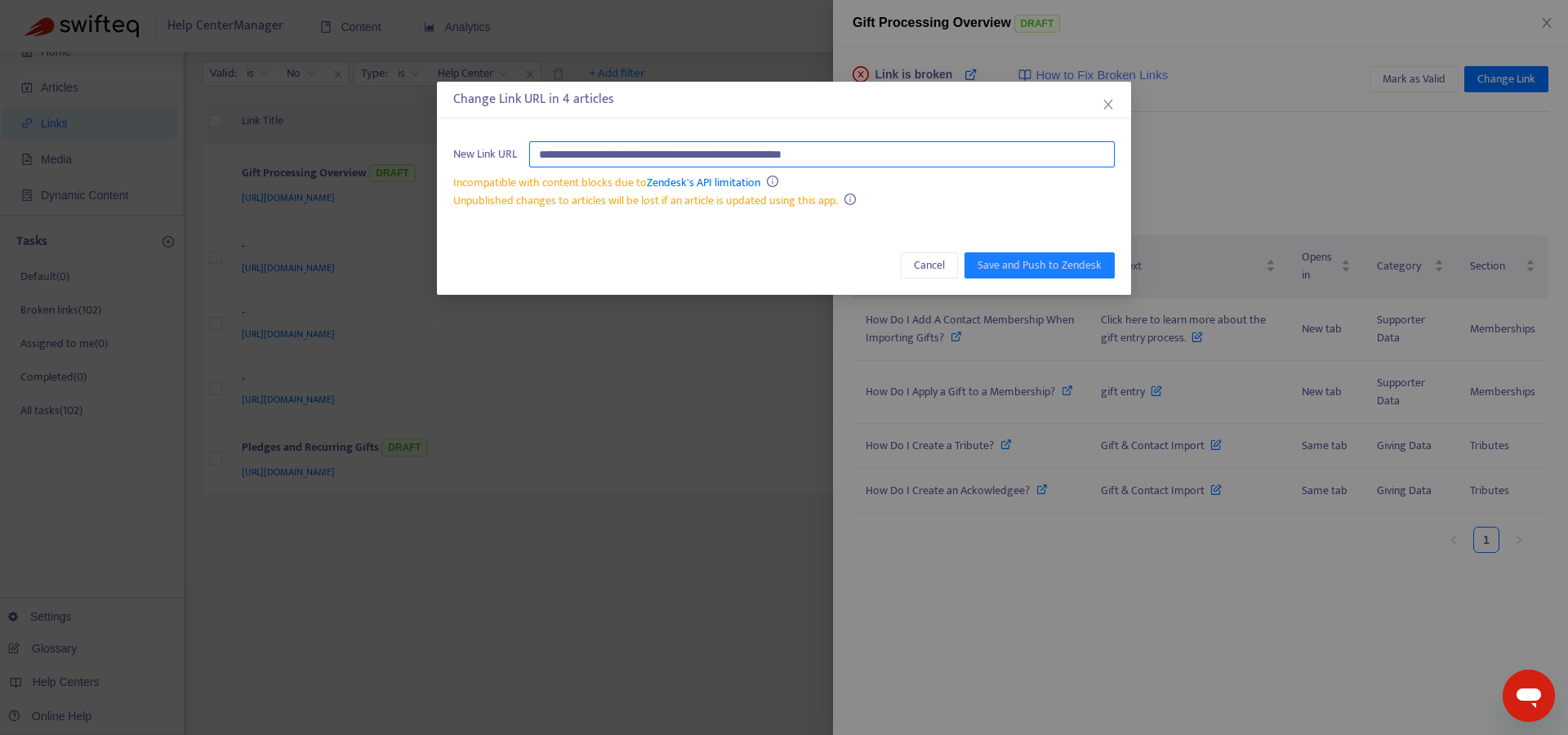
click at [752, 160] on input "**********" at bounding box center [822, 154] width 586 height 26
click at [752, 161] on input "**********" at bounding box center [822, 154] width 586 height 26
click at [890, 157] on input "**********" at bounding box center [822, 154] width 586 height 26
click at [891, 157] on input "**********" at bounding box center [822, 154] width 586 height 26
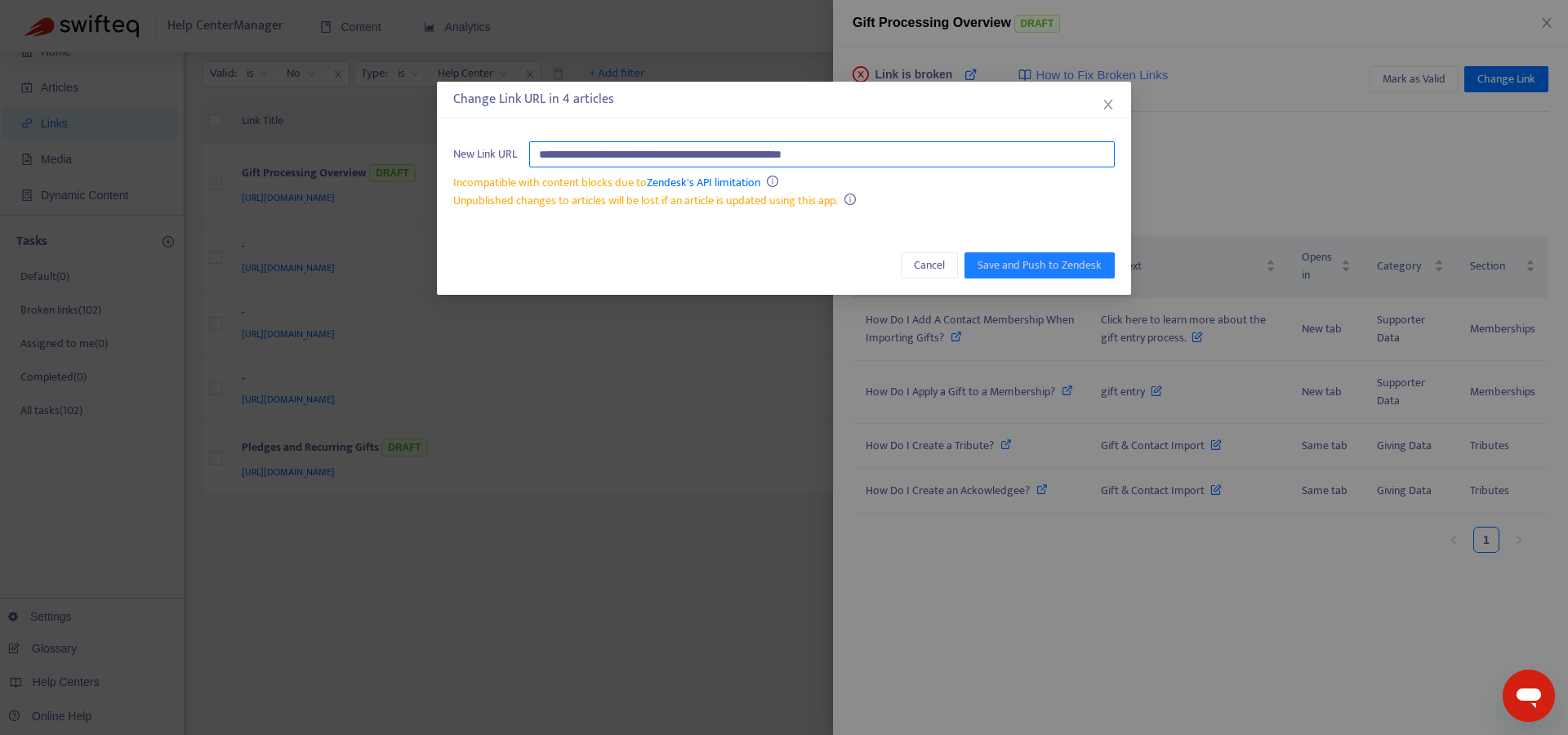
paste input "**********"
type input "**********"
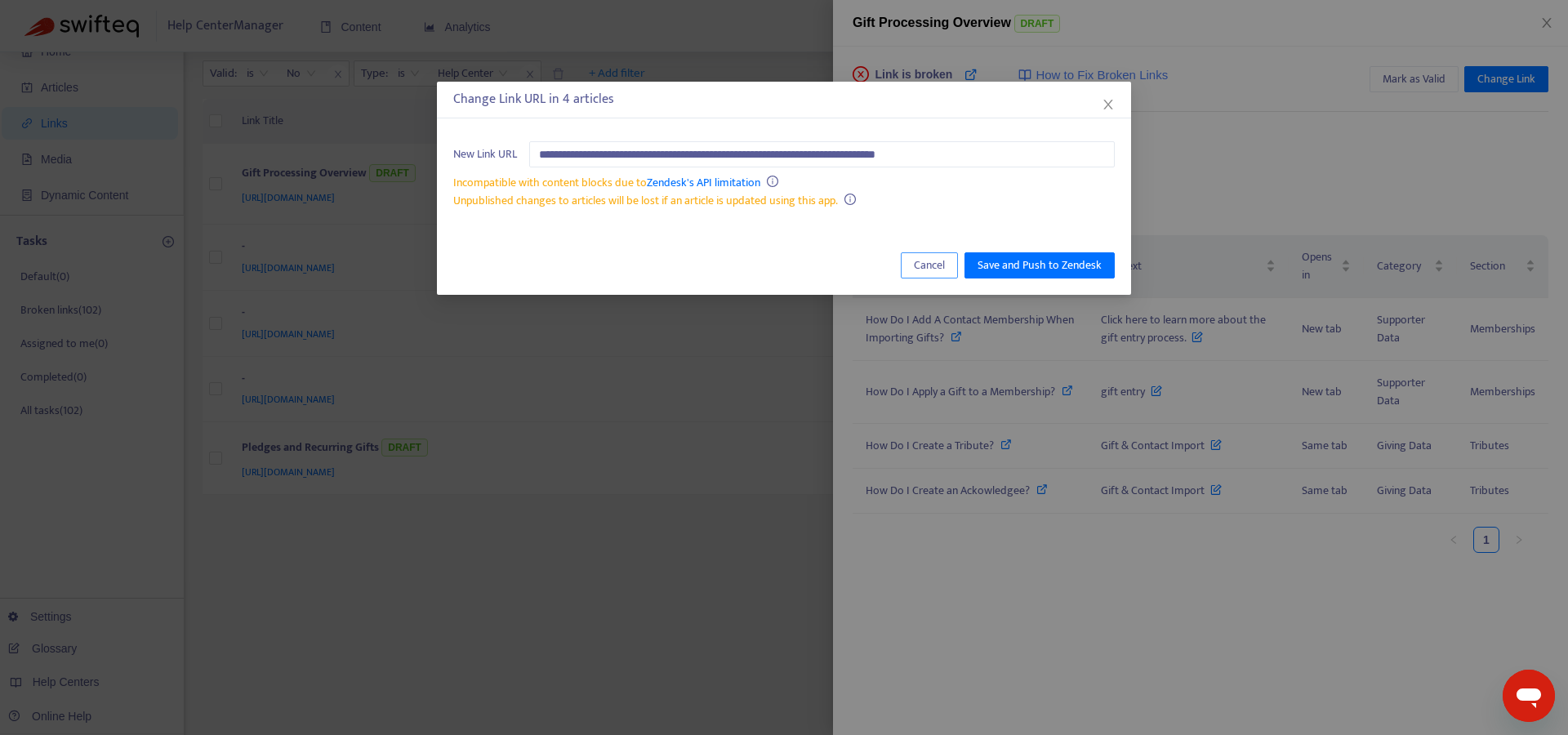
click at [920, 267] on span "Cancel" at bounding box center [929, 266] width 31 height 18
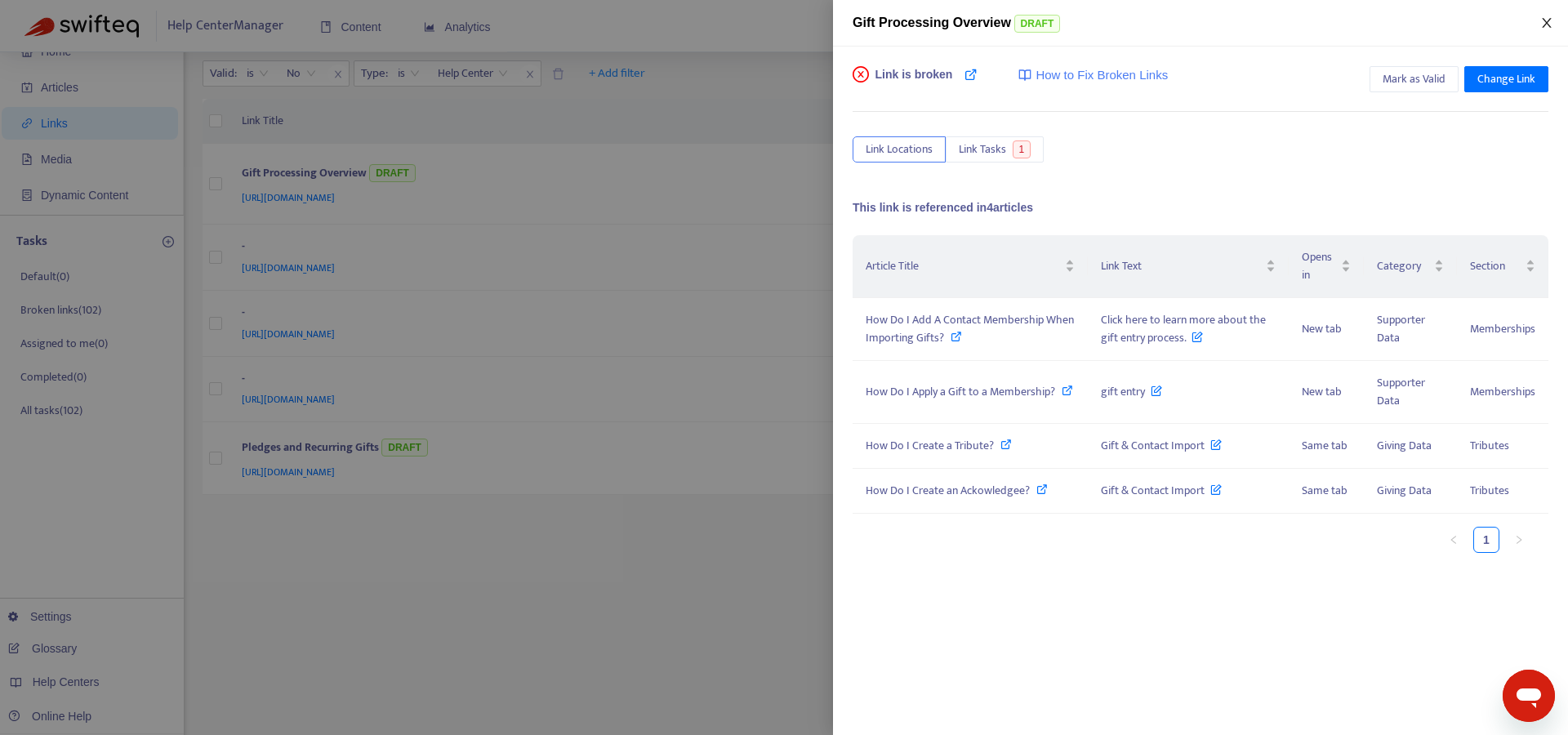
click at [1541, 22] on icon "close" at bounding box center [1547, 22] width 13 height 13
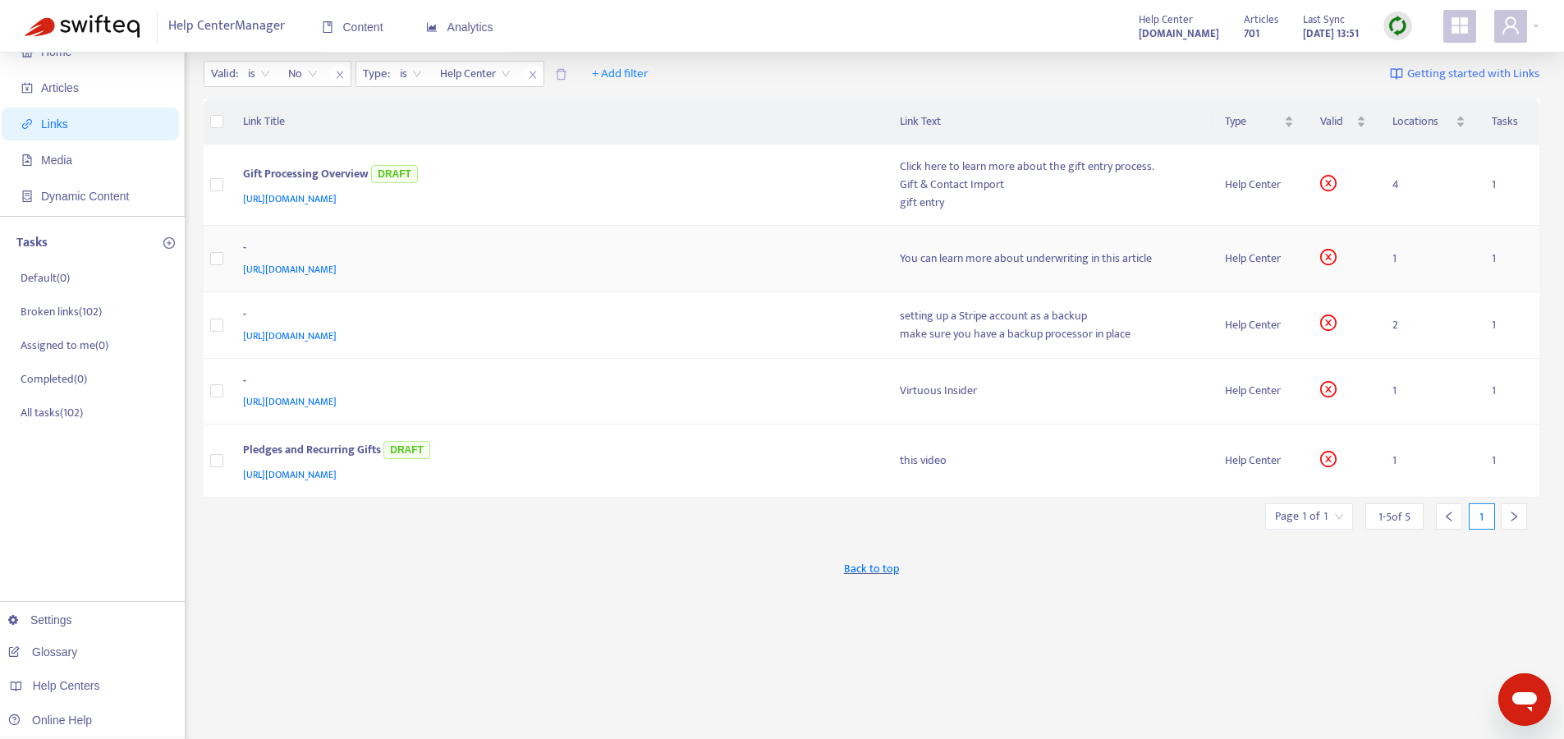
click at [565, 265] on div "[URL][DOMAIN_NAME]" at bounding box center [555, 269] width 625 height 18
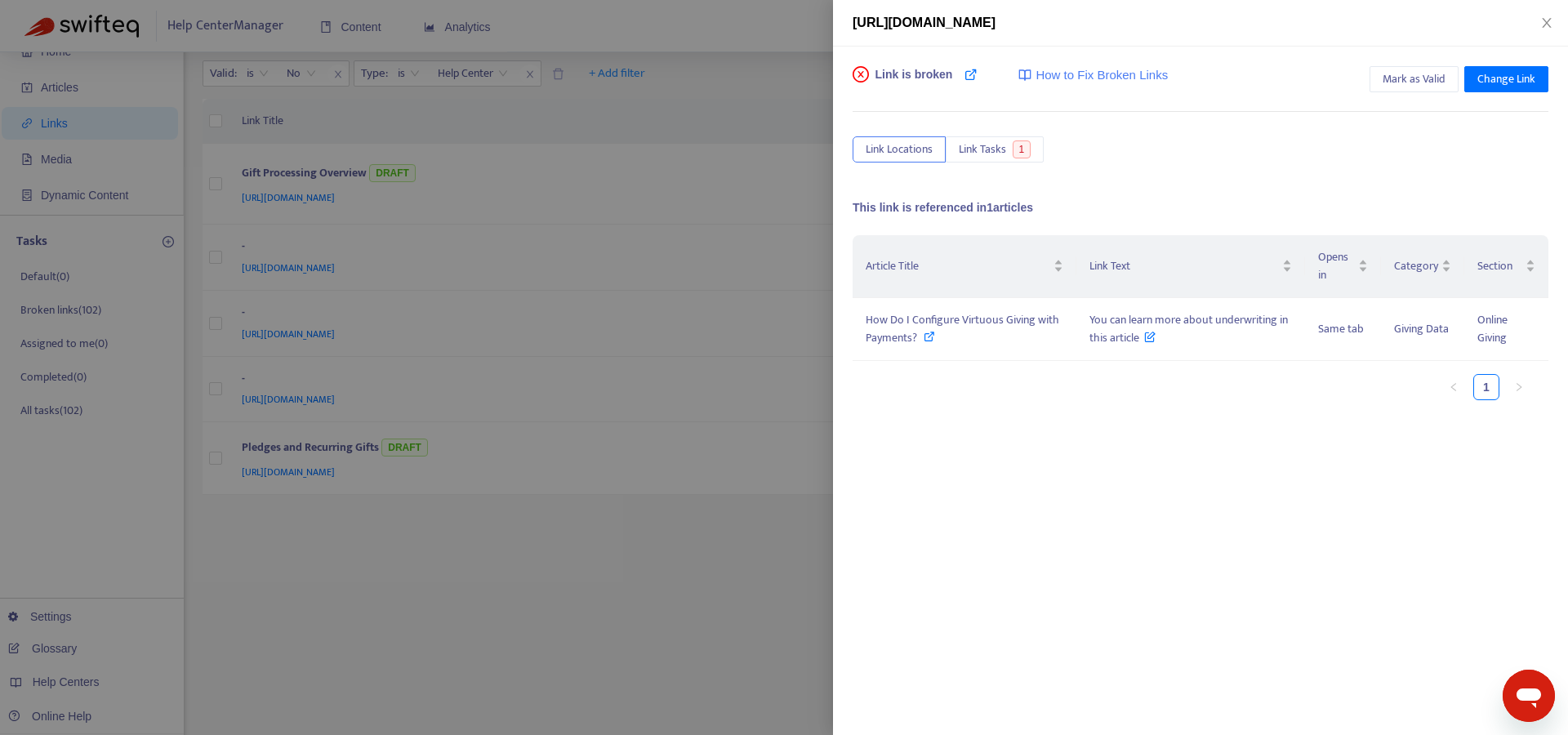
click at [710, 594] on div at bounding box center [784, 367] width 1568 height 735
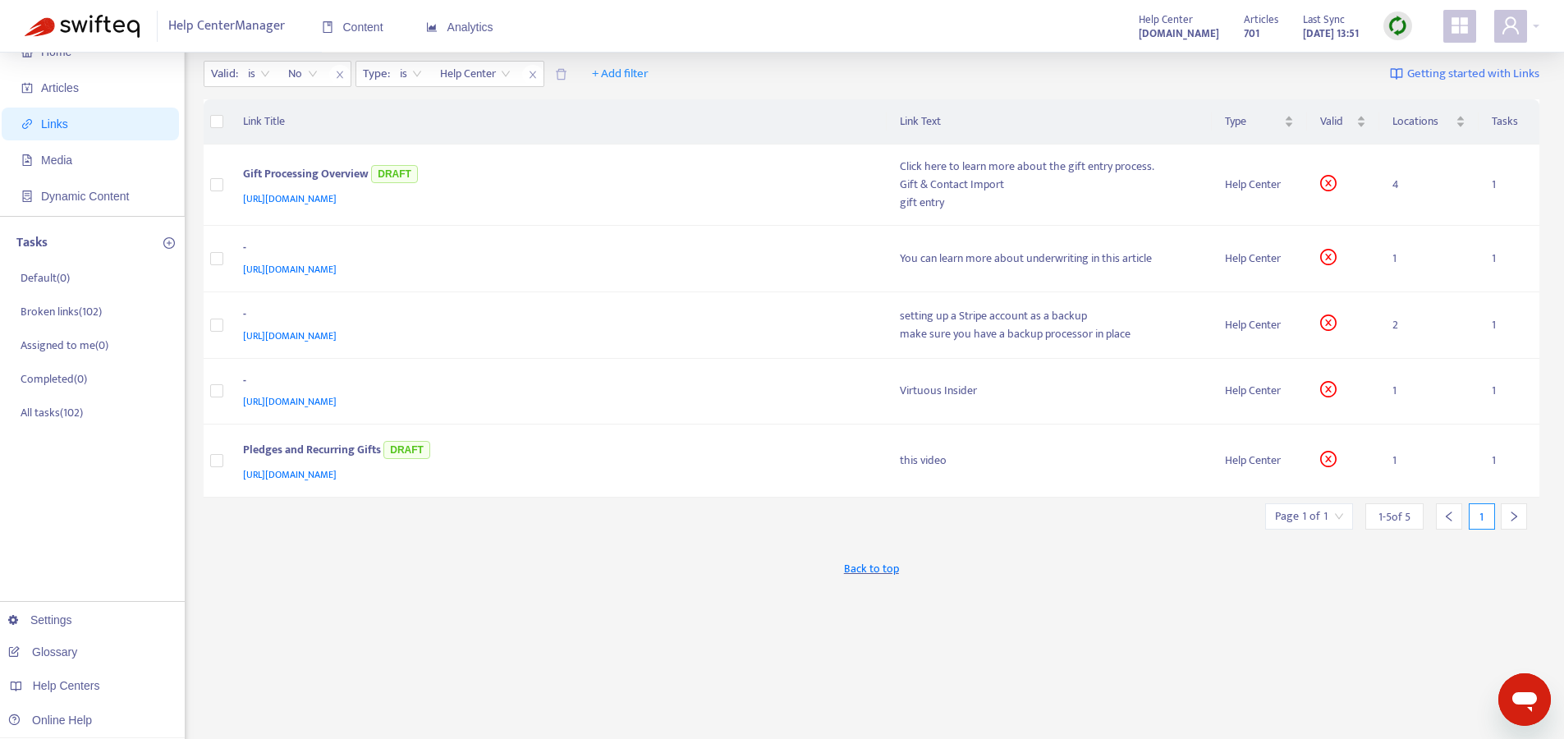
click at [1395, 25] on img at bounding box center [1398, 26] width 21 height 21
click at [1423, 117] on link "Learn More" at bounding box center [1433, 120] width 72 height 19
click at [669, 185] on div "Gift Processing Overview DRAFT" at bounding box center [555, 175] width 625 height 27
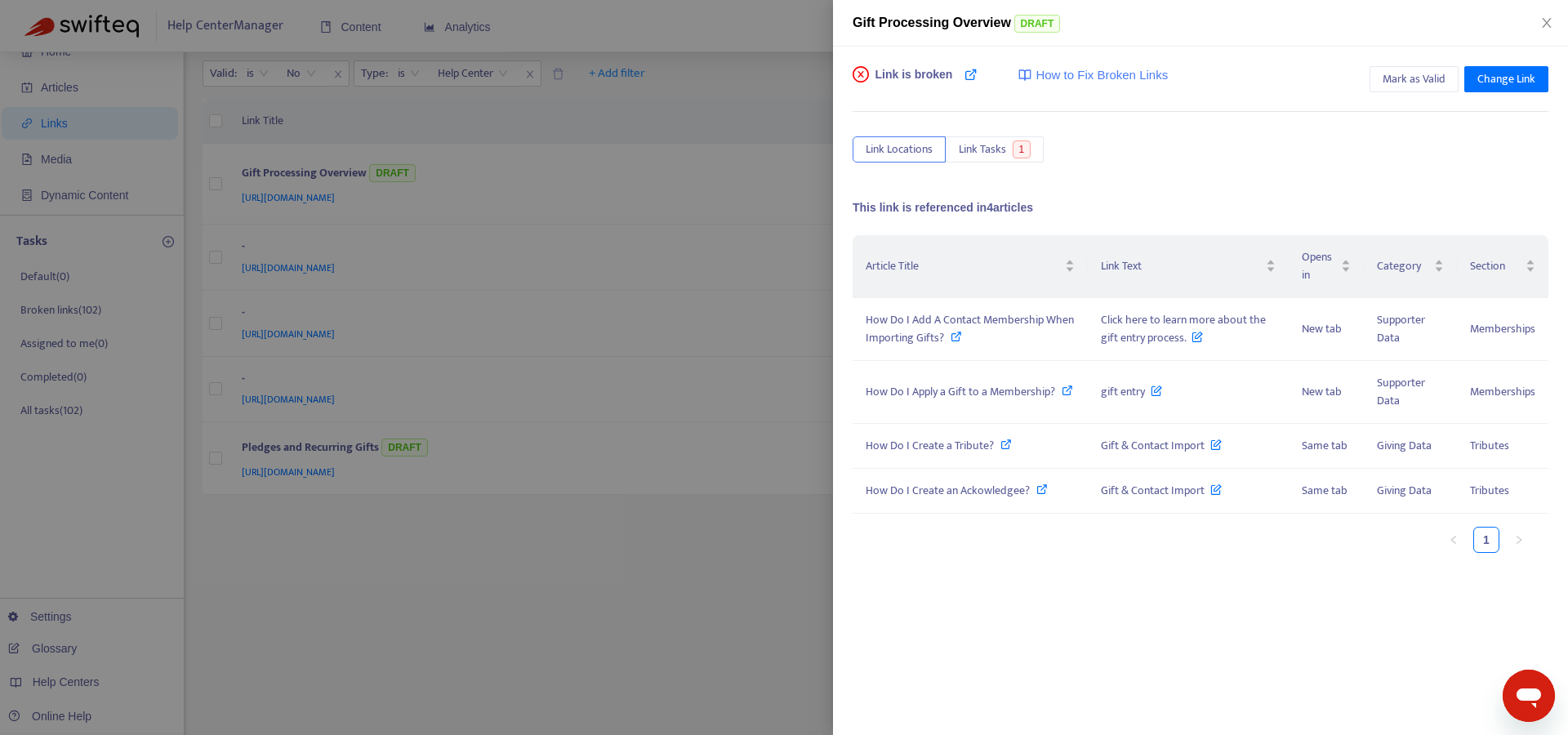
click at [633, 582] on div at bounding box center [784, 367] width 1568 height 735
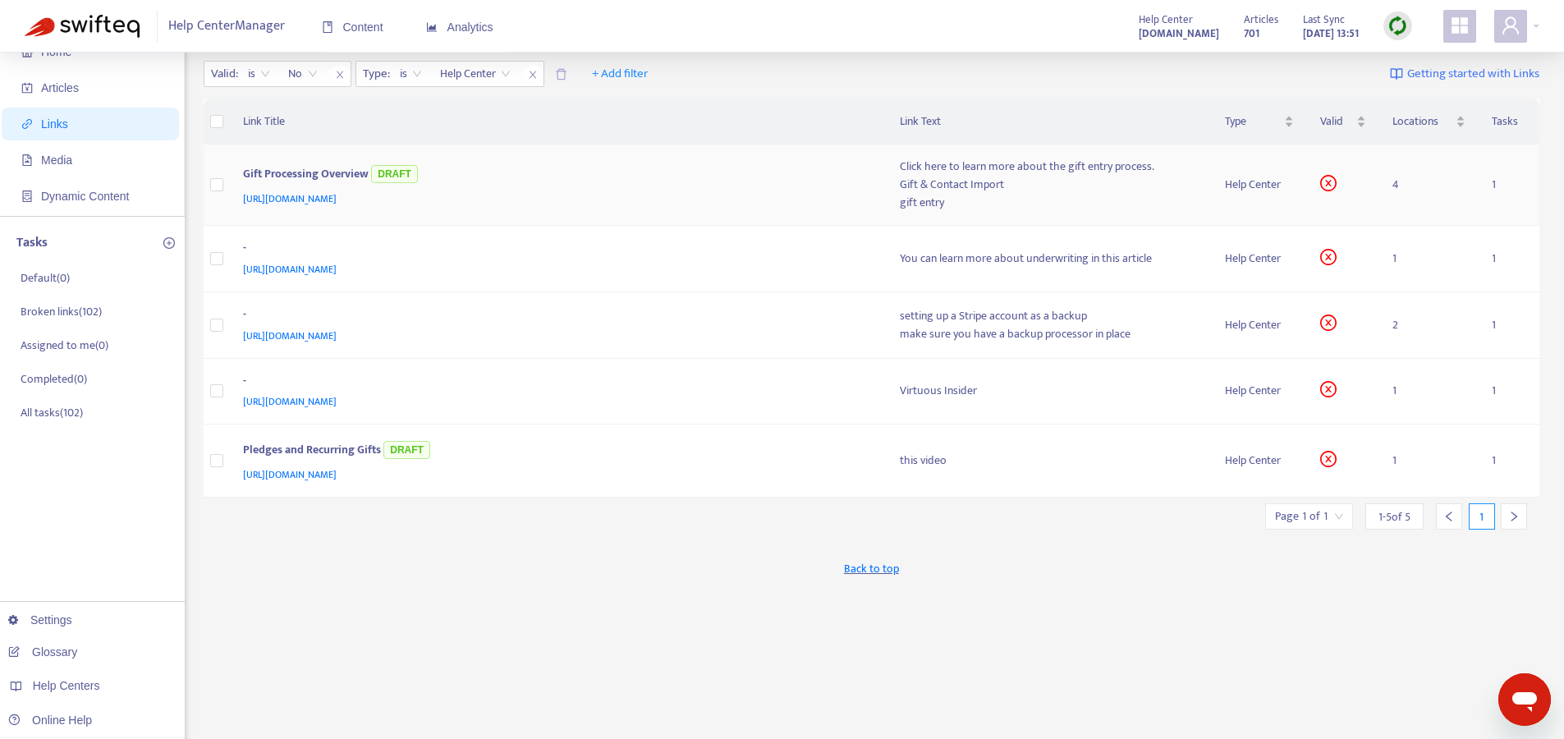
click at [580, 190] on div "[URL][DOMAIN_NAME]" at bounding box center [555, 199] width 625 height 18
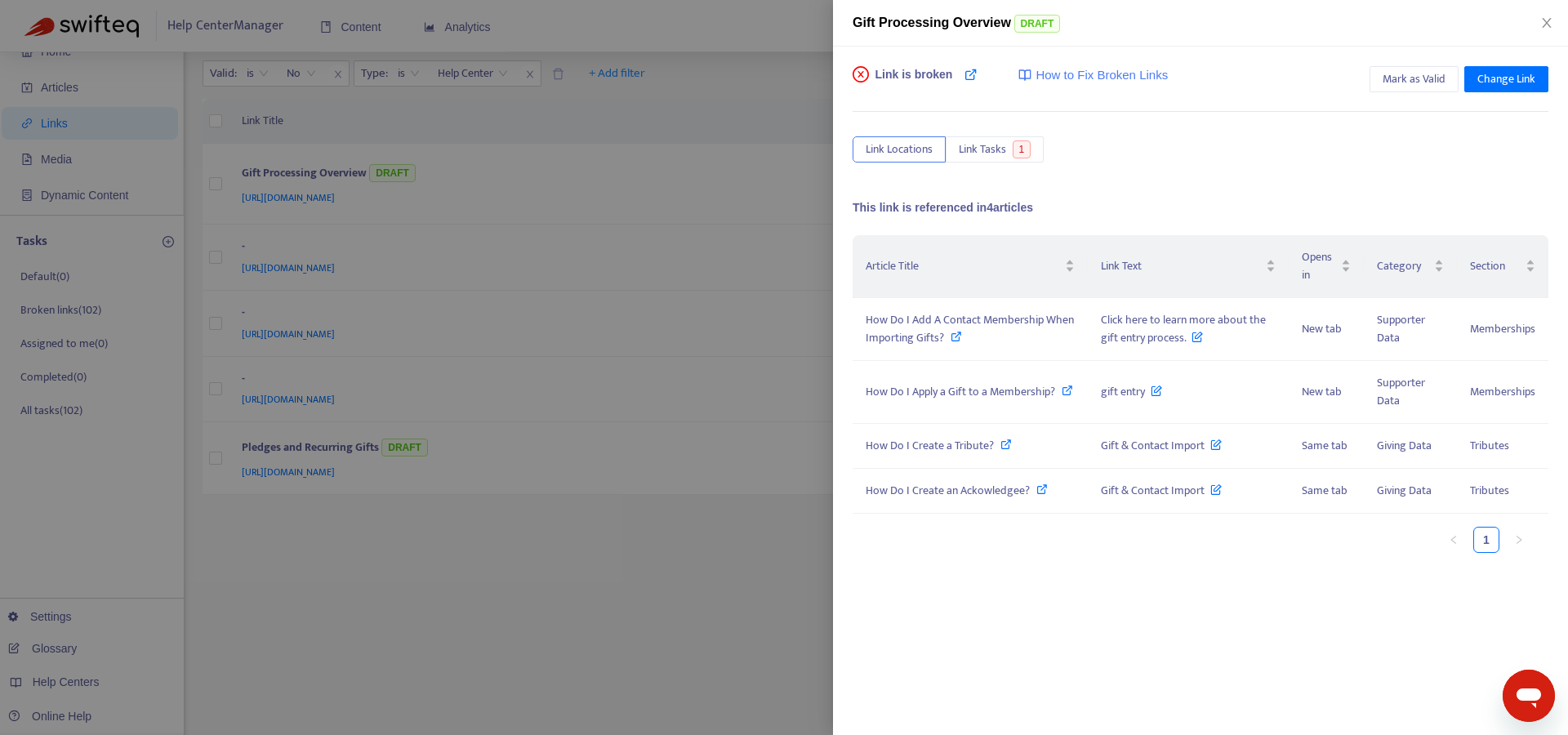
click at [780, 592] on div at bounding box center [784, 367] width 1568 height 735
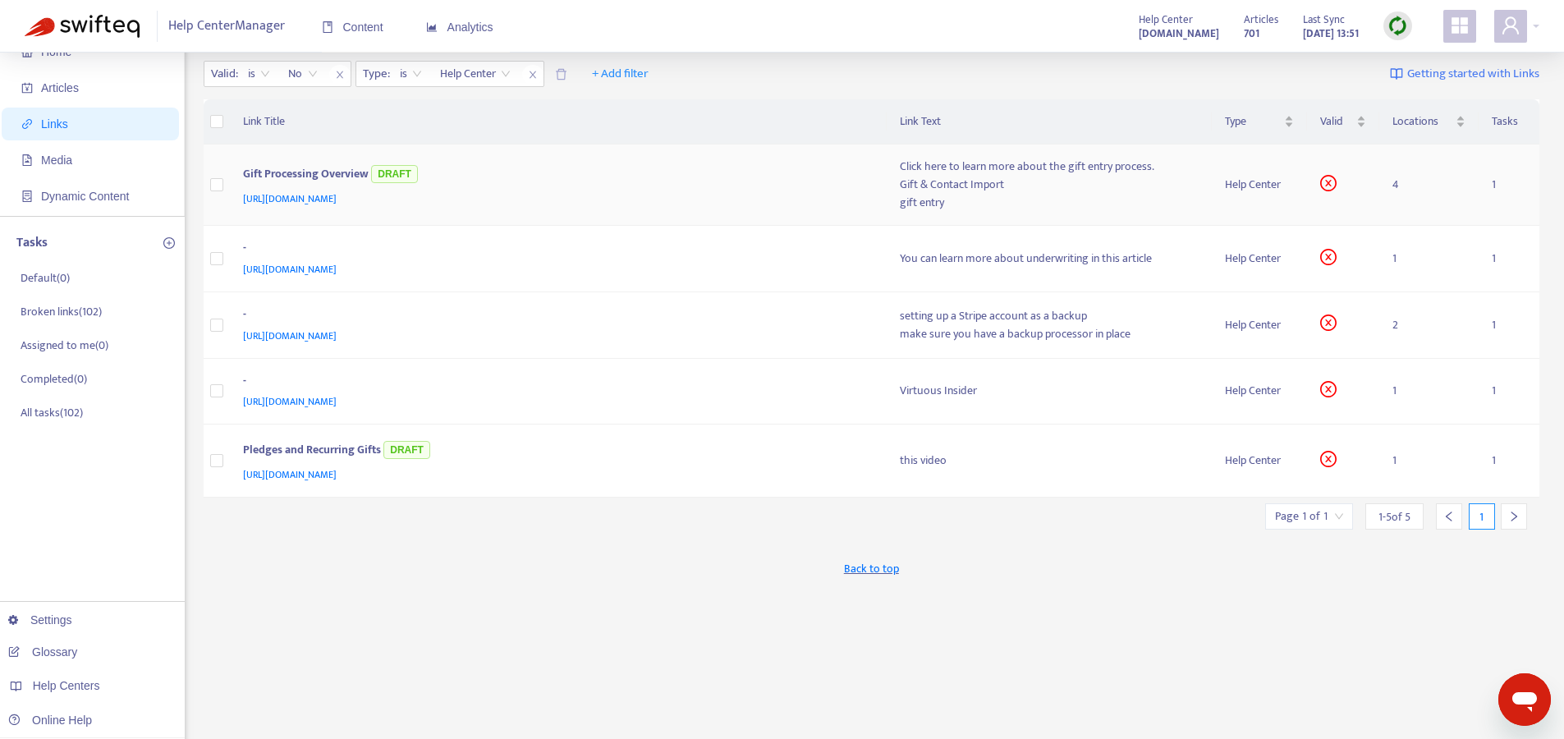
click at [636, 200] on div "[URL][DOMAIN_NAME]" at bounding box center [555, 199] width 625 height 18
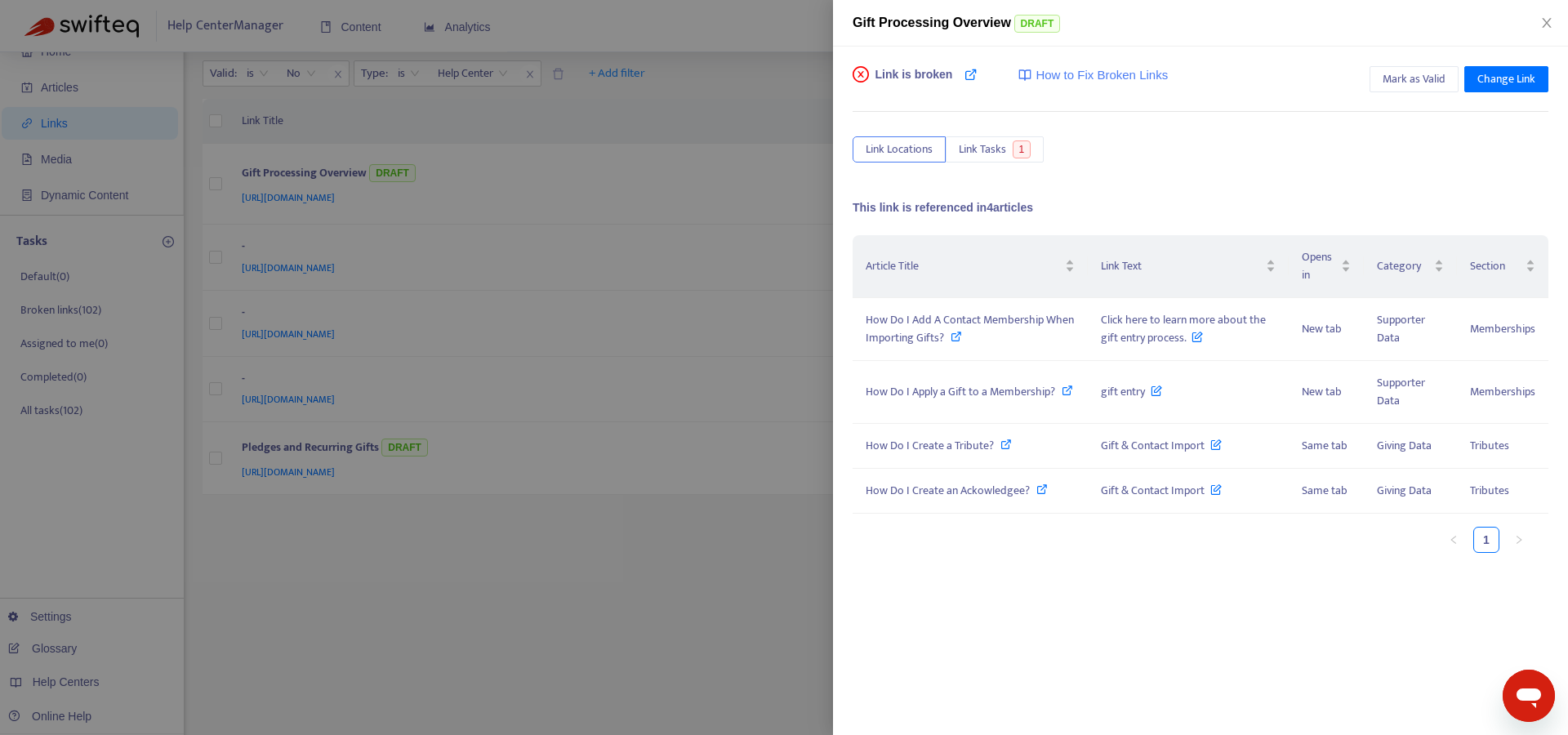
click at [548, 593] on div at bounding box center [784, 367] width 1568 height 735
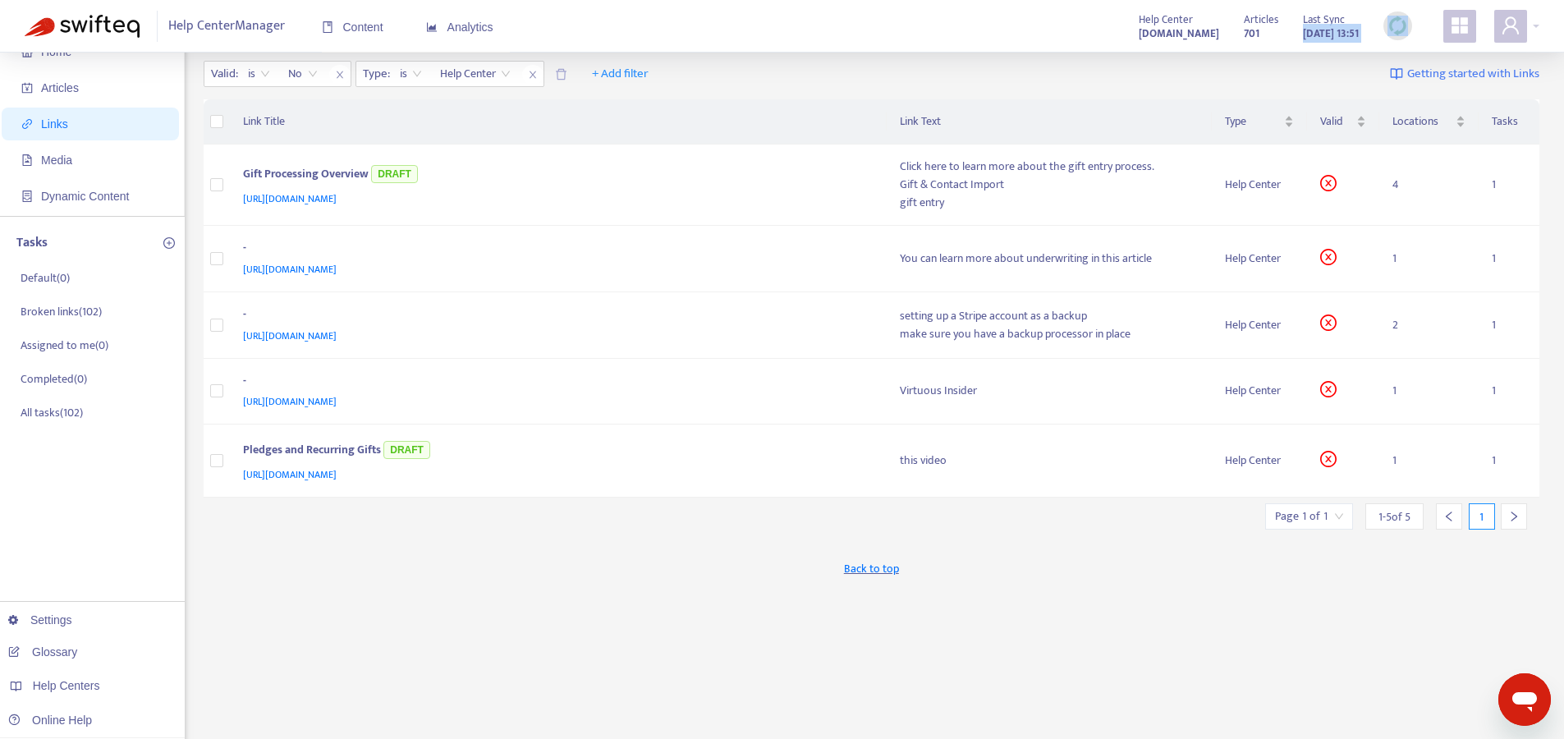
drag, startPoint x: 1282, startPoint y: 23, endPoint x: 1384, endPoint y: 30, distance: 102.9
click at [1384, 30] on div "Articles 701 Last Sync [DATE] 13:51" at bounding box center [1328, 26] width 193 height 33
click at [1397, 27] on img at bounding box center [1398, 26] width 21 height 21
click at [787, 75] on div "Valid : is No Type : is Help Center + Add filter Getting started with Links" at bounding box center [872, 77] width 1337 height 45
click at [1397, 25] on img at bounding box center [1398, 26] width 21 height 21
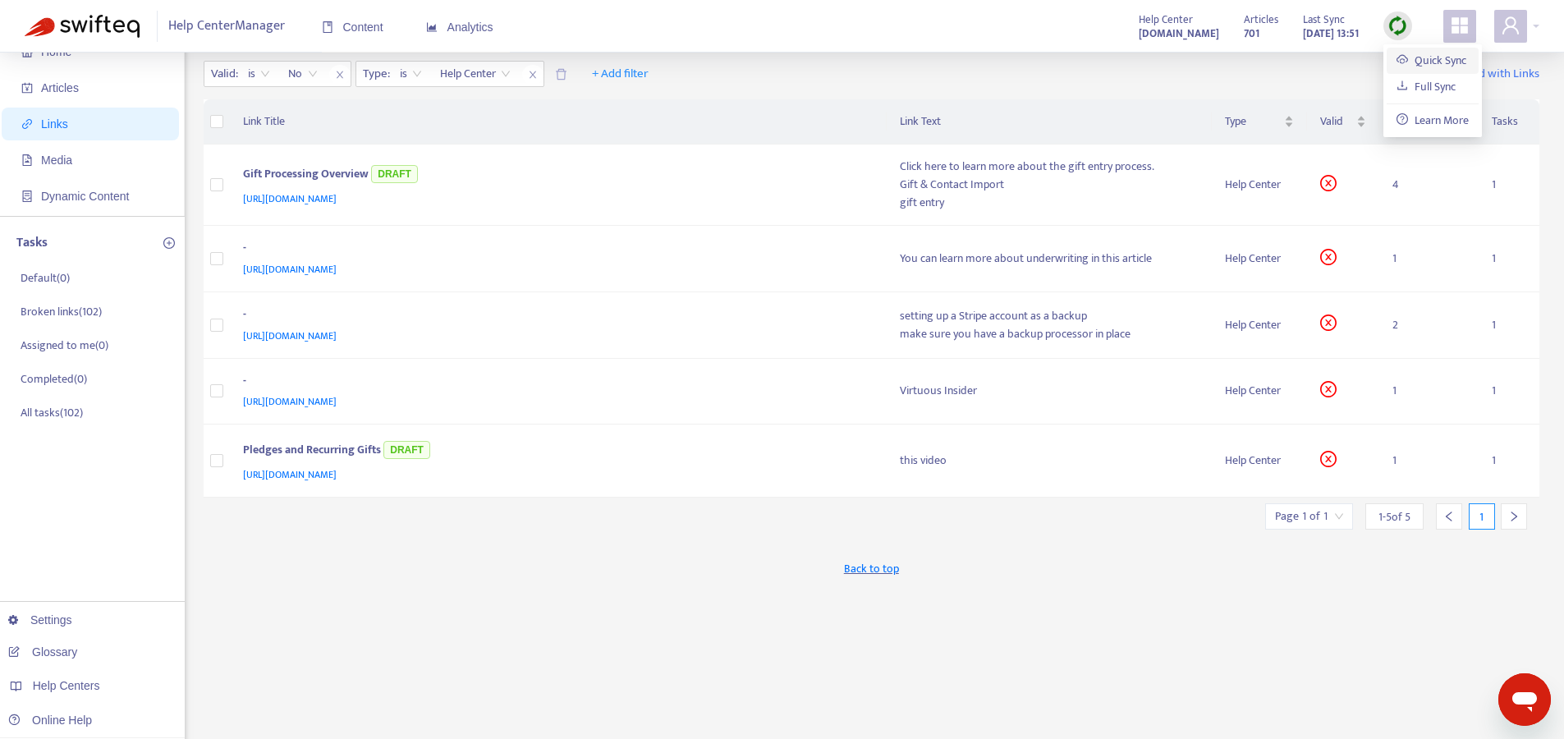
click at [1397, 60] on link "Quick Sync" at bounding box center [1432, 60] width 70 height 19
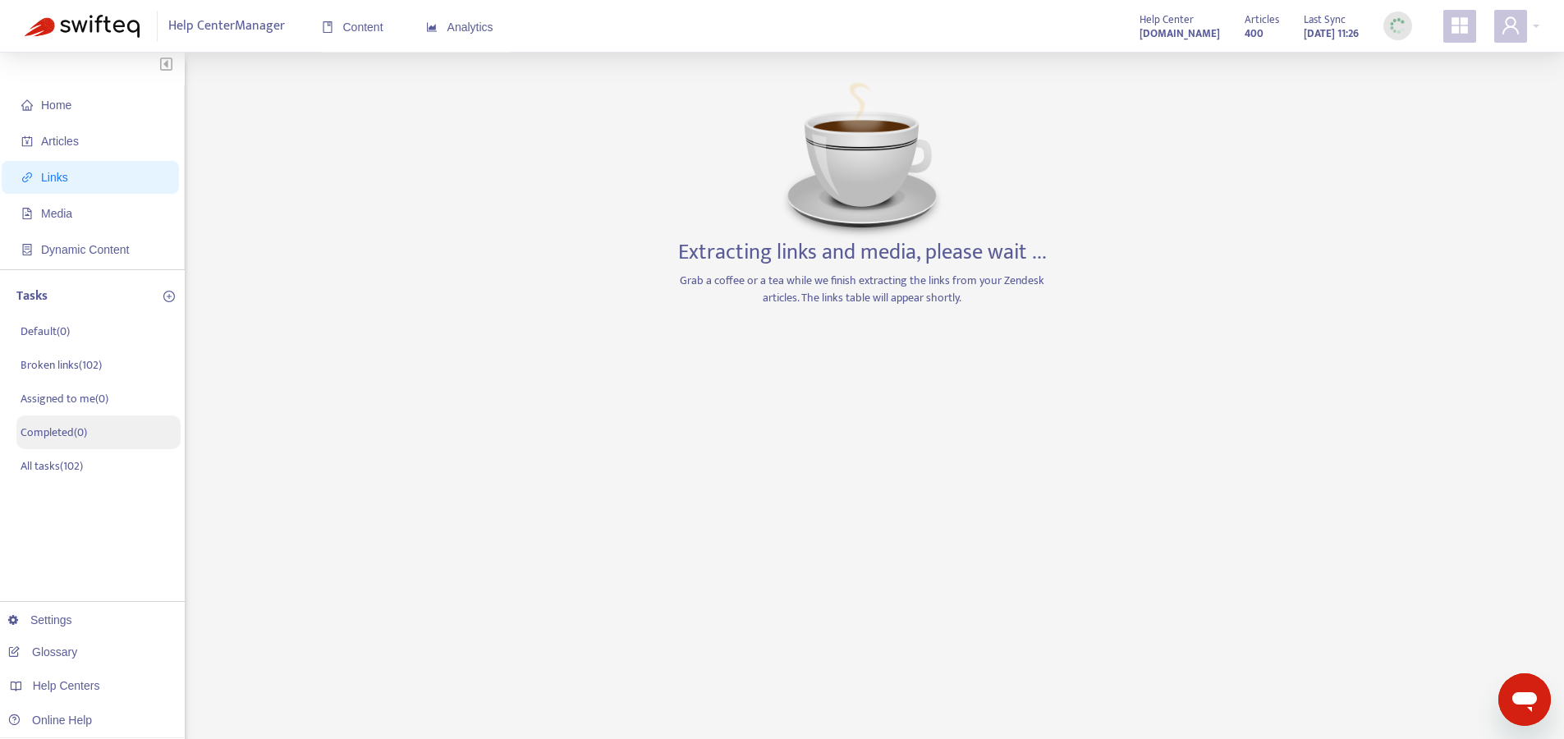
scroll to position [0, 0]
click at [736, 337] on div "Extracting links and media, please wait ... Grab a coffee or a tea while we fin…" at bounding box center [862, 557] width 386 height 961
